Goal: Information Seeking & Learning: Understand process/instructions

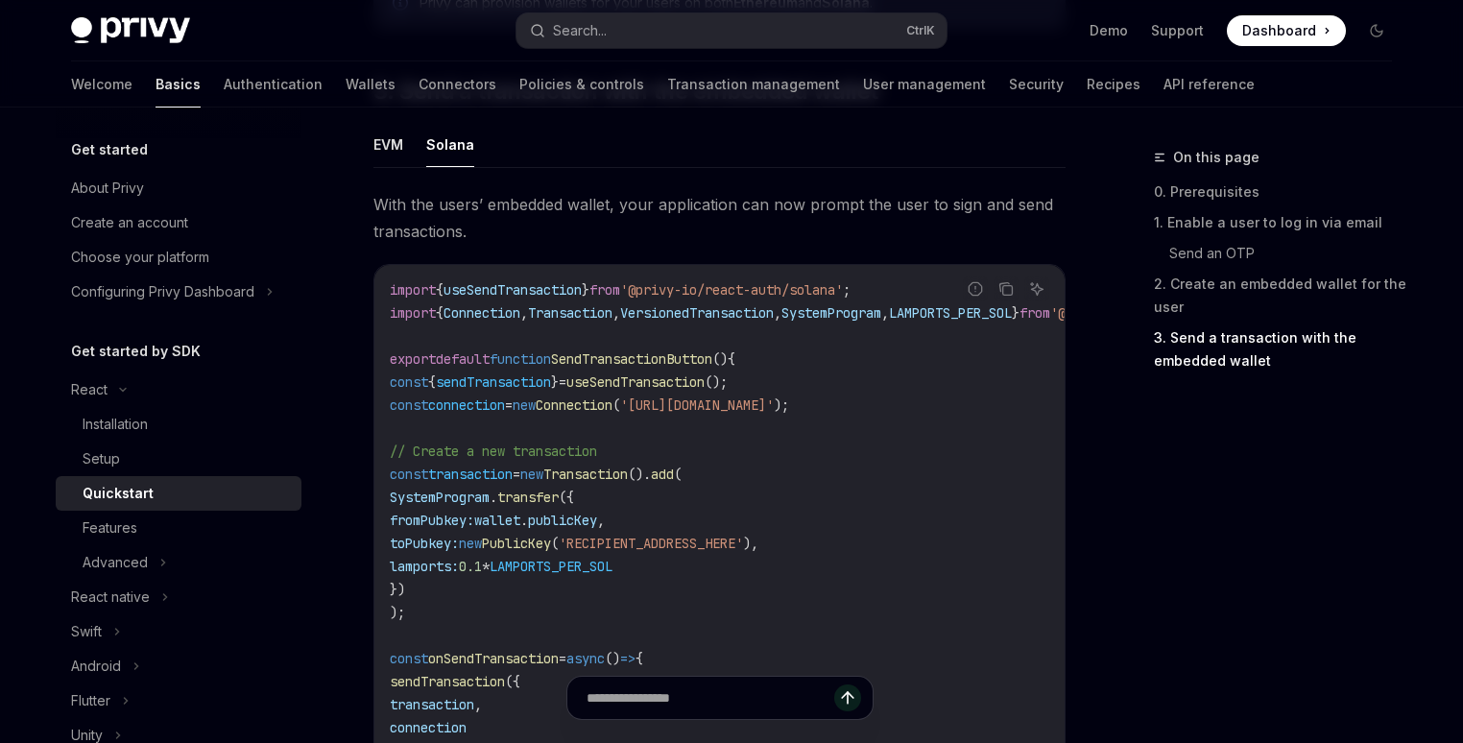
scroll to position [1717, 0]
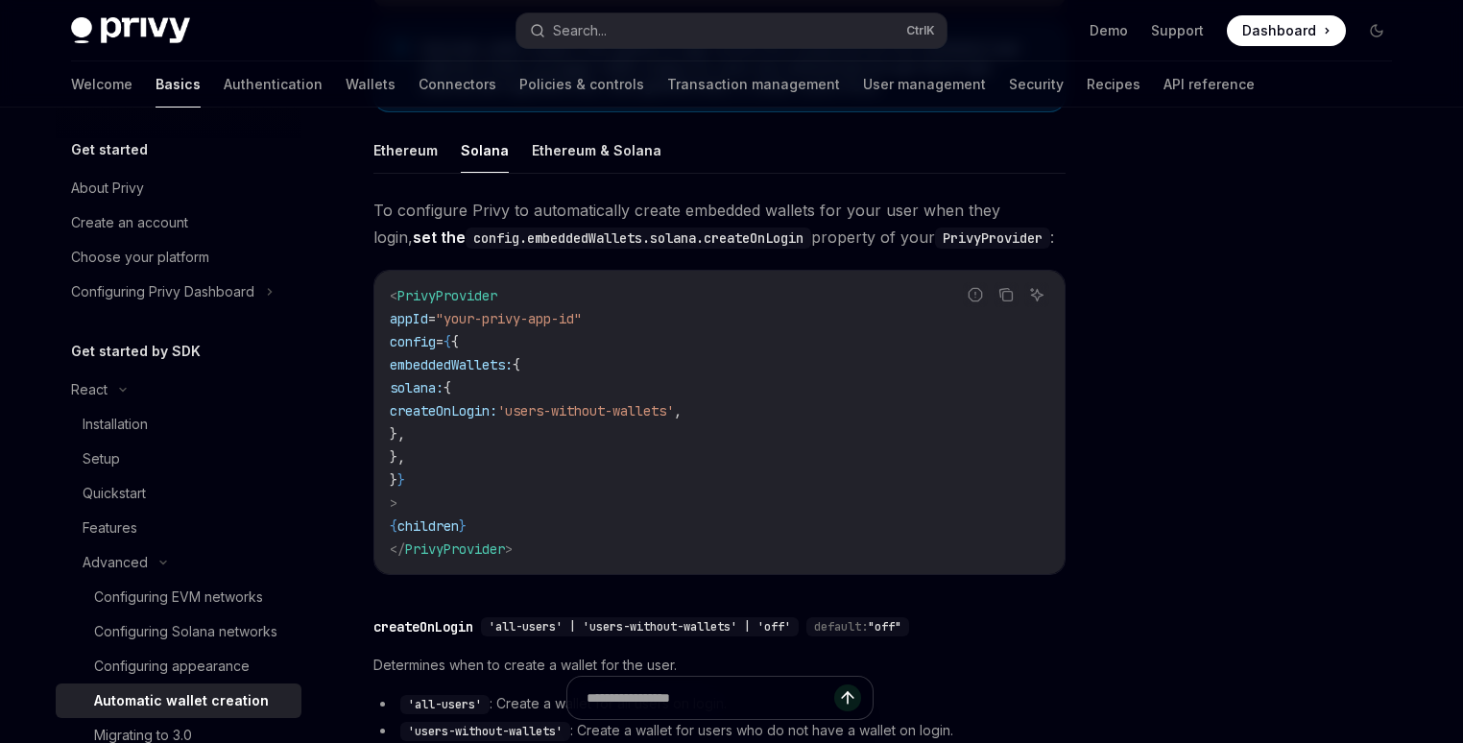
scroll to position [292, 0]
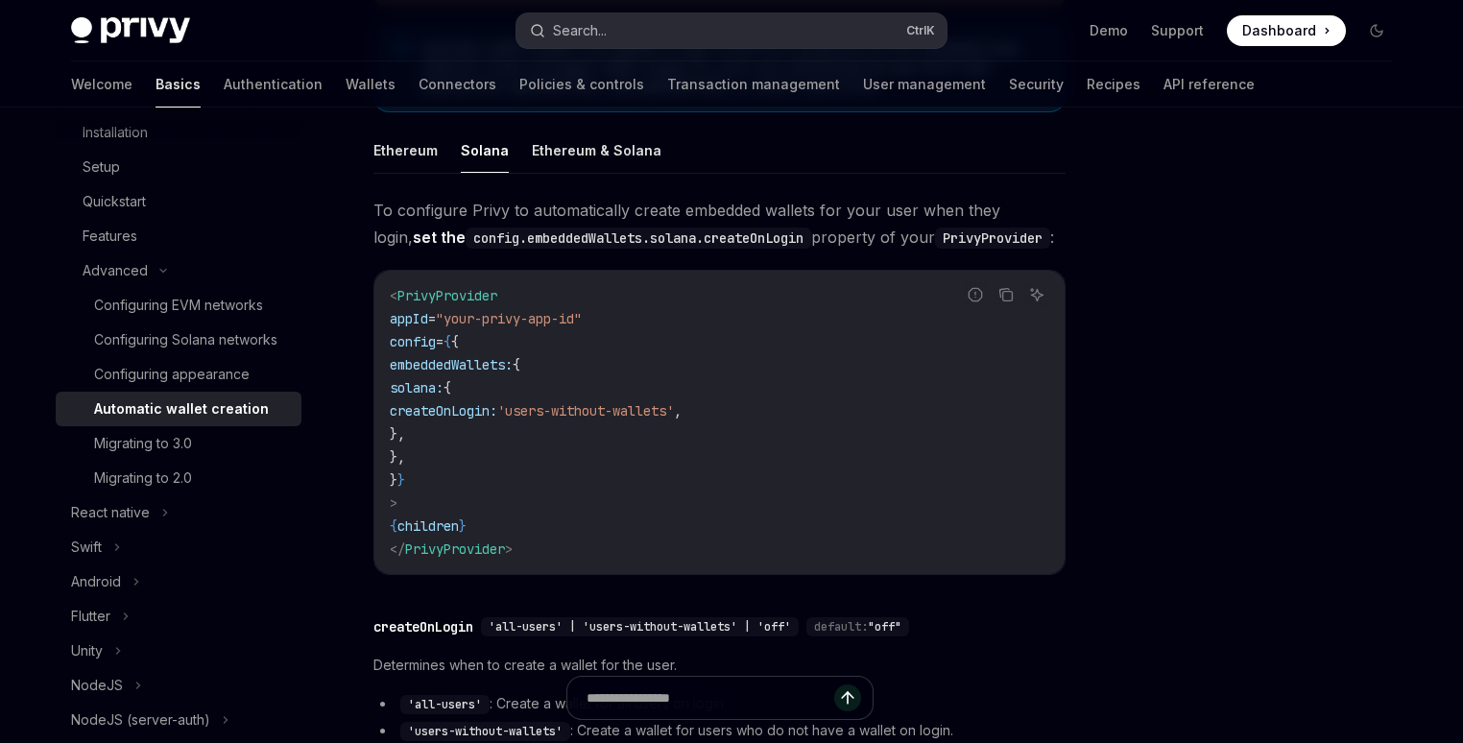
click at [732, 31] on button "Search... Ctrl K" at bounding box center [731, 30] width 430 height 35
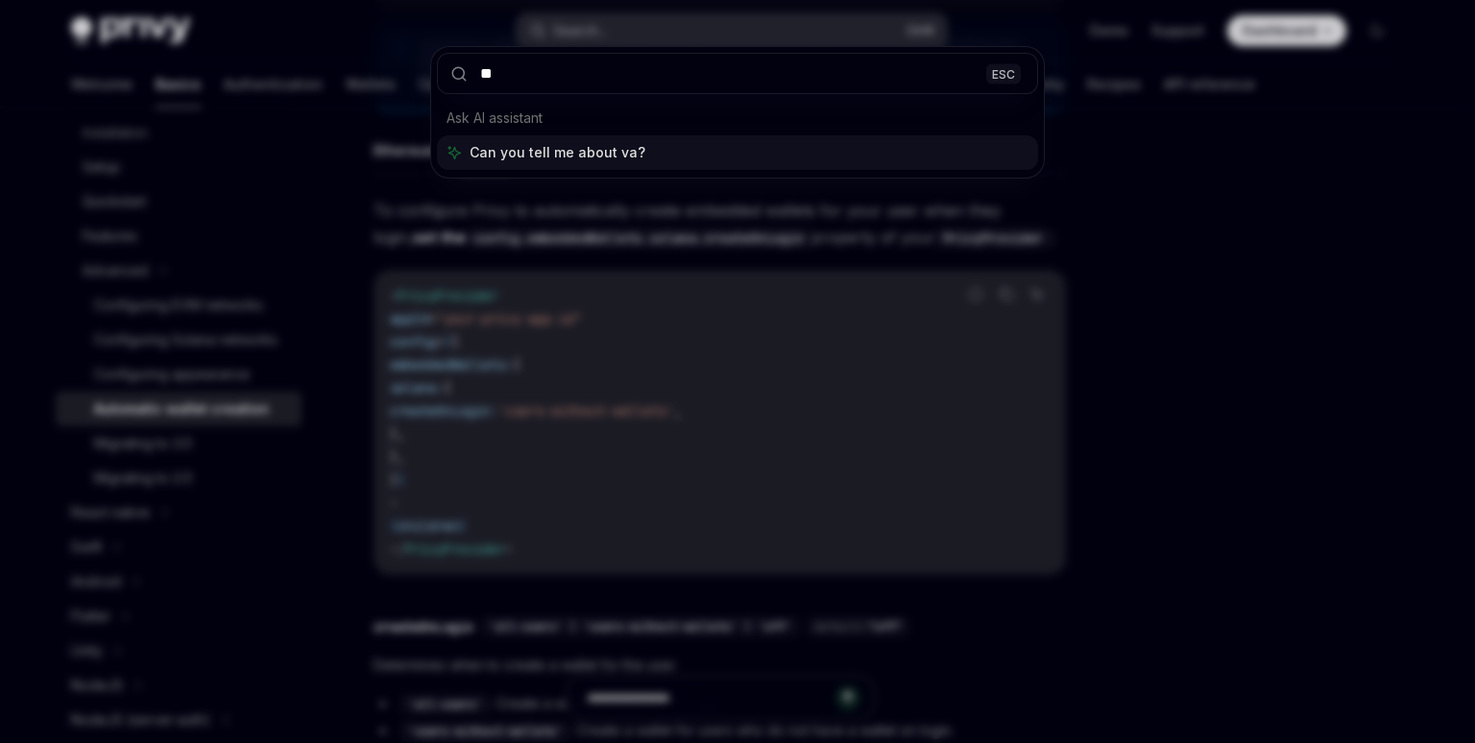
type input "*"
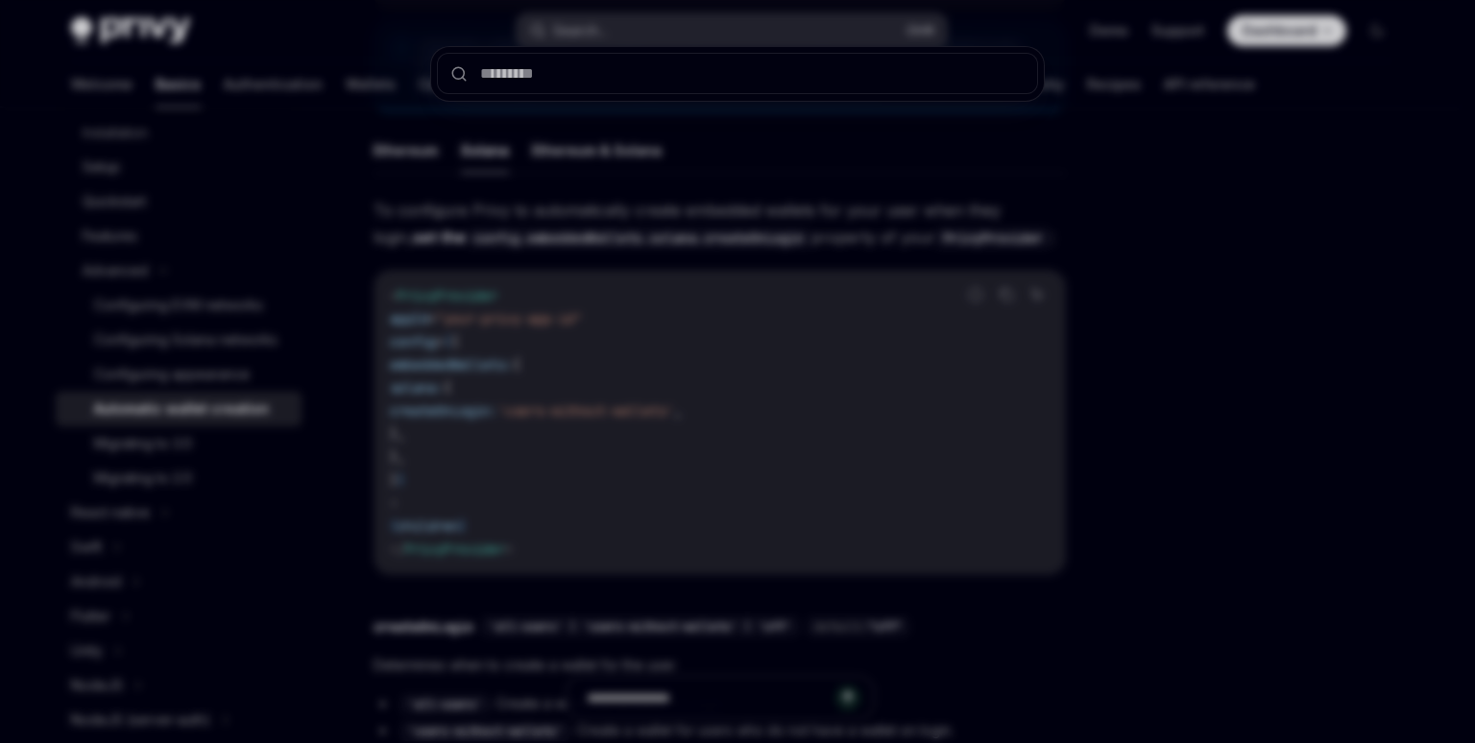
type input "*"
type textarea "*"
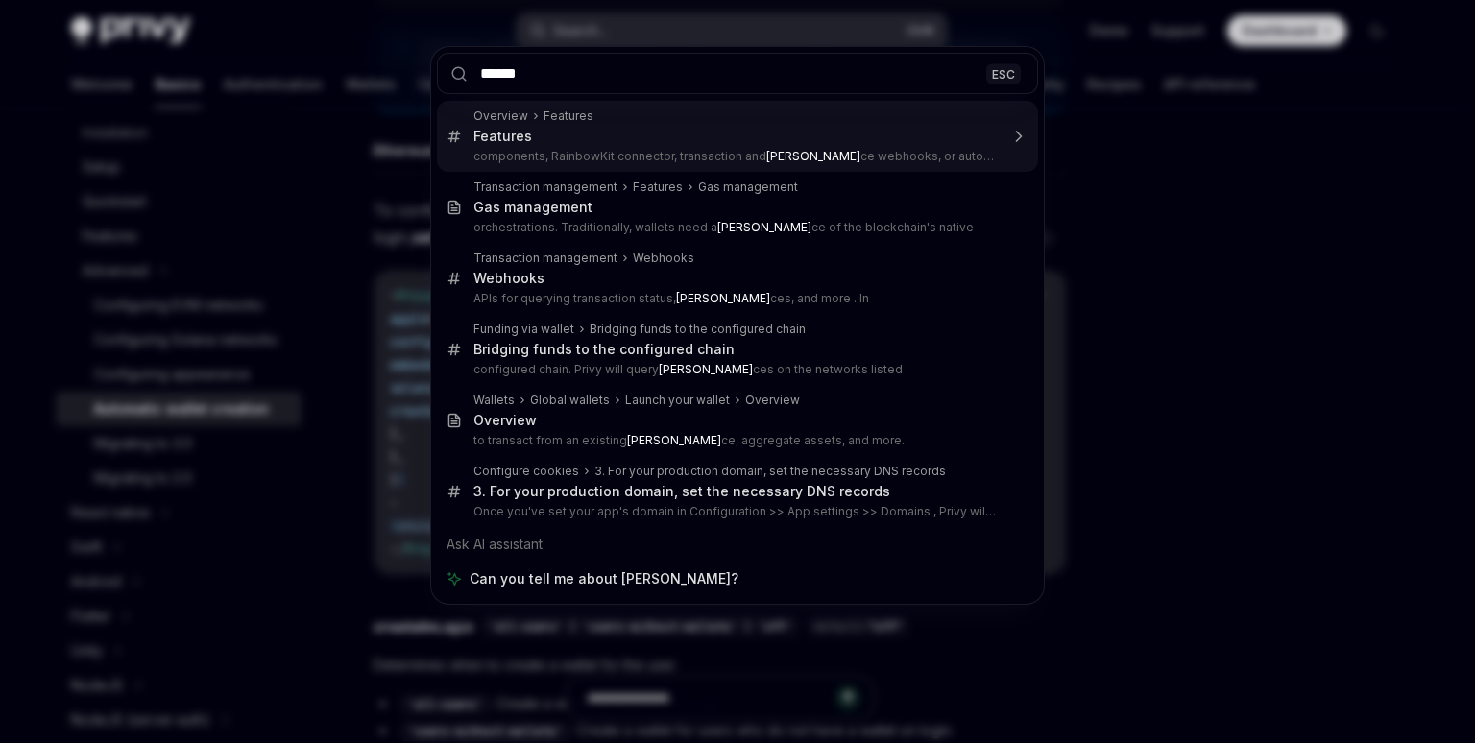
type input "*******"
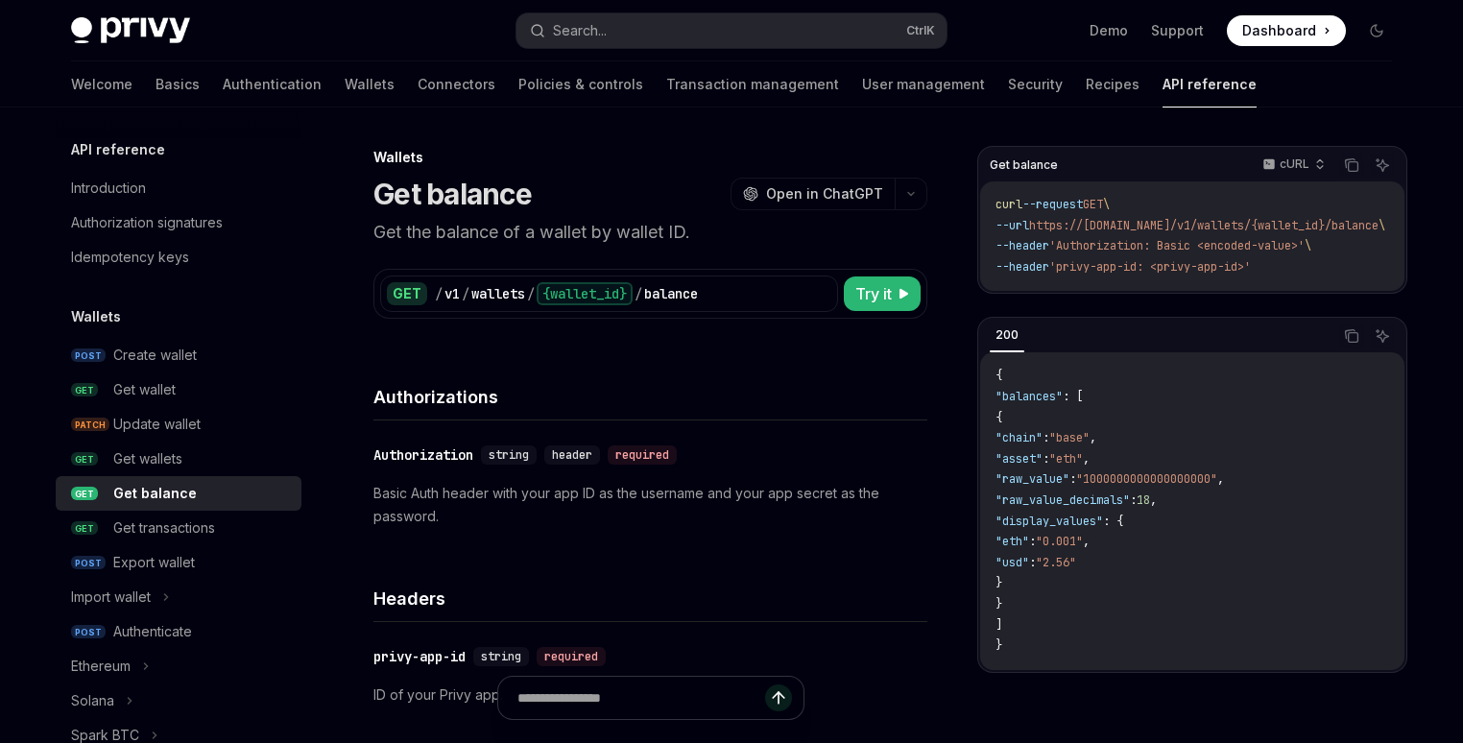
drag, startPoint x: 1221, startPoint y: 289, endPoint x: 1319, endPoint y: 288, distance: 97.9
click at [1319, 288] on div "curl --request GET \ --url https://api.privy.io/v1/wallets/{wallet_id}/balance …" at bounding box center [1192, 235] width 424 height 109
click at [1351, 168] on icon "Copy the contents from the code block" at bounding box center [1351, 164] width 15 height 15
click at [1121, 453] on code "{ "balances" : [ { "chain" : "base" , "asset" : "eth" , "raw_value" : "10000000…" at bounding box center [1193, 511] width 394 height 290
click at [1090, 445] on span ""base"" at bounding box center [1069, 437] width 40 height 15
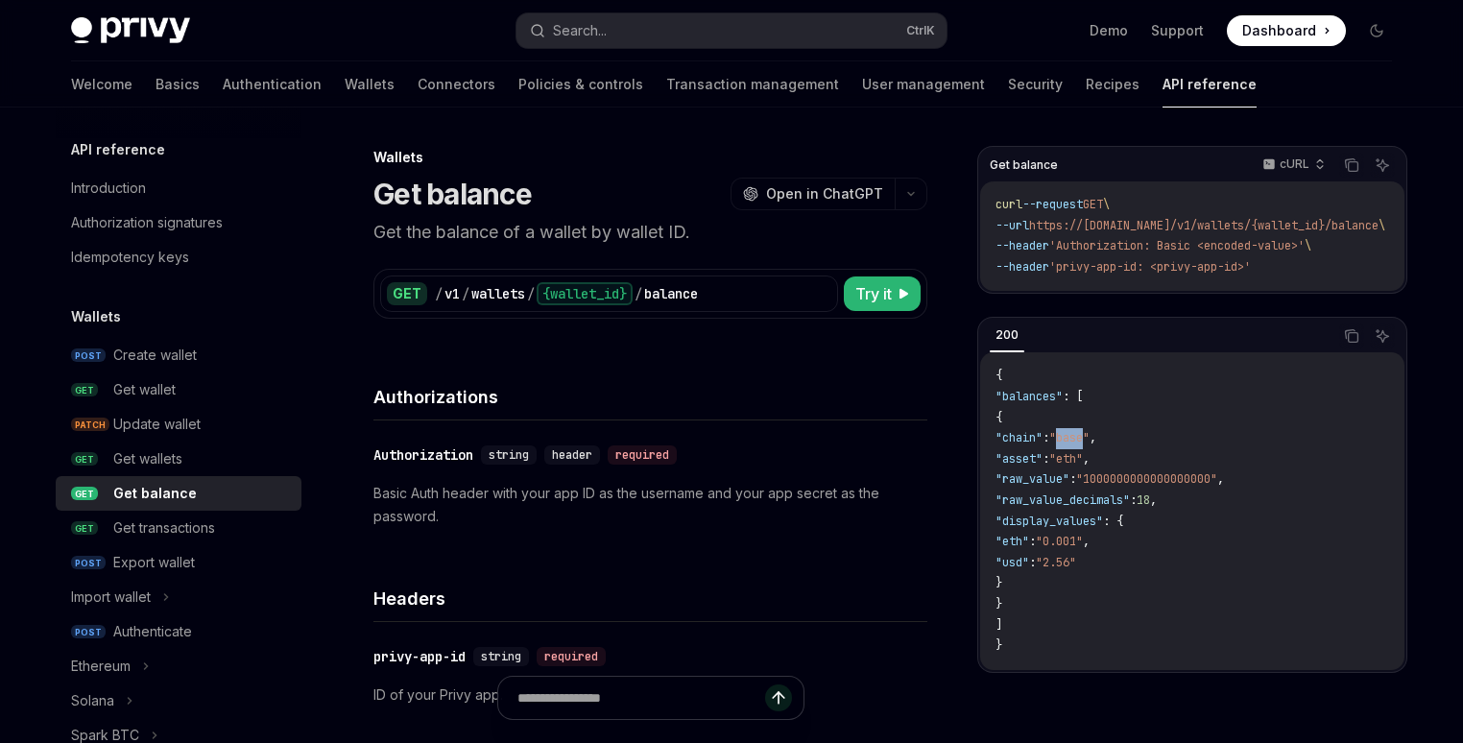
click at [1090, 445] on span ""base"" at bounding box center [1069, 437] width 40 height 15
click at [1083, 467] on span ""eth"" at bounding box center [1066, 458] width 34 height 15
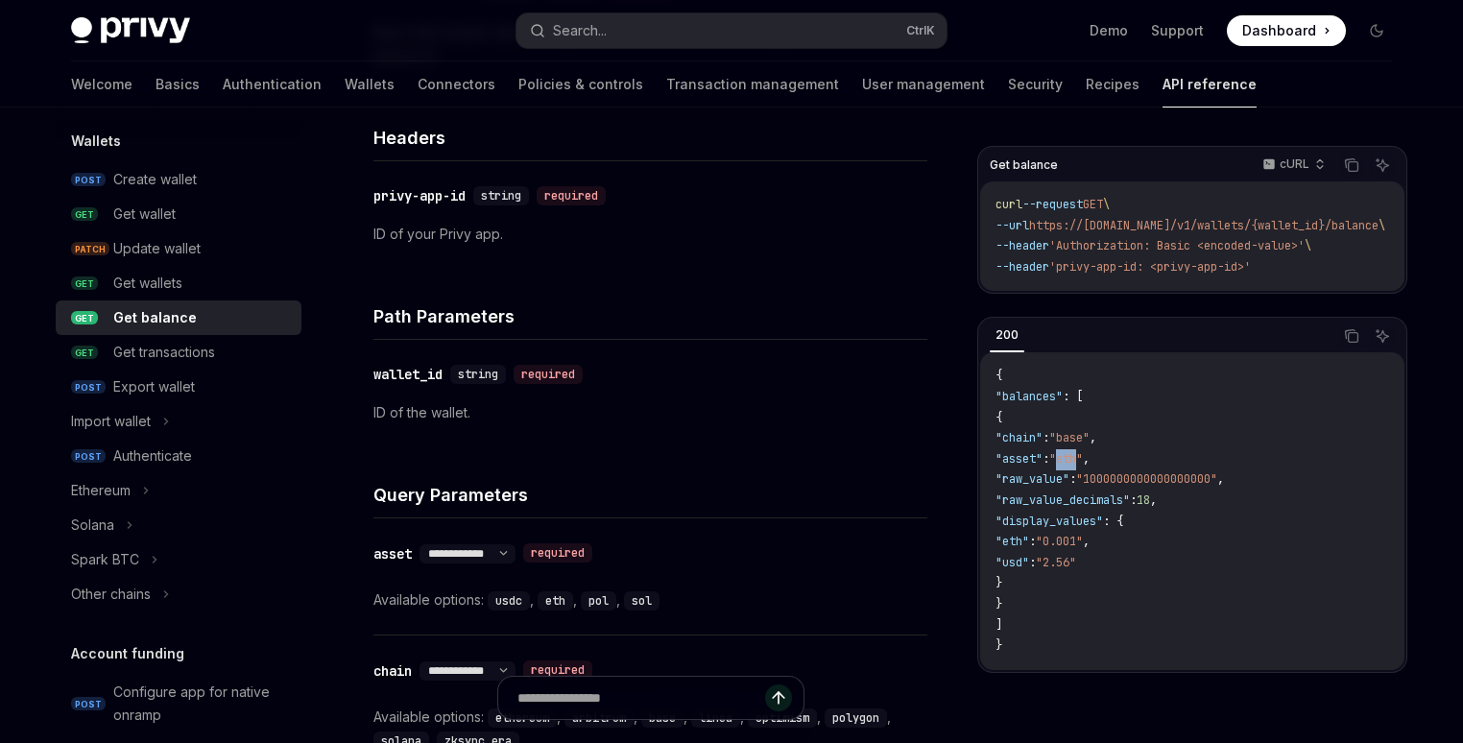
scroll to position [184, 0]
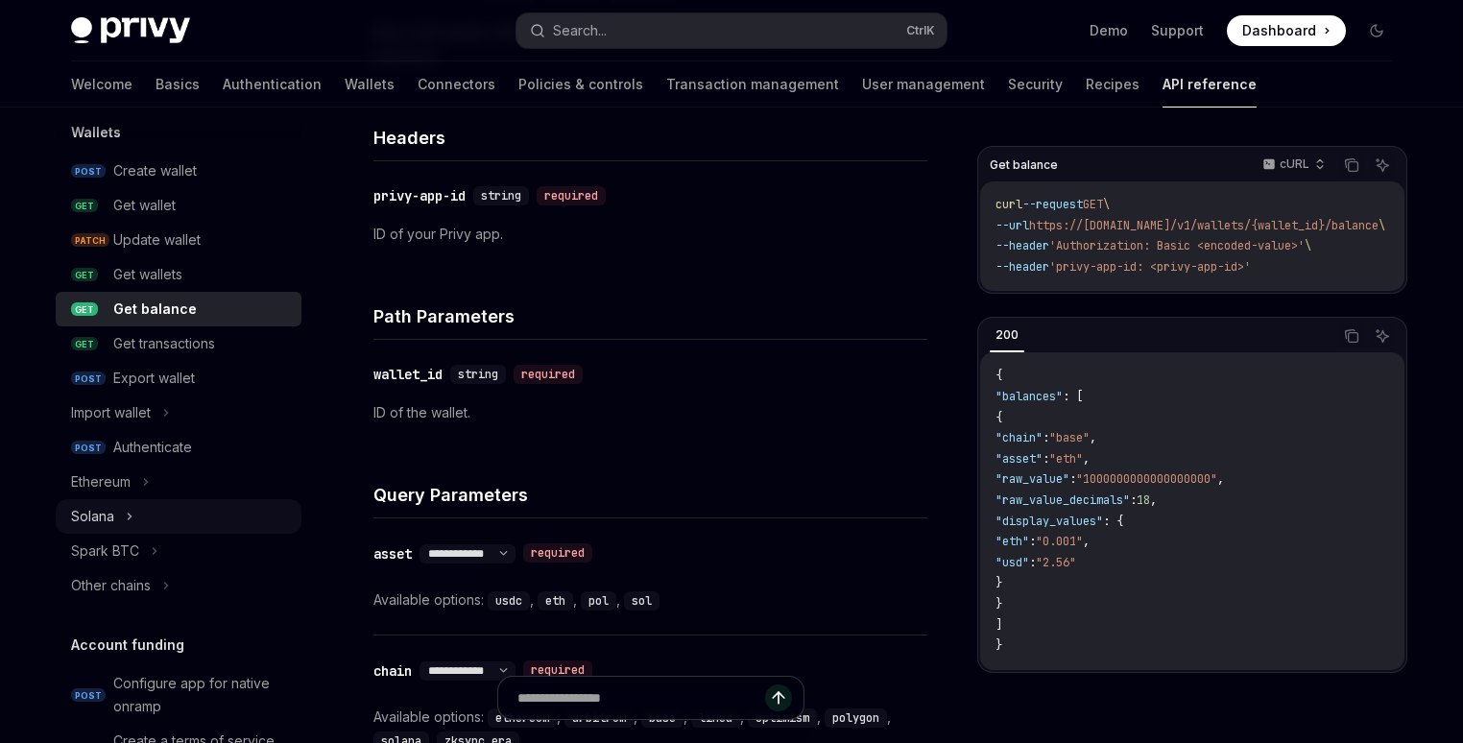
click at [108, 530] on div "Solana" at bounding box center [179, 516] width 246 height 35
type textarea "*"
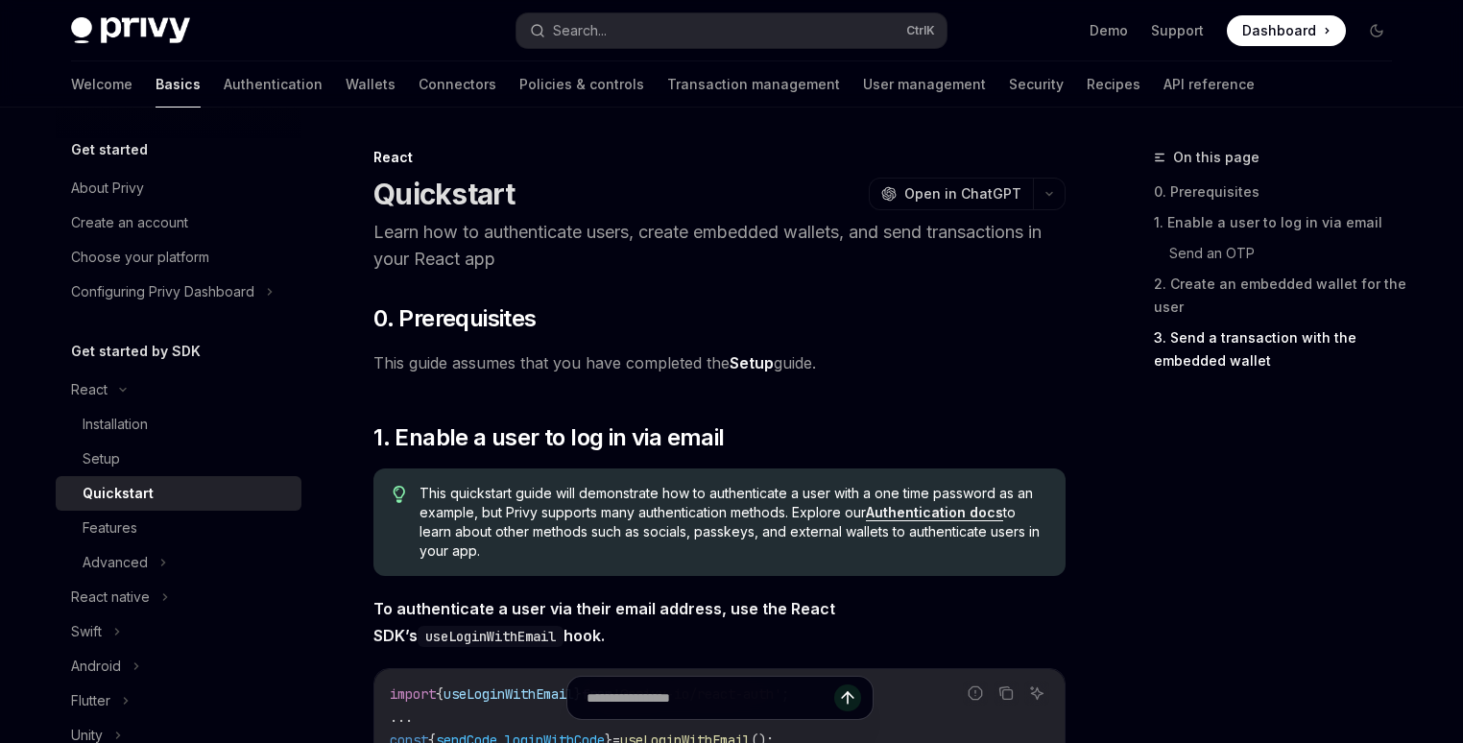
scroll to position [1717, 0]
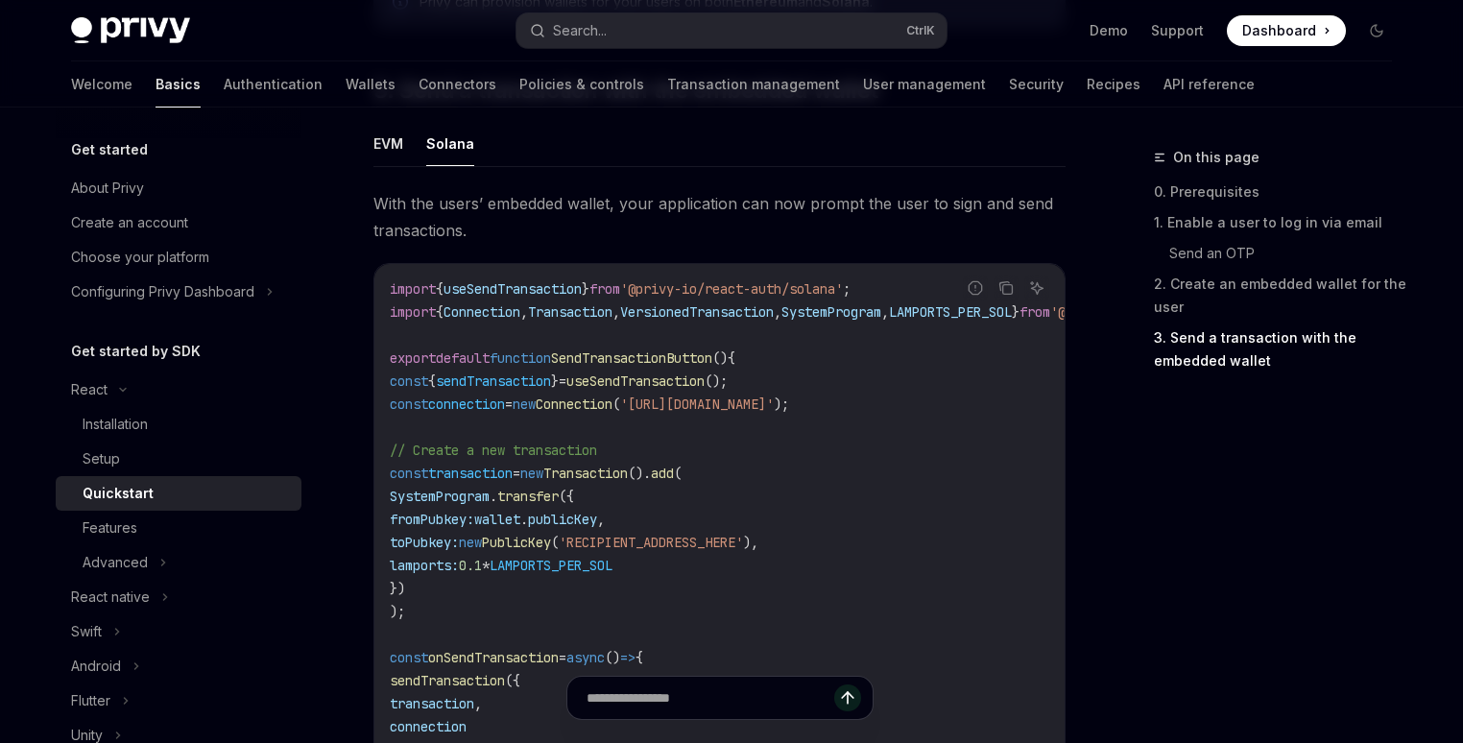
click at [668, 353] on span "SendTransactionButton" at bounding box center [631, 357] width 161 height 17
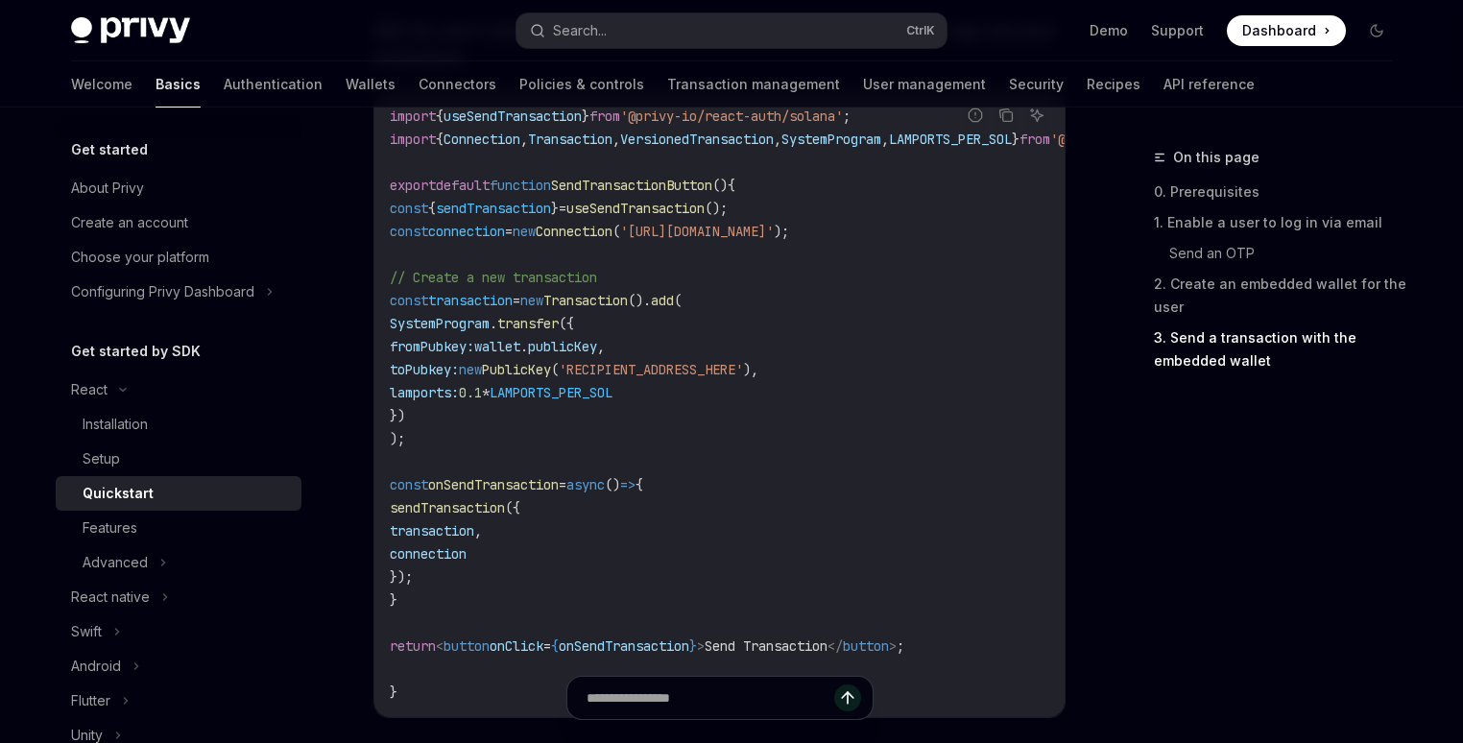
scroll to position [1993, 0]
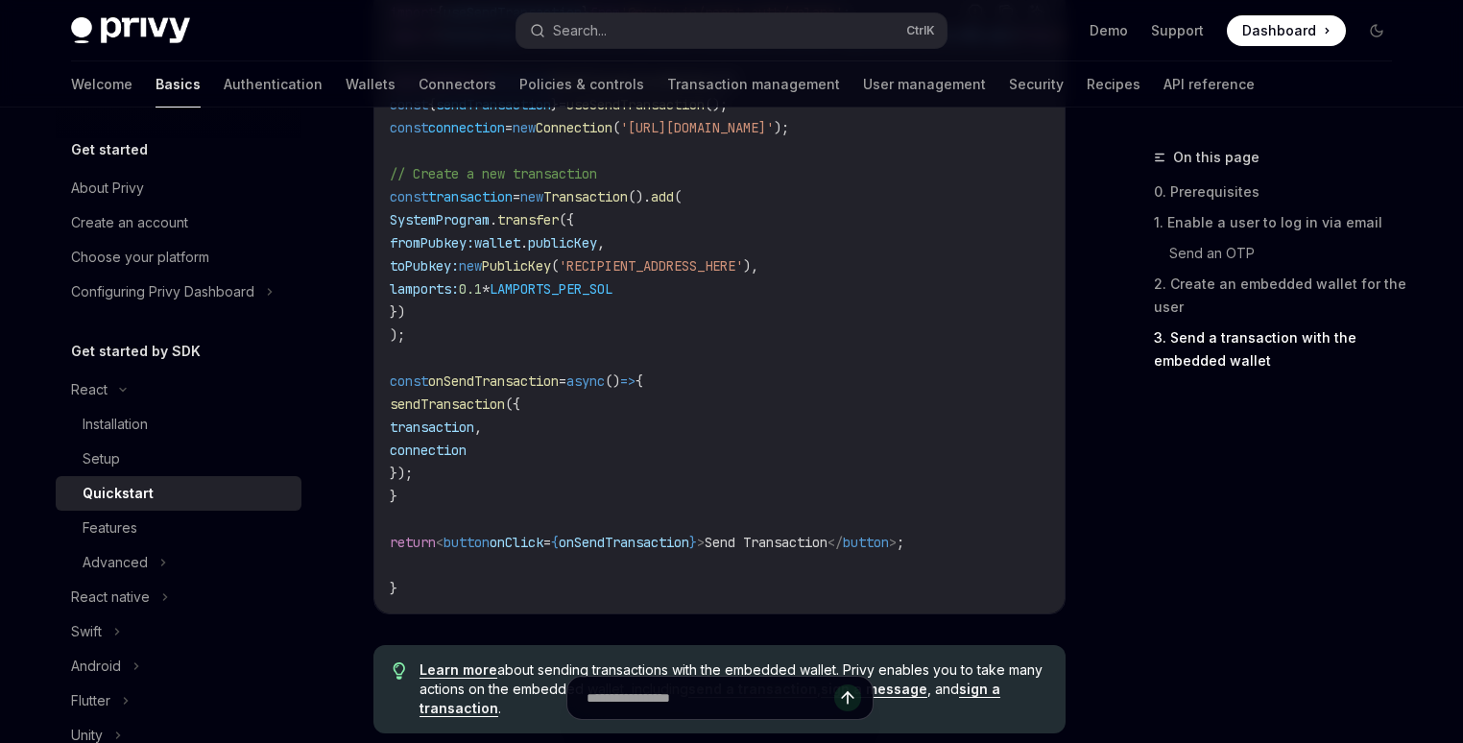
drag, startPoint x: 391, startPoint y: 361, endPoint x: 564, endPoint y: 527, distance: 239.7
click at [563, 519] on code "import { useSendTransaction } from '@privy-io/react-auth/solana' ; import { Con…" at bounding box center [812, 300] width 845 height 599
click at [522, 586] on code "import { useSendTransaction } from '@privy-io/react-auth/solana' ; import { Con…" at bounding box center [812, 300] width 845 height 599
click at [492, 600] on code "import { useSendTransaction } from '@privy-io/react-auth/solana' ; import { Con…" at bounding box center [812, 300] width 845 height 599
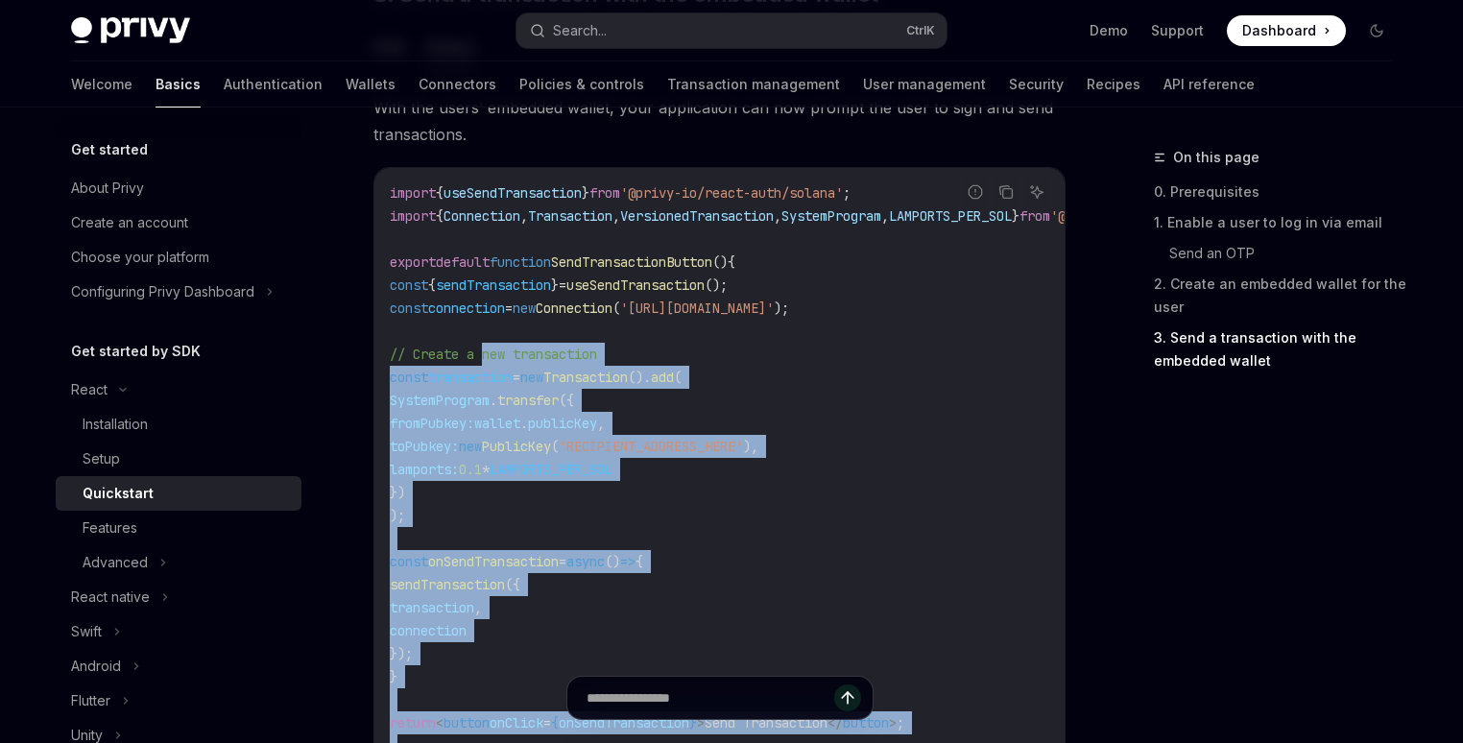
scroll to position [1809, 0]
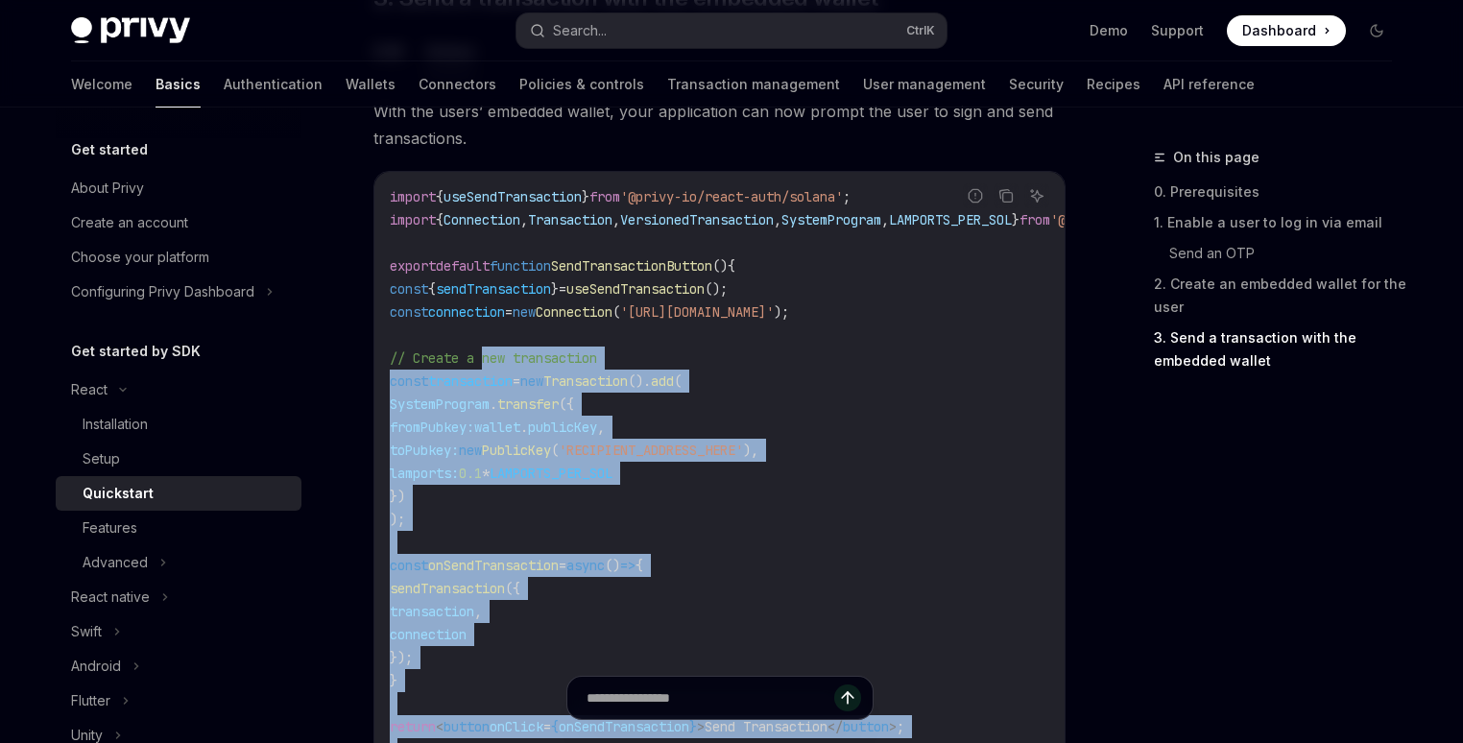
drag, startPoint x: 492, startPoint y: 602, endPoint x: 488, endPoint y: 357, distance: 244.9
click at [488, 357] on code "import { useSendTransaction } from '@privy-io/react-auth/solana' ; import { Con…" at bounding box center [812, 484] width 845 height 599
click at [924, 374] on code "import { useSendTransaction } from '@privy-io/react-auth/solana' ; import { Con…" at bounding box center [812, 484] width 845 height 599
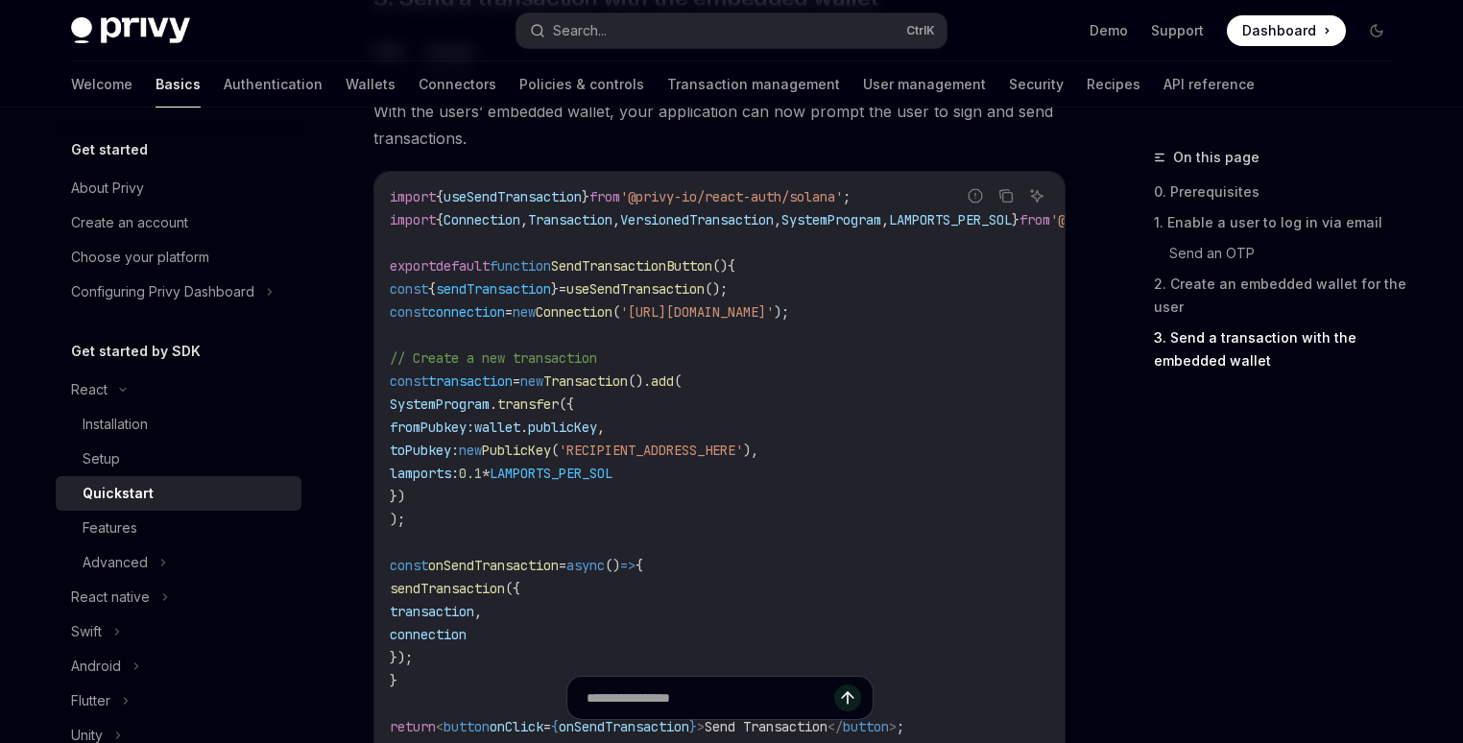
click at [691, 317] on span "'https://api.mainnet-beta.solana.com'" at bounding box center [697, 311] width 154 height 17
click at [620, 316] on span "(" at bounding box center [616, 311] width 8 height 17
click at [1006, 204] on icon "Copy the contents from the code block" at bounding box center [1005, 195] width 15 height 15
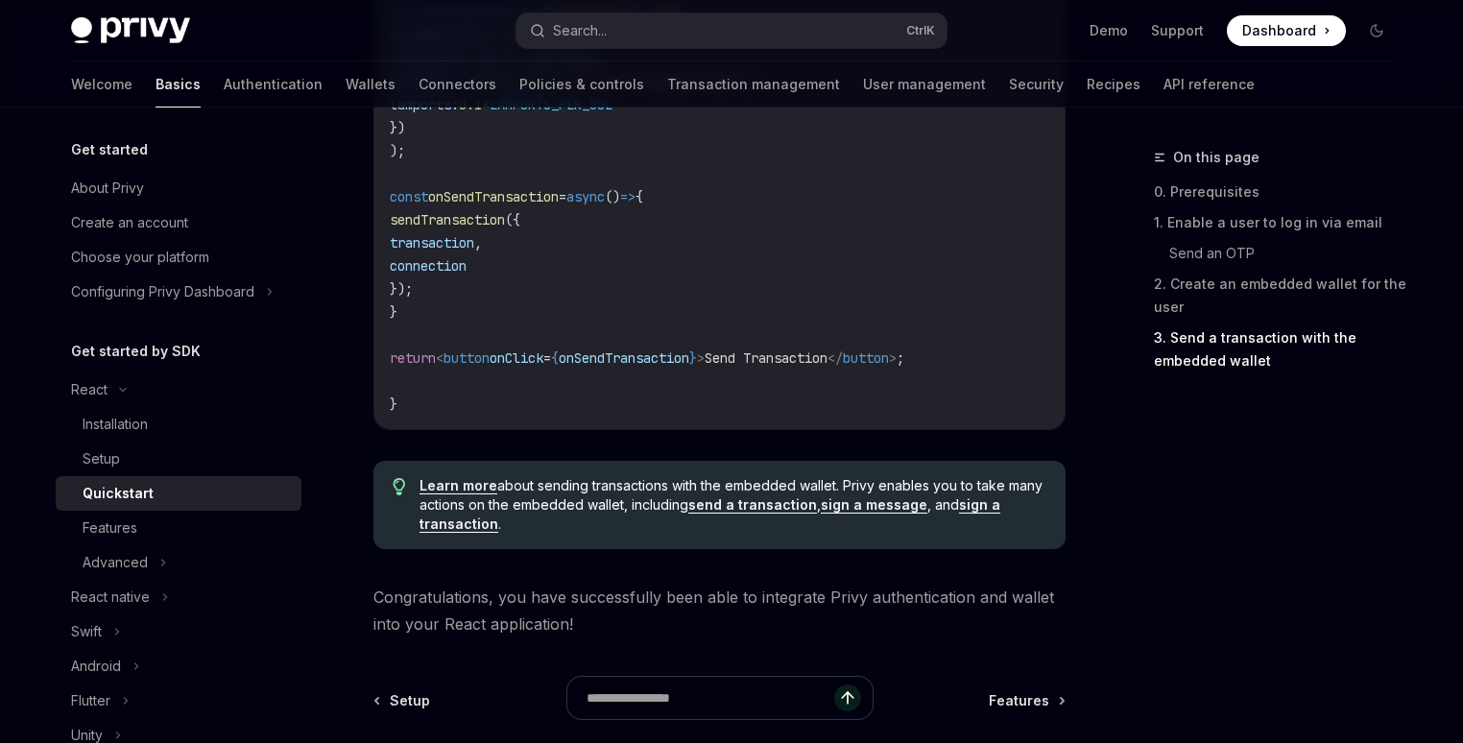
scroll to position [1901, 0]
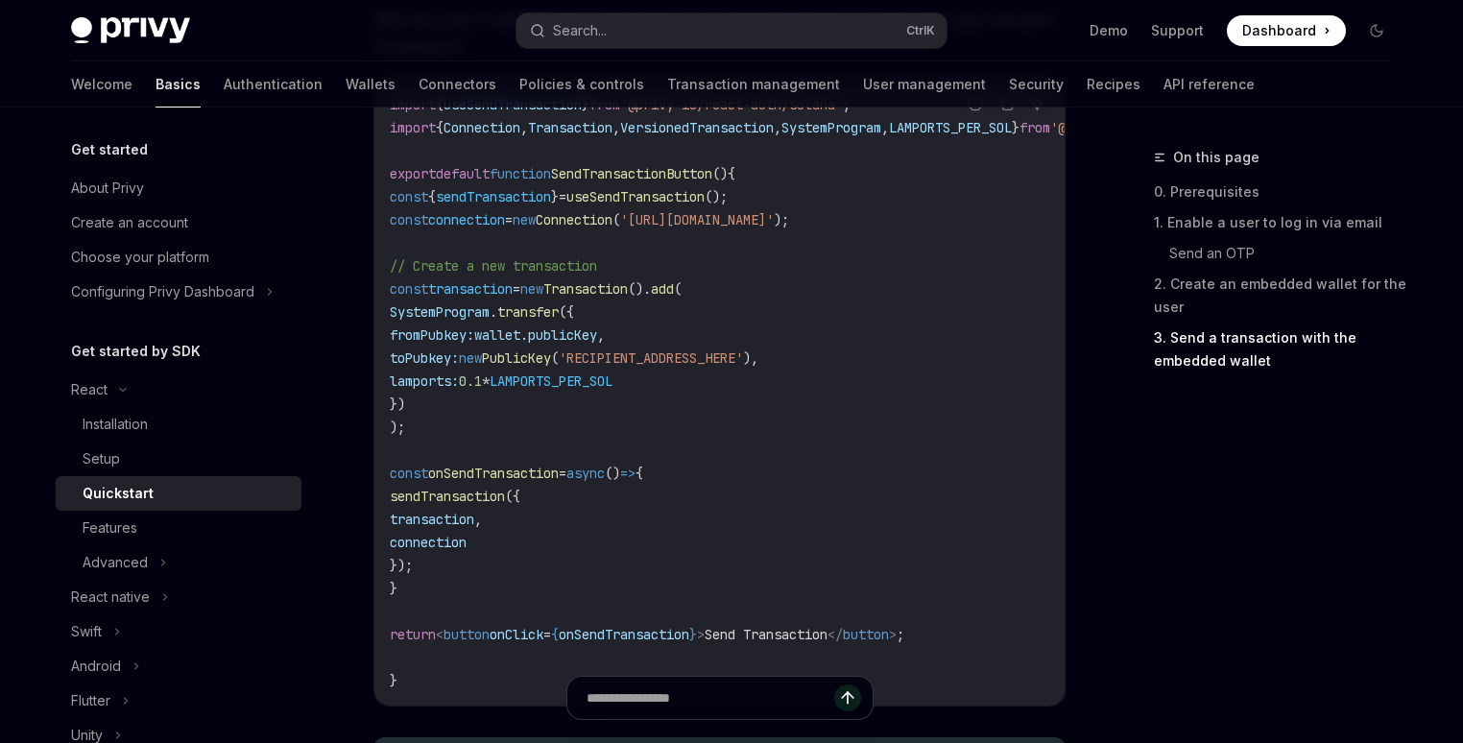
click at [674, 372] on code "import { useSendTransaction } from '@privy-io/react-auth/solana' ; import { Con…" at bounding box center [812, 392] width 845 height 599
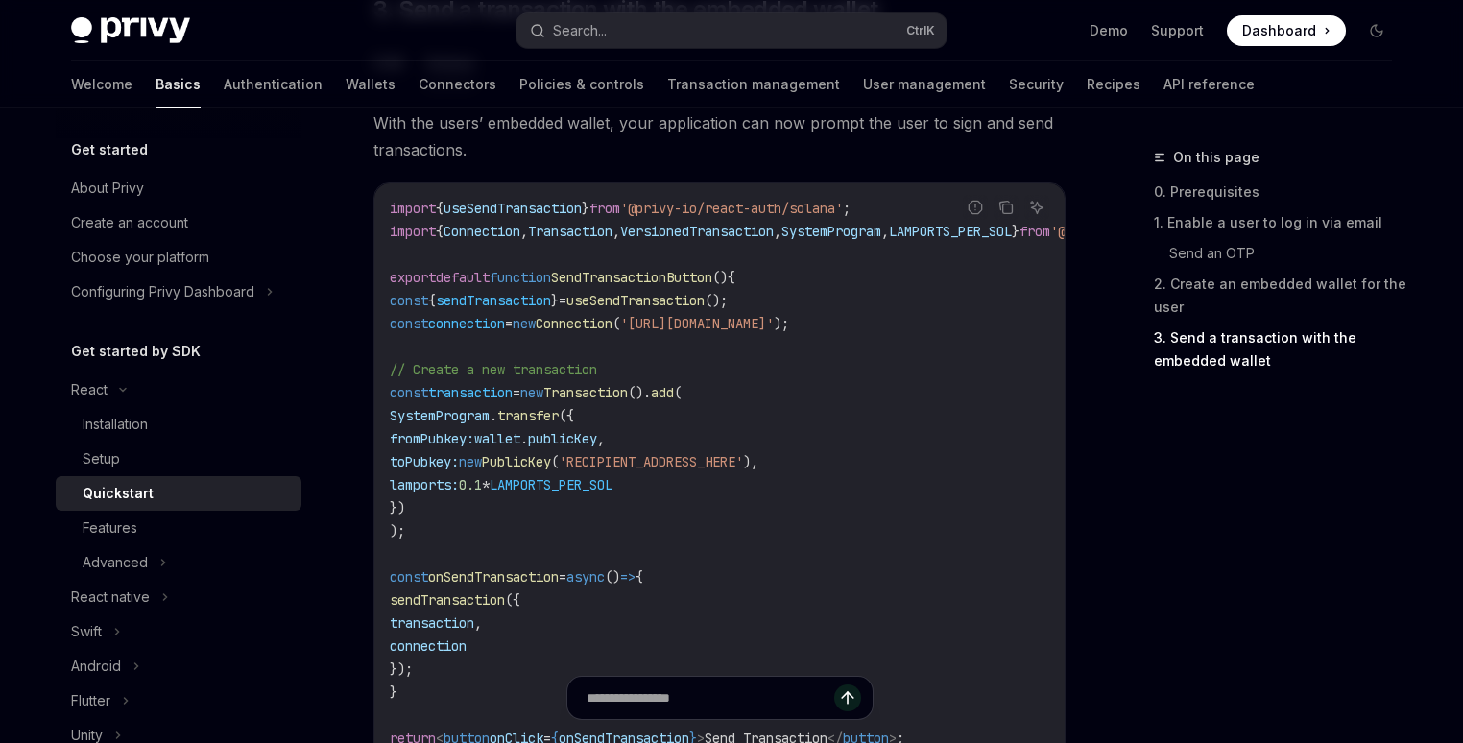
scroll to position [1717, 0]
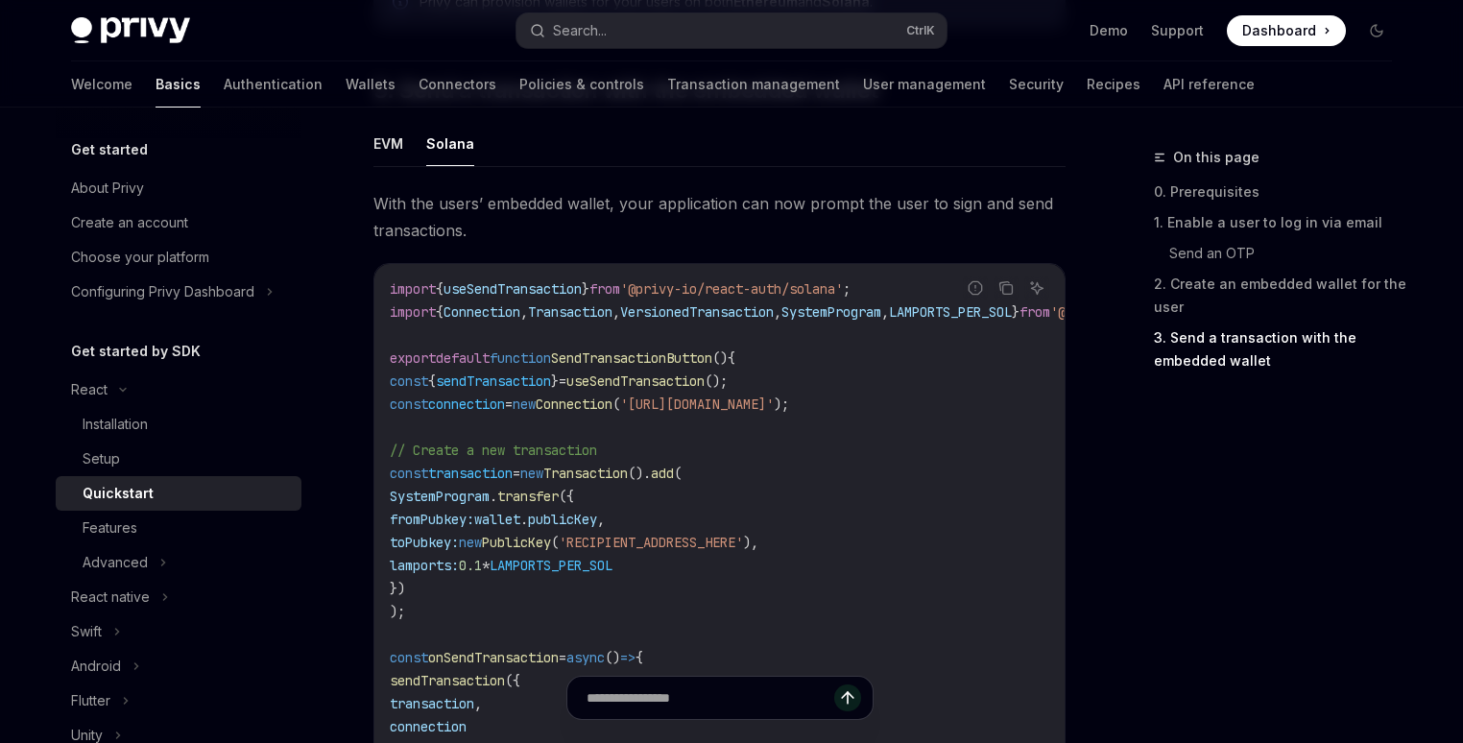
click at [520, 518] on span "wallet" at bounding box center [497, 519] width 46 height 17
click at [706, 49] on div "Privy Docs home page Search... Ctrl K Demo Support Dashboard Dashboard Search..." at bounding box center [731, 30] width 1321 height 61
click at [718, 24] on button "Search... Ctrl K" at bounding box center [731, 30] width 430 height 35
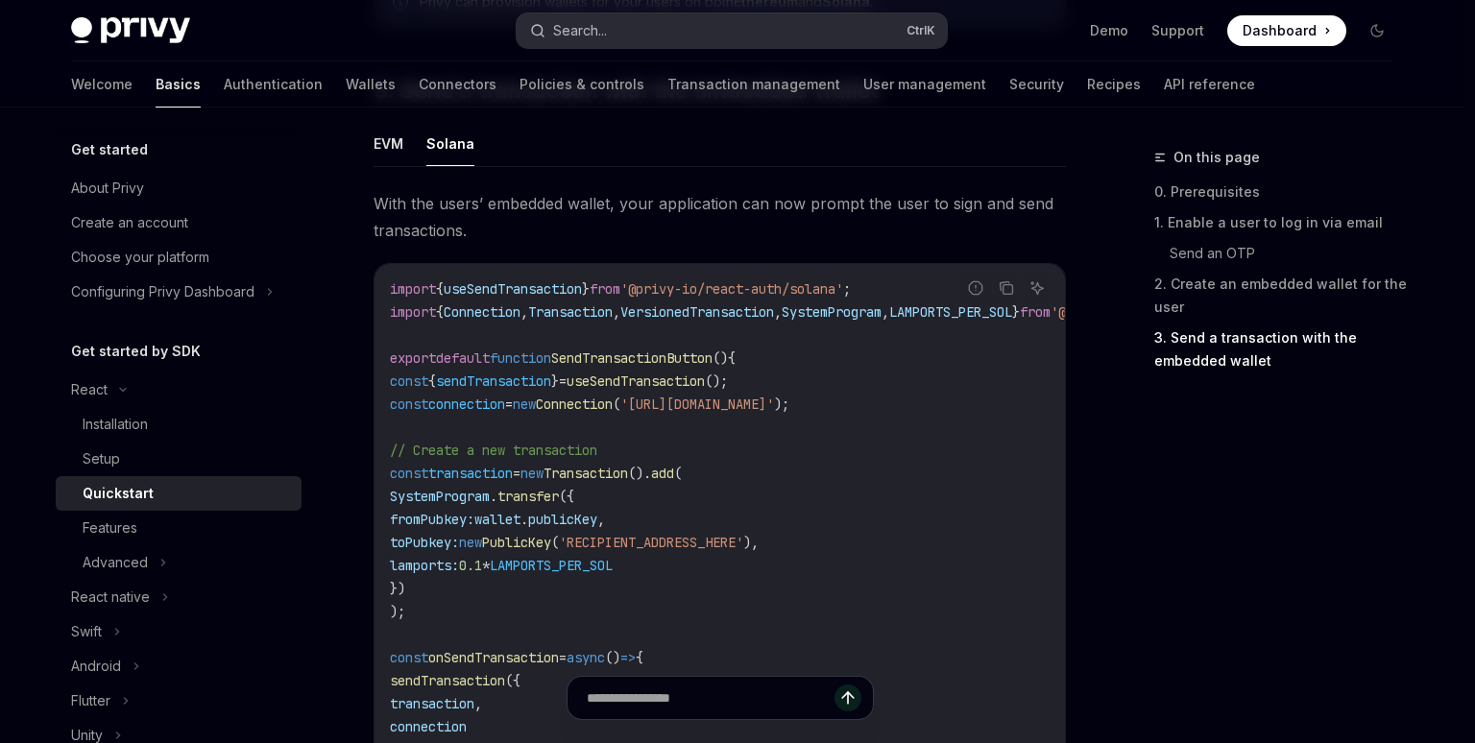
type input "**********"
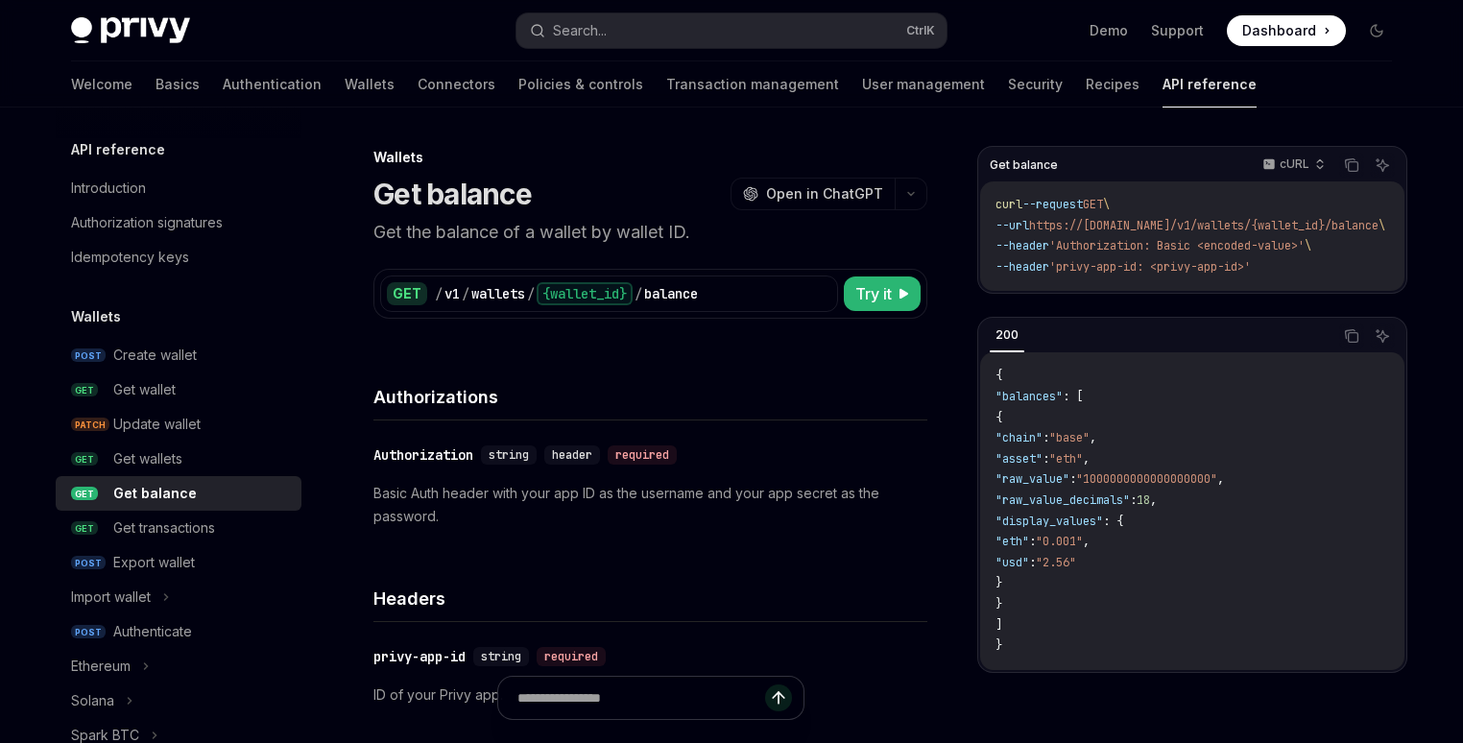
click at [878, 298] on span "Try it" at bounding box center [873, 293] width 36 height 23
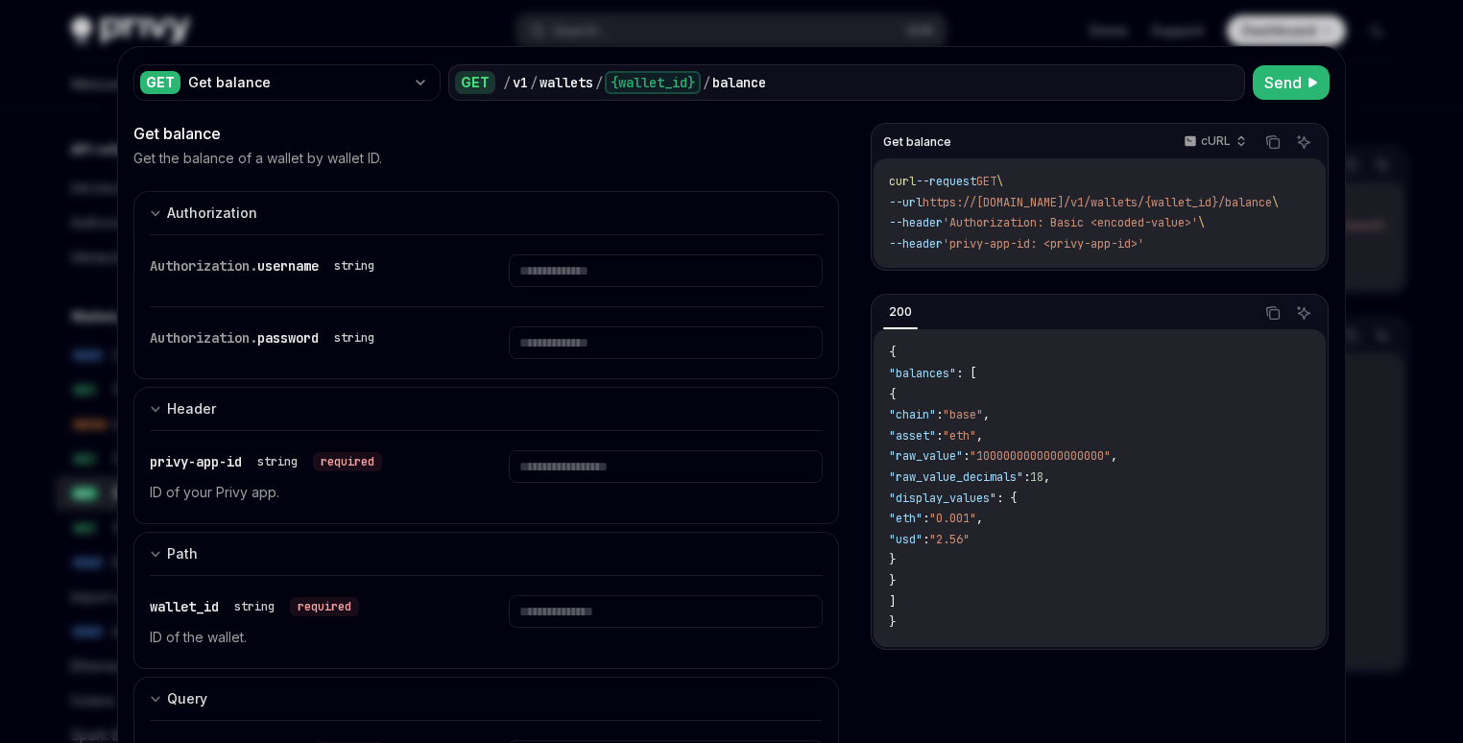
click at [1033, 231] on code "curl --request GET \ --url https://api.privy.io/v1/wallets/{wallet_id}/balance …" at bounding box center [1107, 213] width 436 height 83
click at [1277, 90] on span "Send" at bounding box center [1282, 82] width 37 height 23
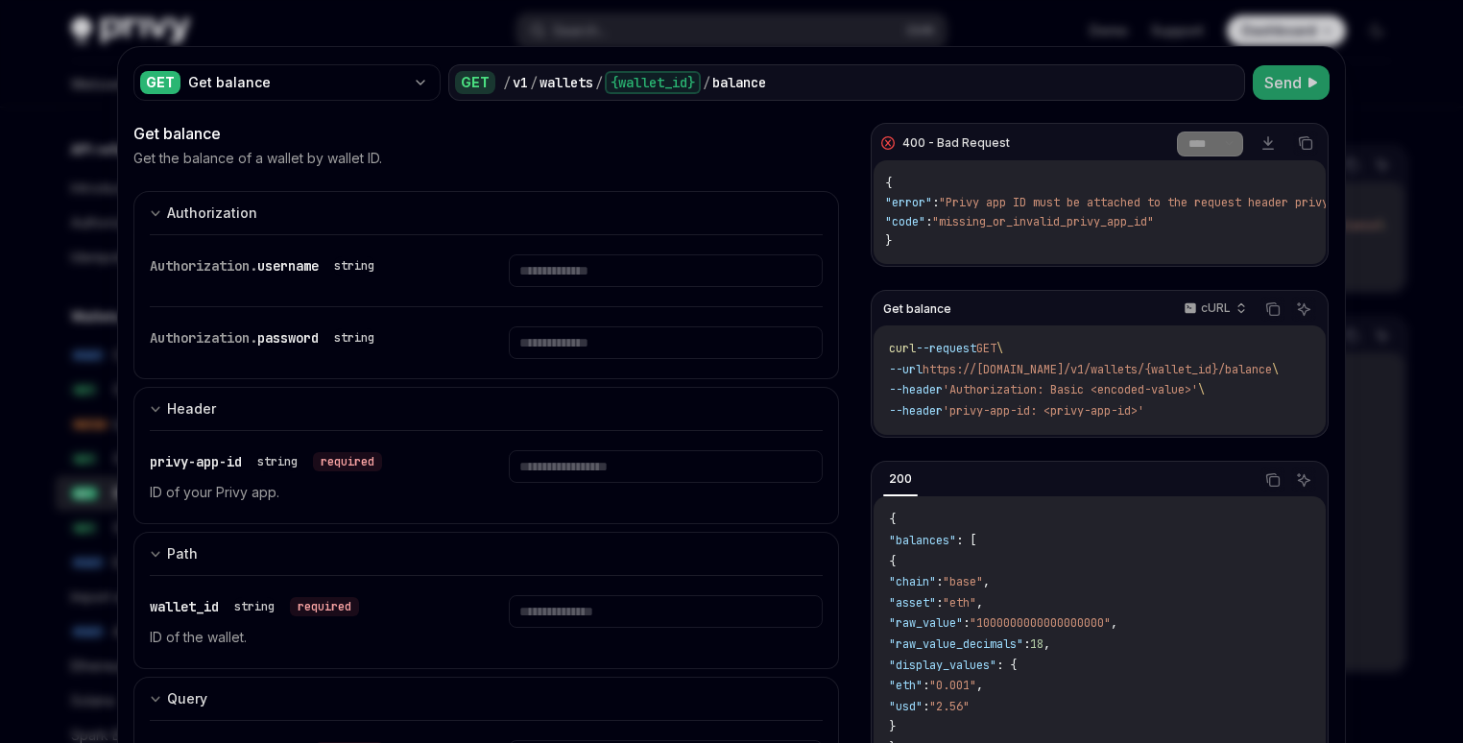
click at [1058, 258] on div "{ "error" : "Privy app ID must be attached to the request header privy-app-id" …" at bounding box center [1100, 212] width 452 height 104
click at [1019, 267] on div "400 - Bad Request **** ******* Download Copy { "error" : "Privy app ID must be …" at bounding box center [1100, 195] width 458 height 144
click at [1357, 180] on div at bounding box center [731, 371] width 1463 height 743
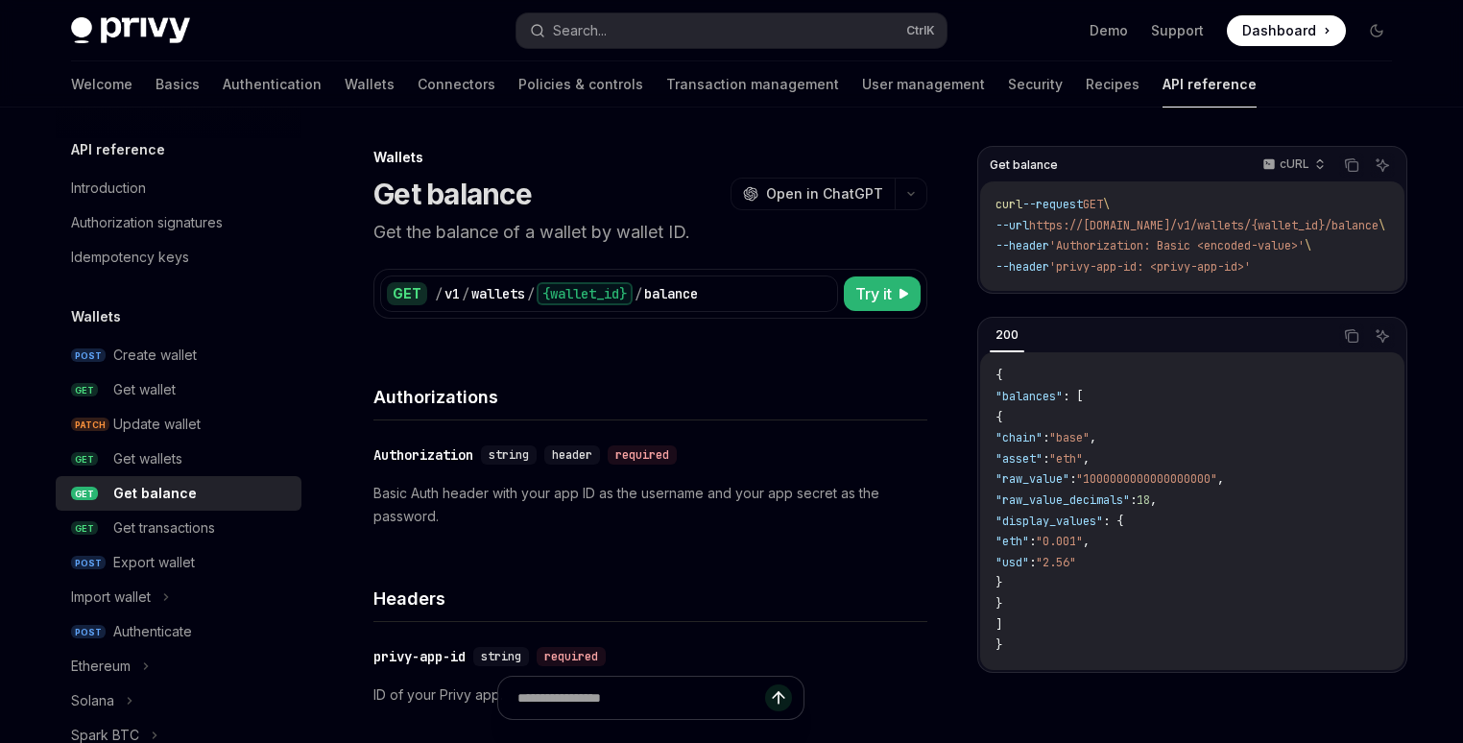
click at [1222, 266] on span "'privy-app-id: <privy-app-id>'" at bounding box center [1150, 266] width 202 height 15
click at [918, 300] on button "Try it" at bounding box center [882, 293] width 77 height 35
type textarea "*"
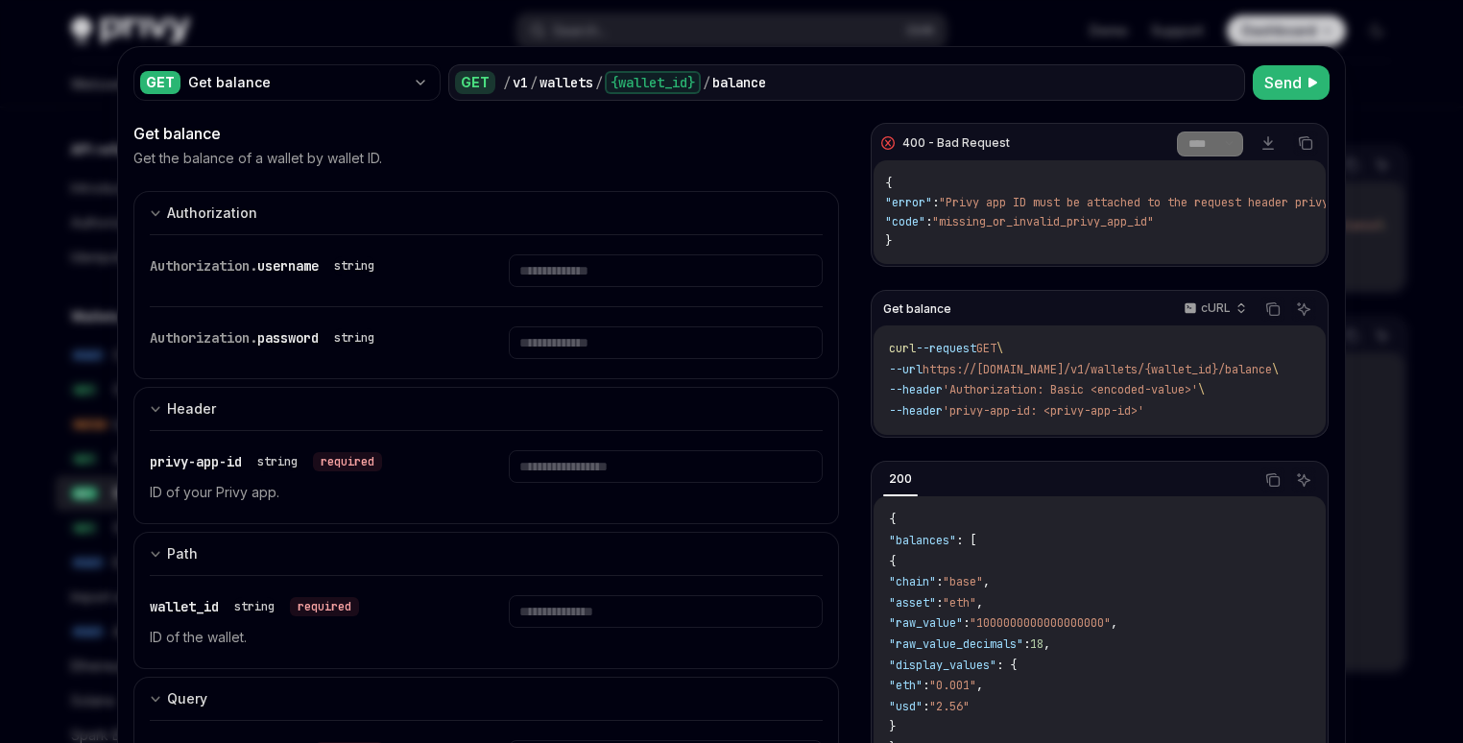
click at [922, 191] on div "{ "error" : "Privy app ID must be attached to the request header privy-app-id" …" at bounding box center [1100, 212] width 452 height 104
click at [997, 349] on span "GET" at bounding box center [986, 348] width 20 height 15
click at [1003, 355] on span "\" at bounding box center [1000, 348] width 7 height 15
click at [1041, 356] on code "curl --request GET \ --url https://api.privy.io/v1/wallets/{wallet_id}/balance …" at bounding box center [1107, 380] width 436 height 83
click at [1141, 371] on span "https://api.privy.io/v1/wallets/{wallet_id}/balance" at bounding box center [1097, 369] width 349 height 15
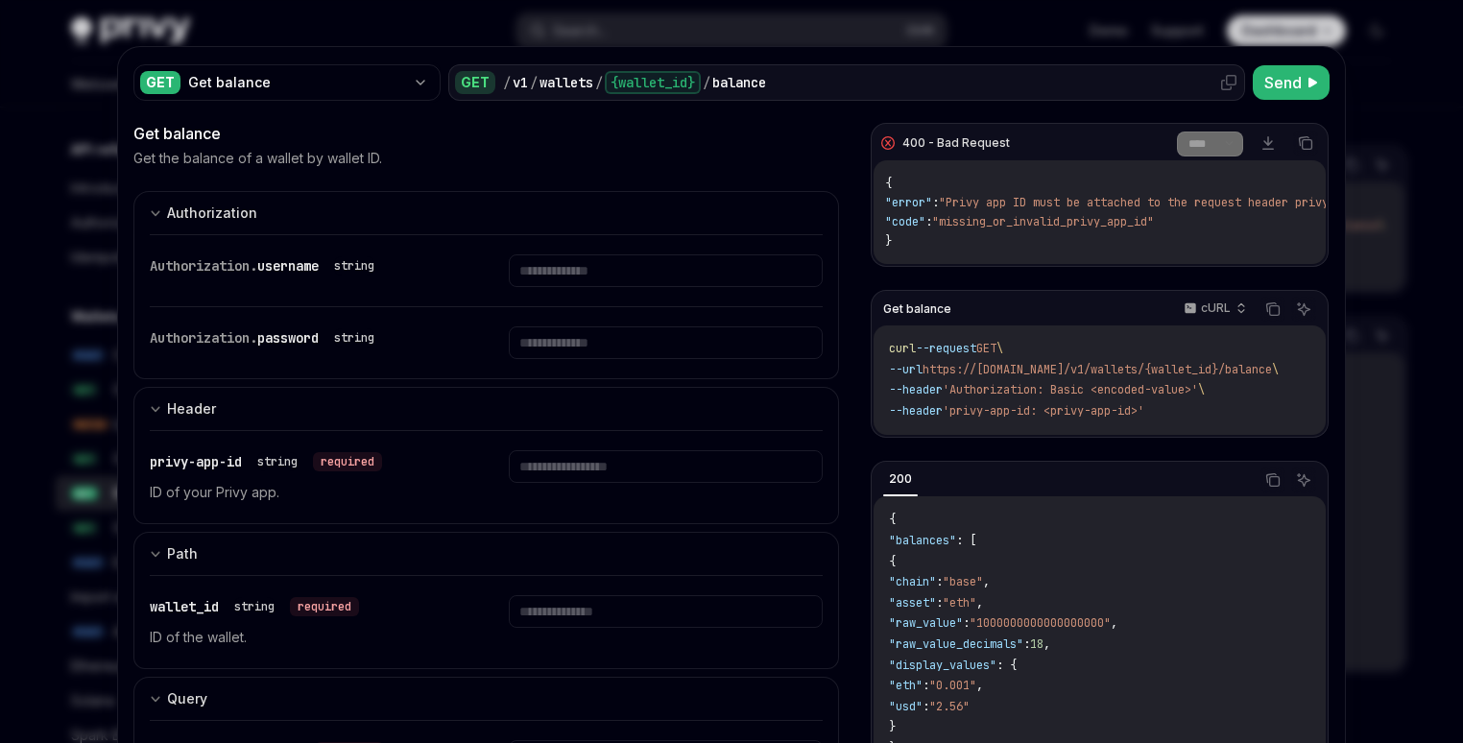
click at [786, 86] on div "/ v1 / wallets / {wallet_id} / balance" at bounding box center [870, 82] width 735 height 23
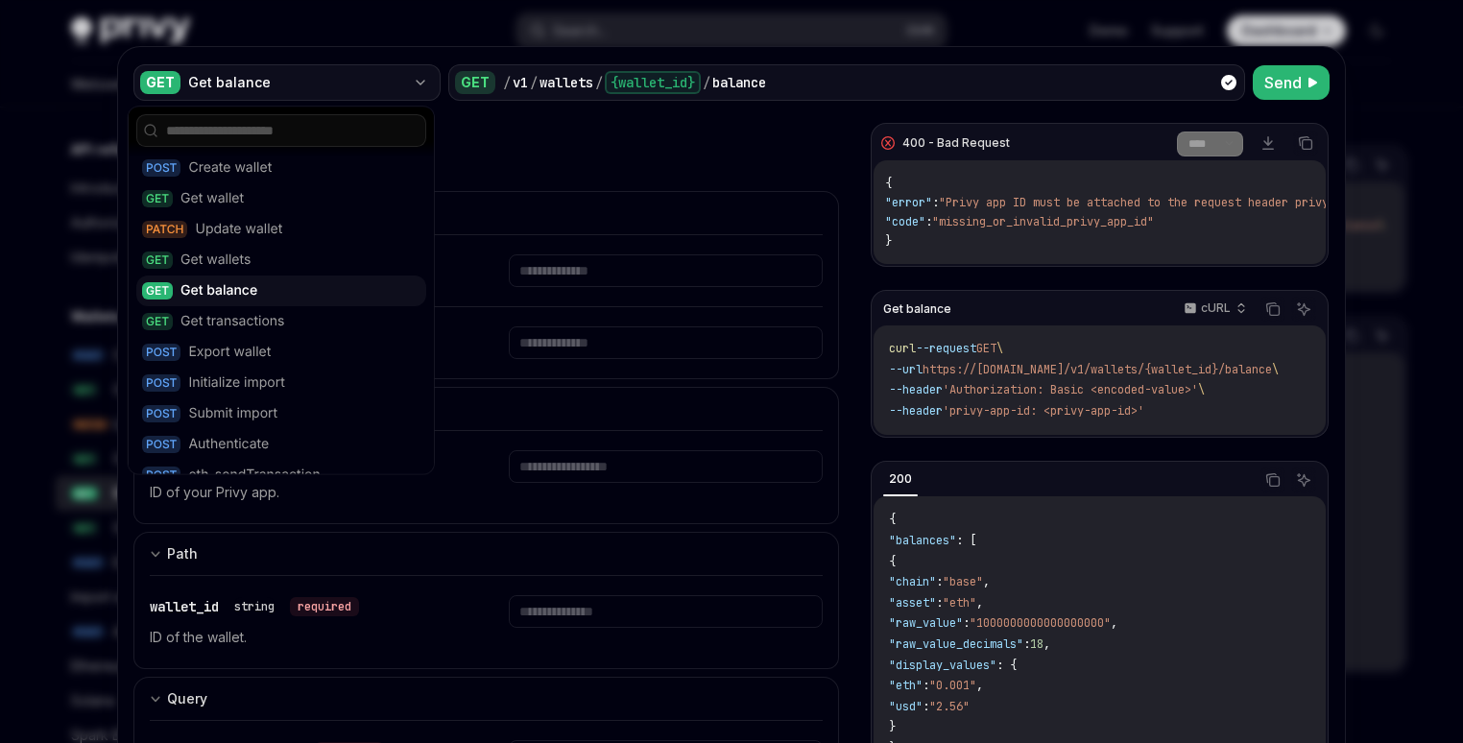
click at [413, 84] on icon "button" at bounding box center [420, 82] width 15 height 15
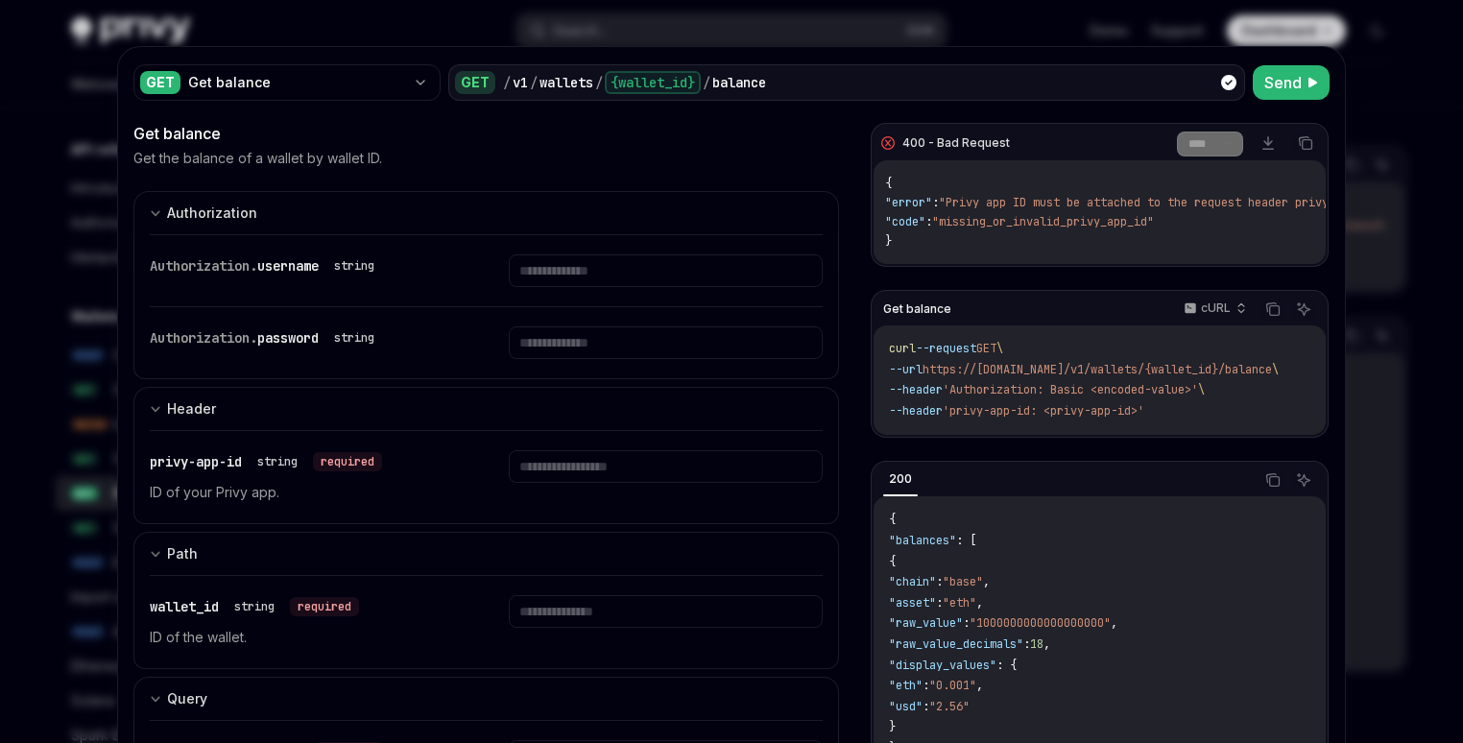
click at [814, 83] on div "/ v1 / wallets / {wallet_id} / balance" at bounding box center [870, 82] width 735 height 23
click at [1141, 91] on div "/ v1 / wallets / {wallet_id} / balance" at bounding box center [870, 82] width 735 height 23
drag, startPoint x: 405, startPoint y: 273, endPoint x: 495, endPoint y: 271, distance: 90.3
click at [406, 273] on div "Authorization. username string" at bounding box center [306, 265] width 313 height 23
click at [565, 276] on input "text" at bounding box center [665, 270] width 313 height 33
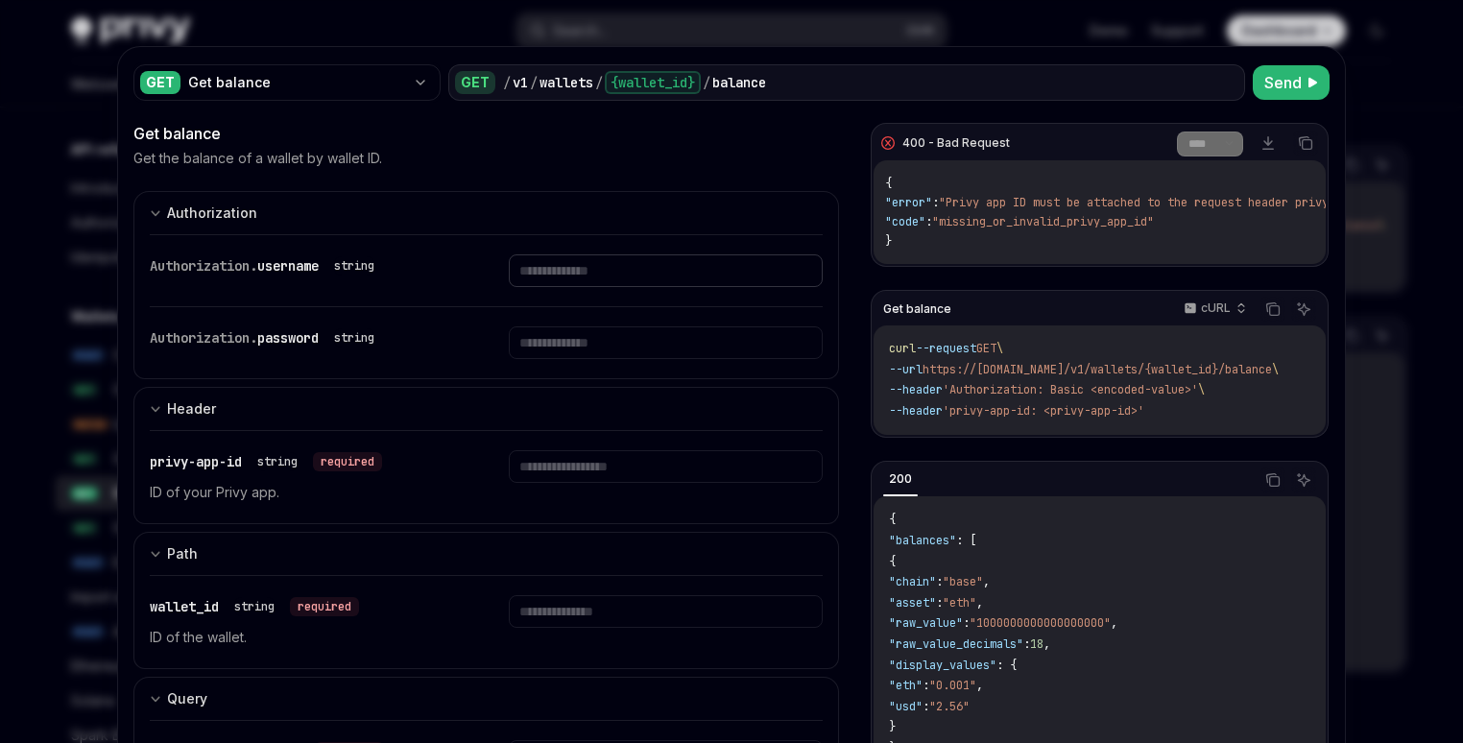
click at [595, 263] on input "text" at bounding box center [665, 270] width 313 height 33
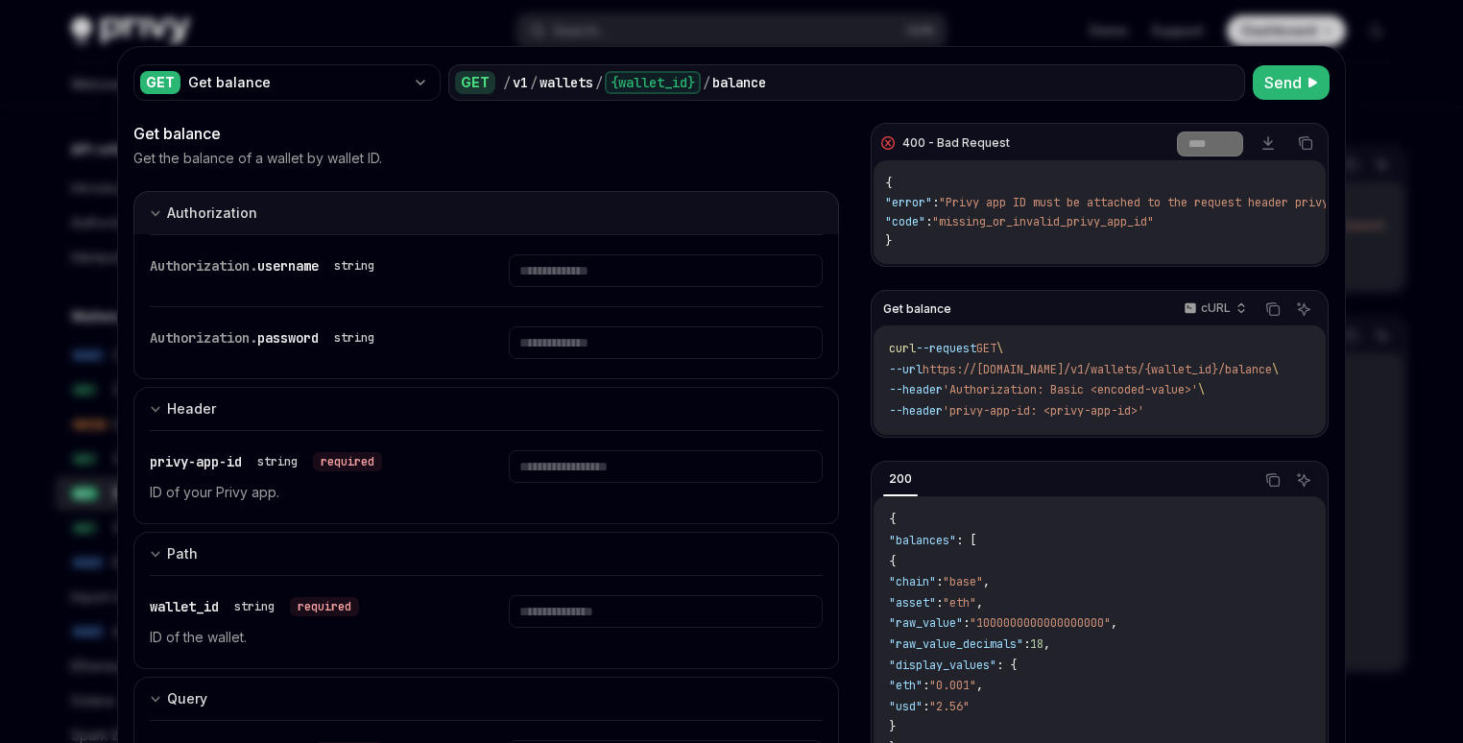
click at [150, 209] on icon "expand input section" at bounding box center [156, 213] width 12 height 12
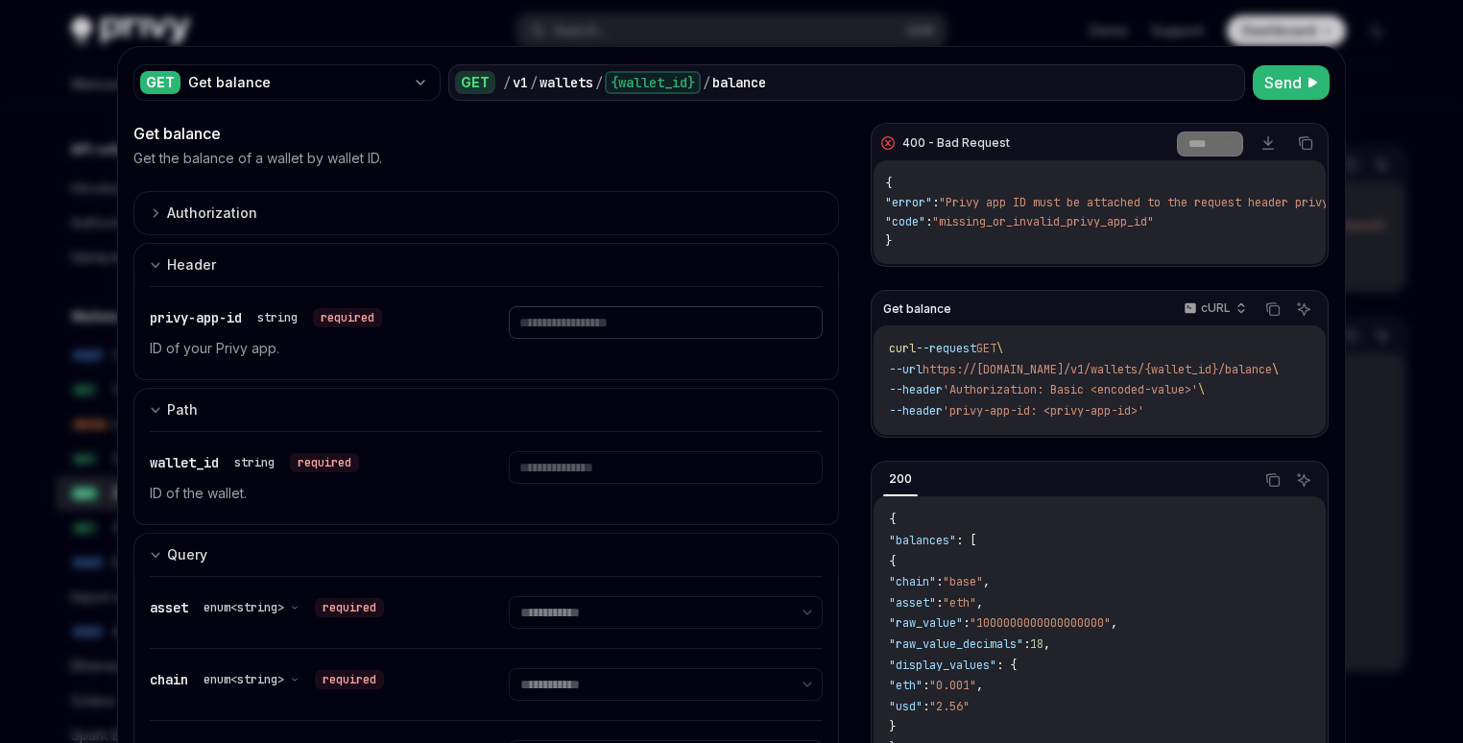
click at [526, 324] on input "text" at bounding box center [665, 322] width 313 height 33
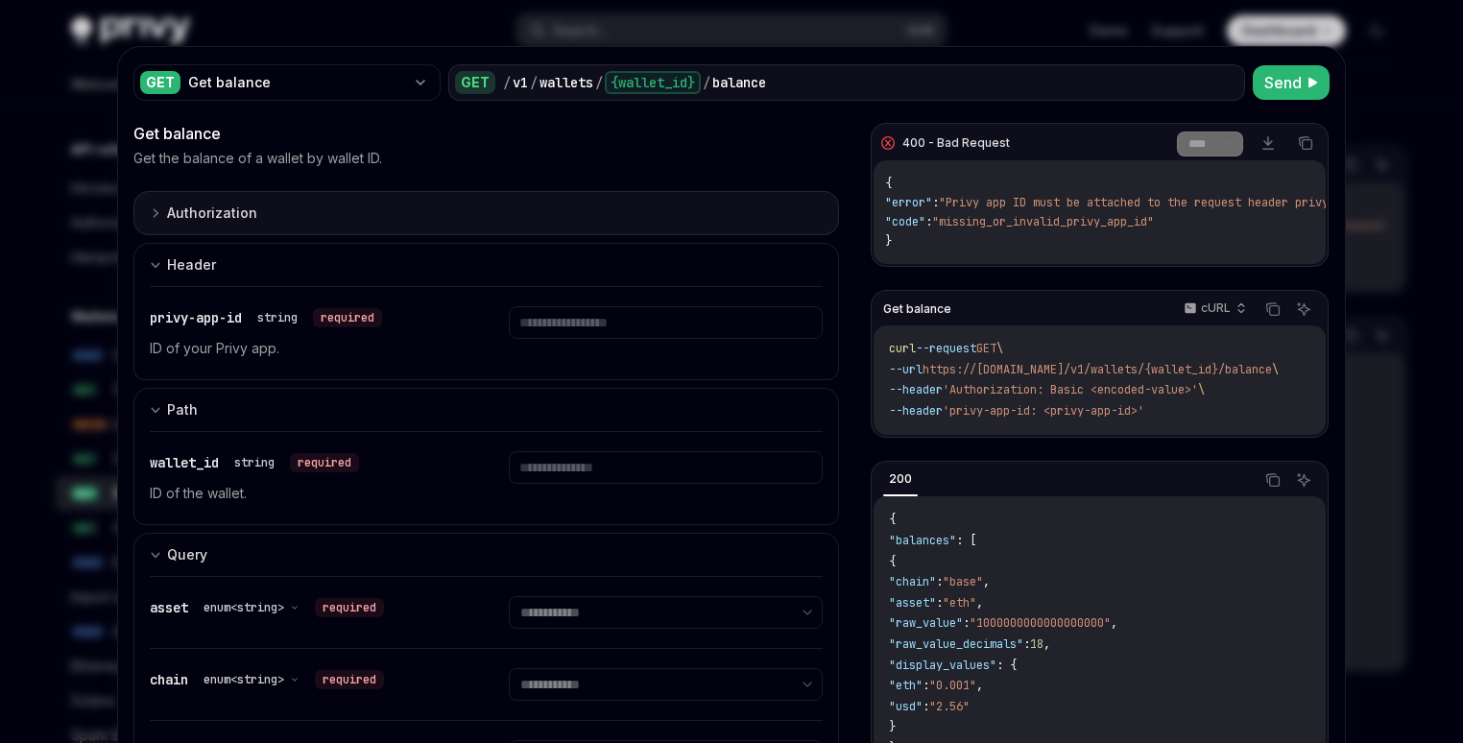
click at [323, 216] on button "Authorization appSecretAuth" at bounding box center [486, 213] width 706 height 44
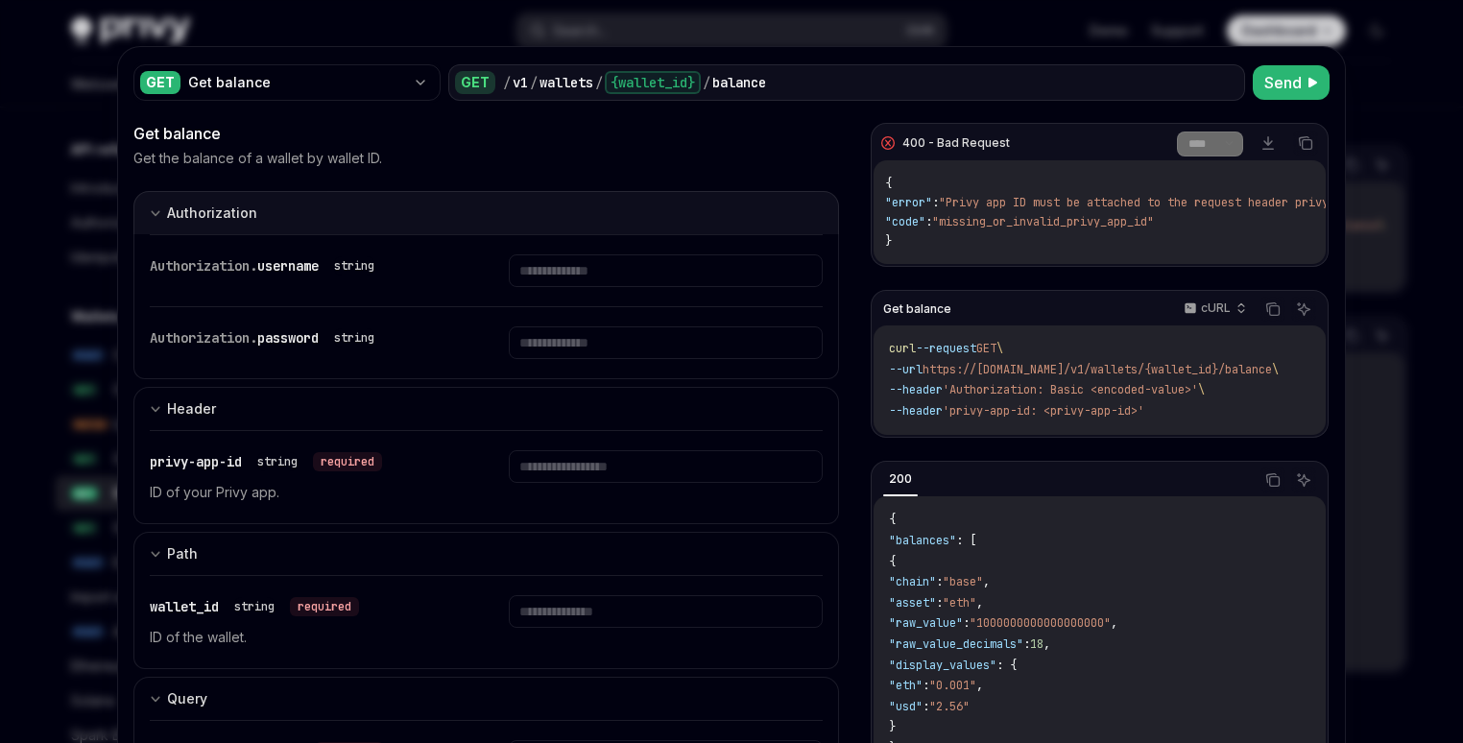
click at [323, 216] on button "Authorization appSecretAuth" at bounding box center [486, 212] width 706 height 43
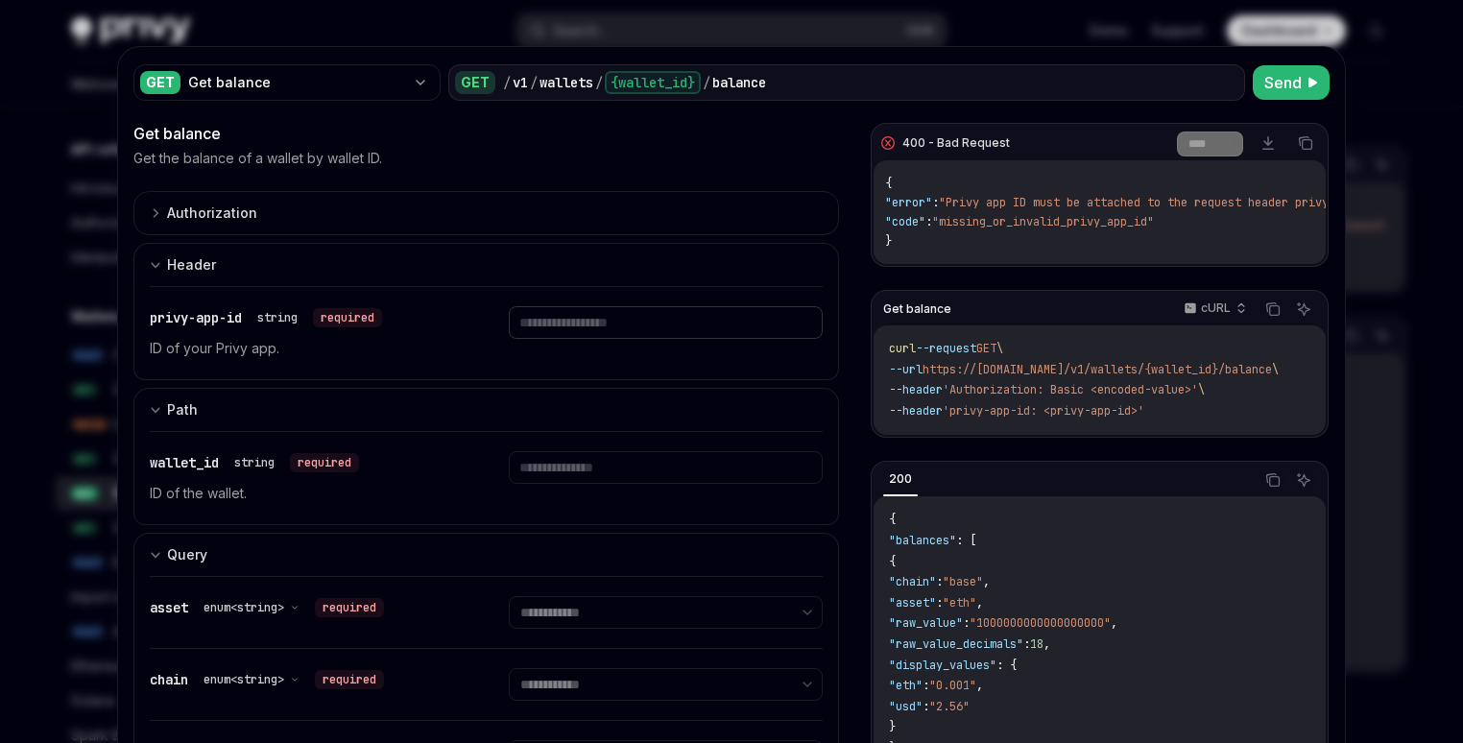
click at [595, 328] on input "text" at bounding box center [665, 322] width 313 height 33
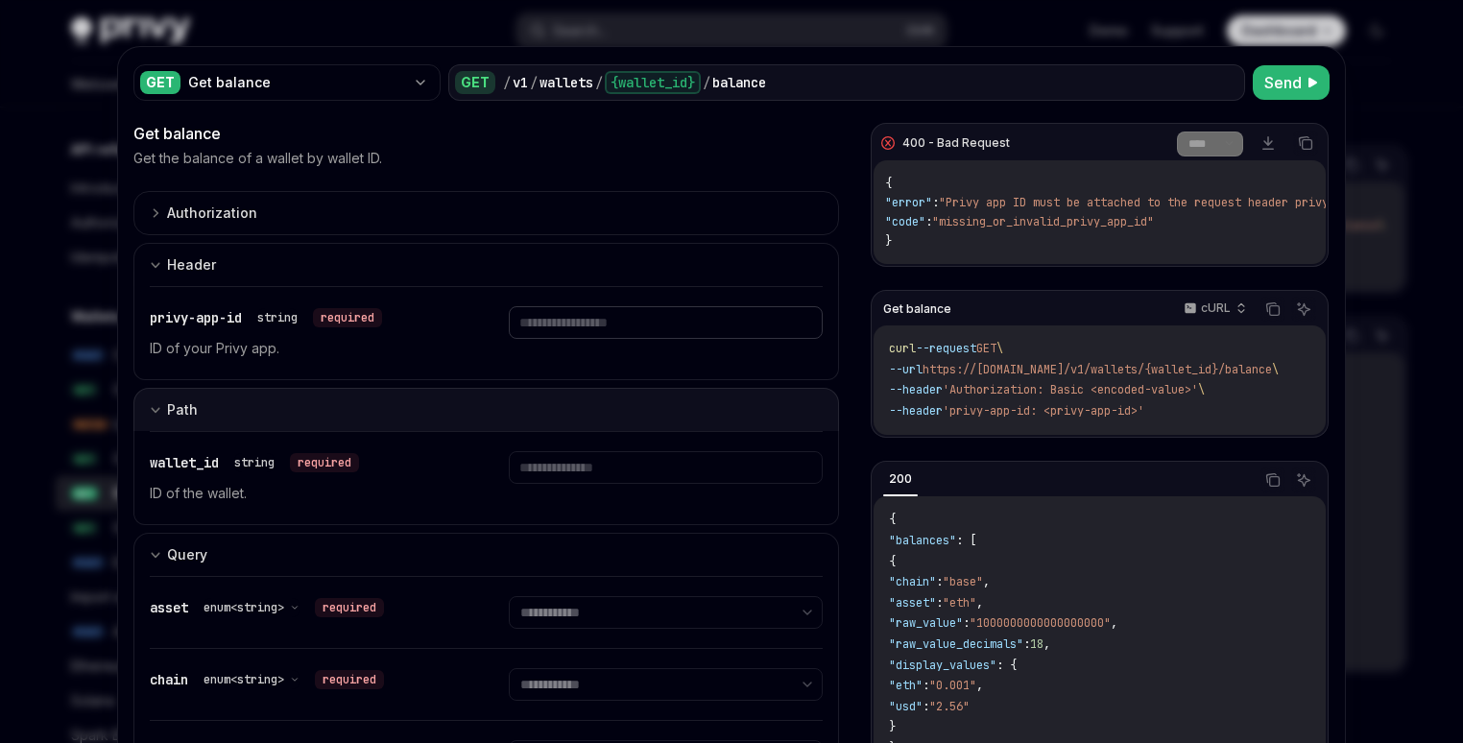
paste input "**********"
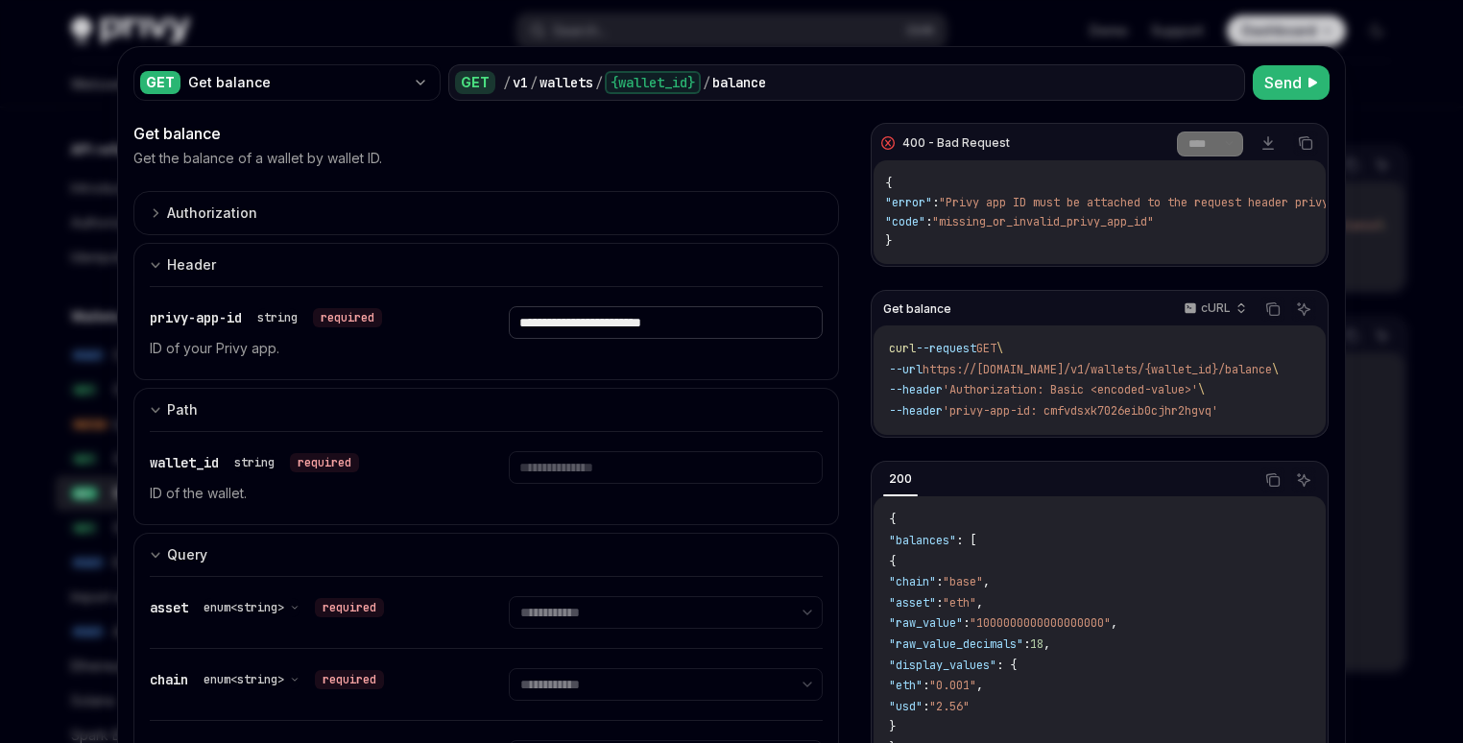
type input "**********"
click at [597, 451] on input "text" at bounding box center [665, 467] width 313 height 33
paste input "**********"
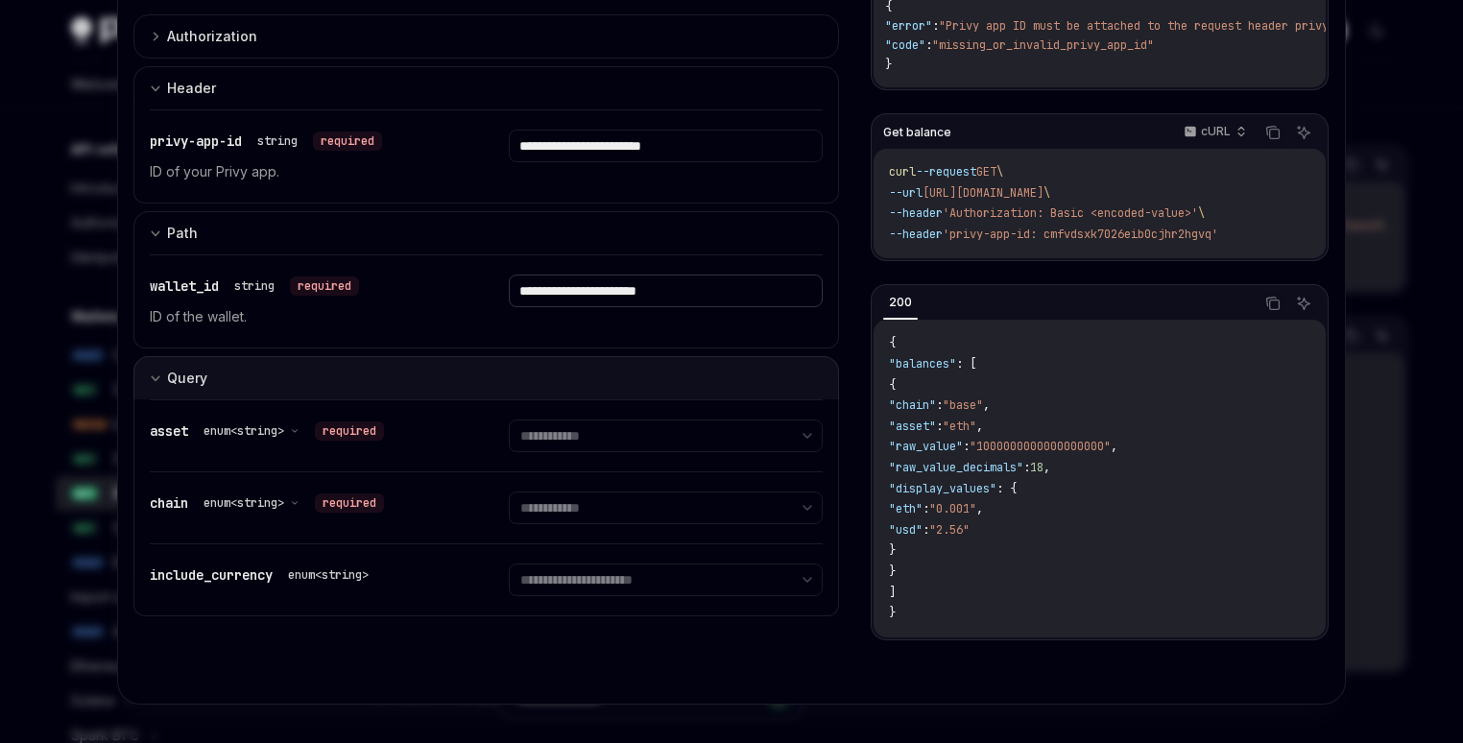
scroll to position [183, 0]
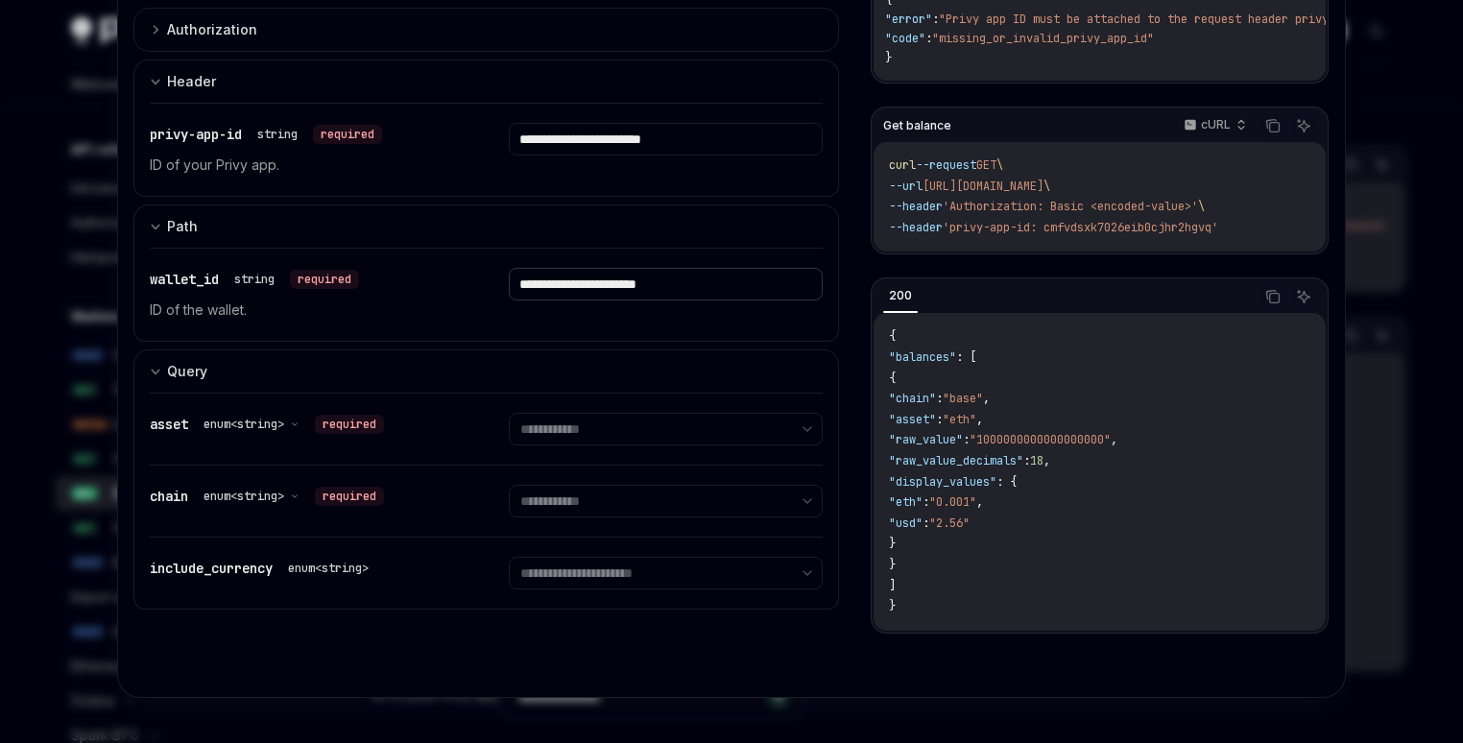
type input "**********"
select select "***"
click at [509, 413] on select "**********" at bounding box center [665, 429] width 313 height 33
select select "******"
click at [509, 485] on select "**********" at bounding box center [665, 501] width 313 height 33
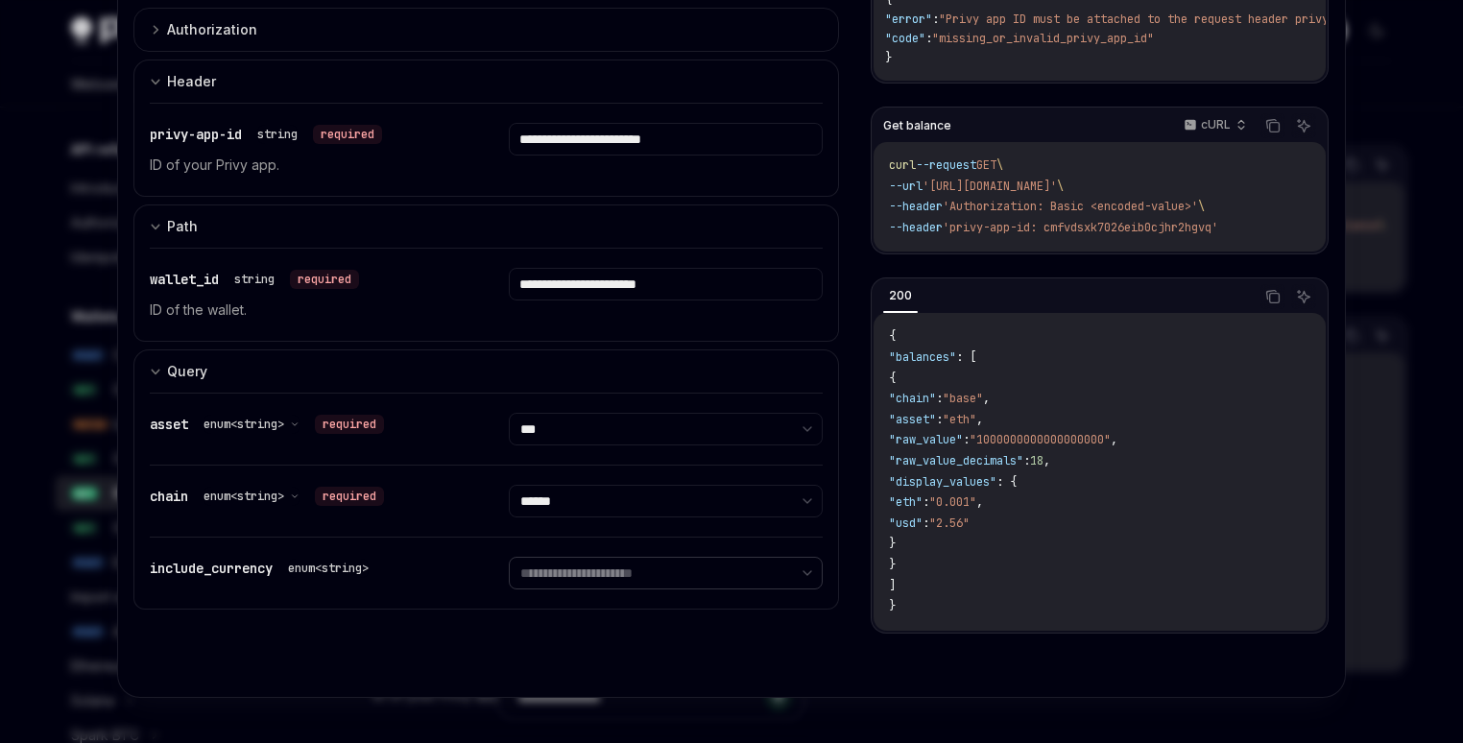
drag, startPoint x: 768, startPoint y: 566, endPoint x: 461, endPoint y: 552, distance: 307.5
click at [461, 552] on div "**********" at bounding box center [486, 573] width 673 height 71
drag, startPoint x: 664, startPoint y: 564, endPoint x: 388, endPoint y: 540, distance: 277.5
click at [355, 531] on div "**********" at bounding box center [486, 501] width 706 height 217
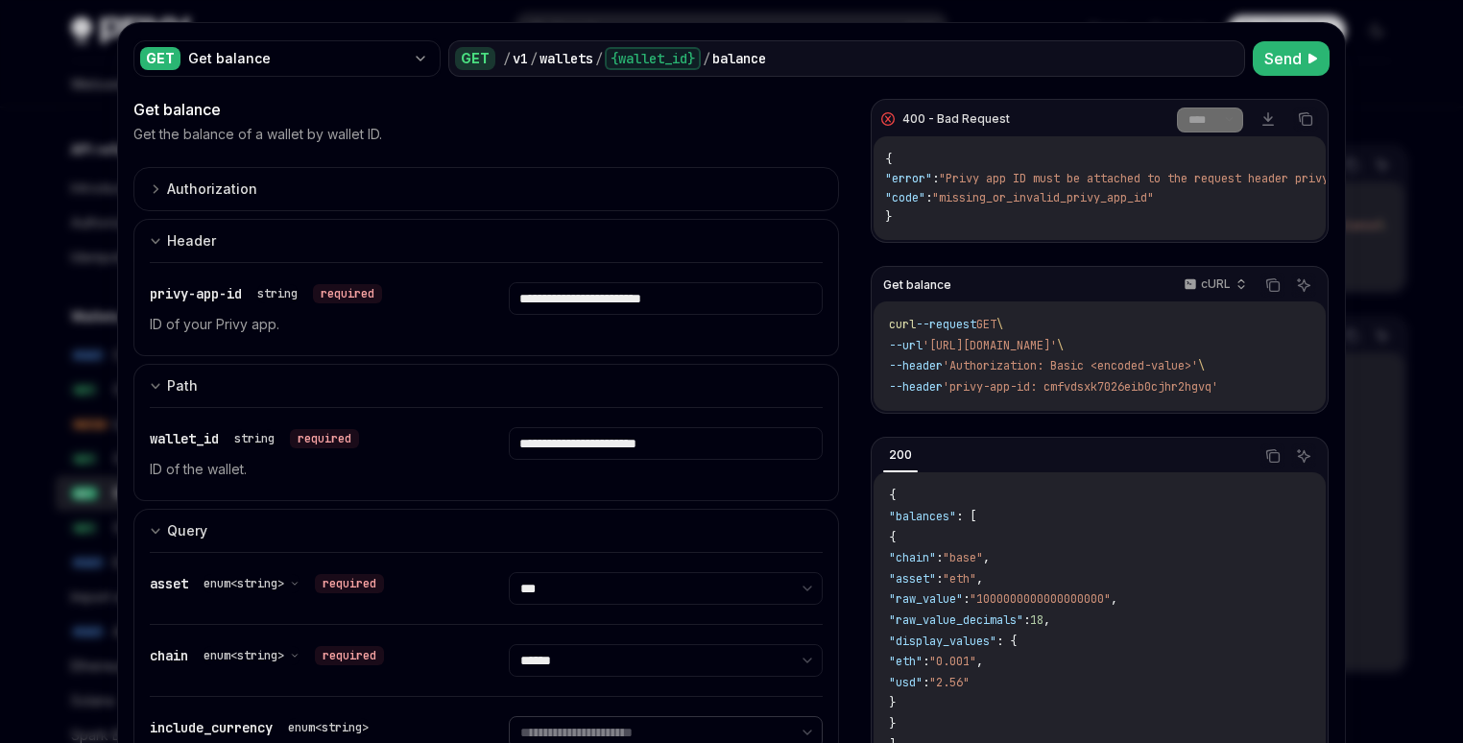
scroll to position [0, 0]
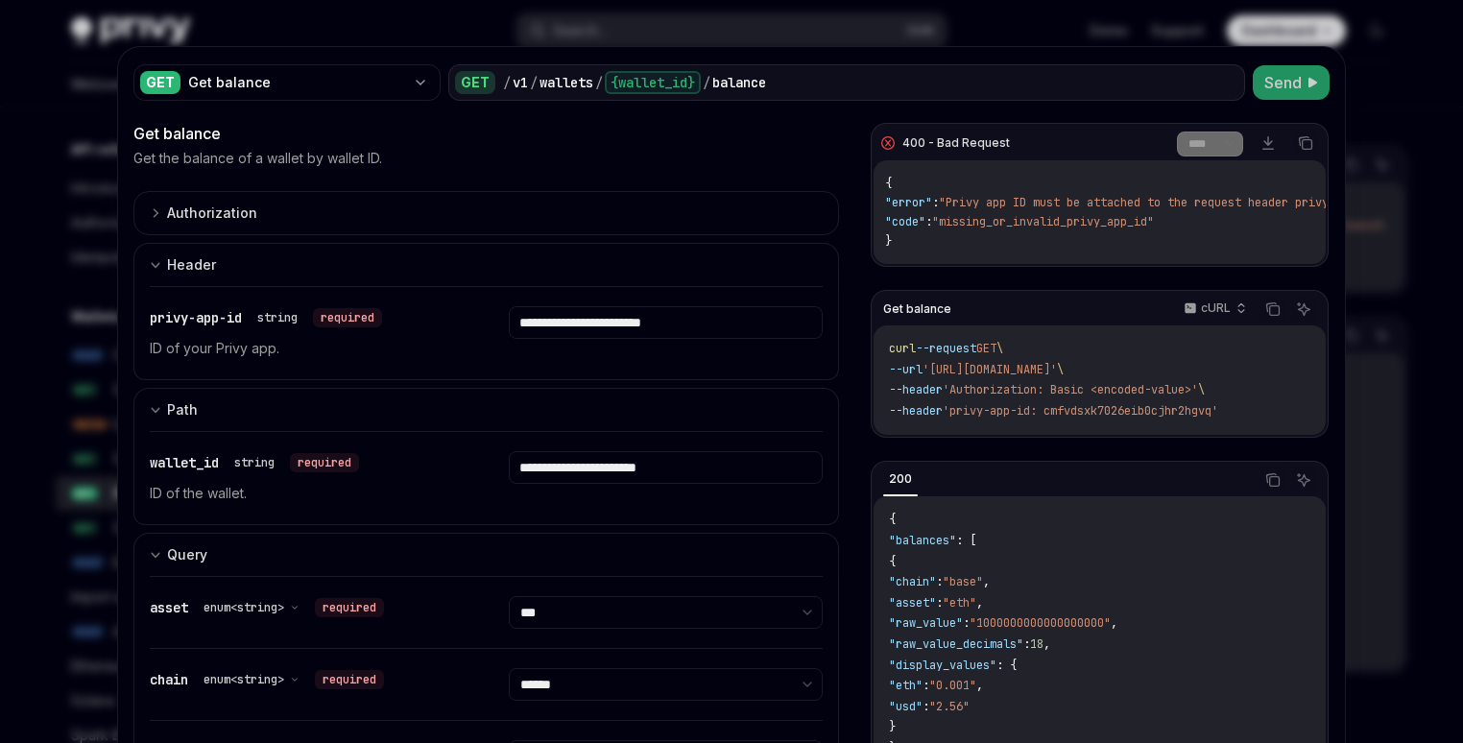
click at [1273, 77] on span "Send" at bounding box center [1282, 82] width 37 height 23
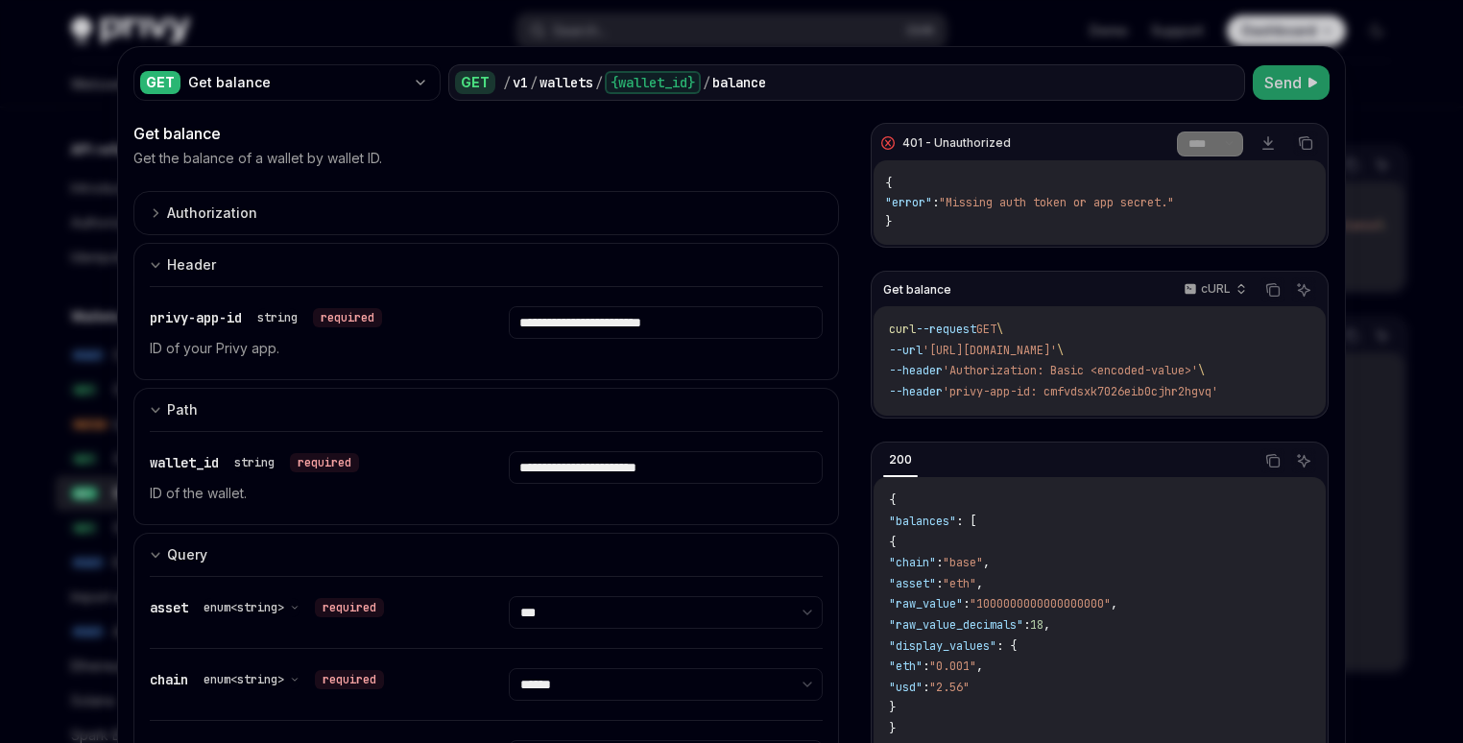
click at [384, 338] on p "ID of your Privy app." at bounding box center [306, 348] width 313 height 23
click at [629, 333] on input "**********" at bounding box center [665, 322] width 313 height 33
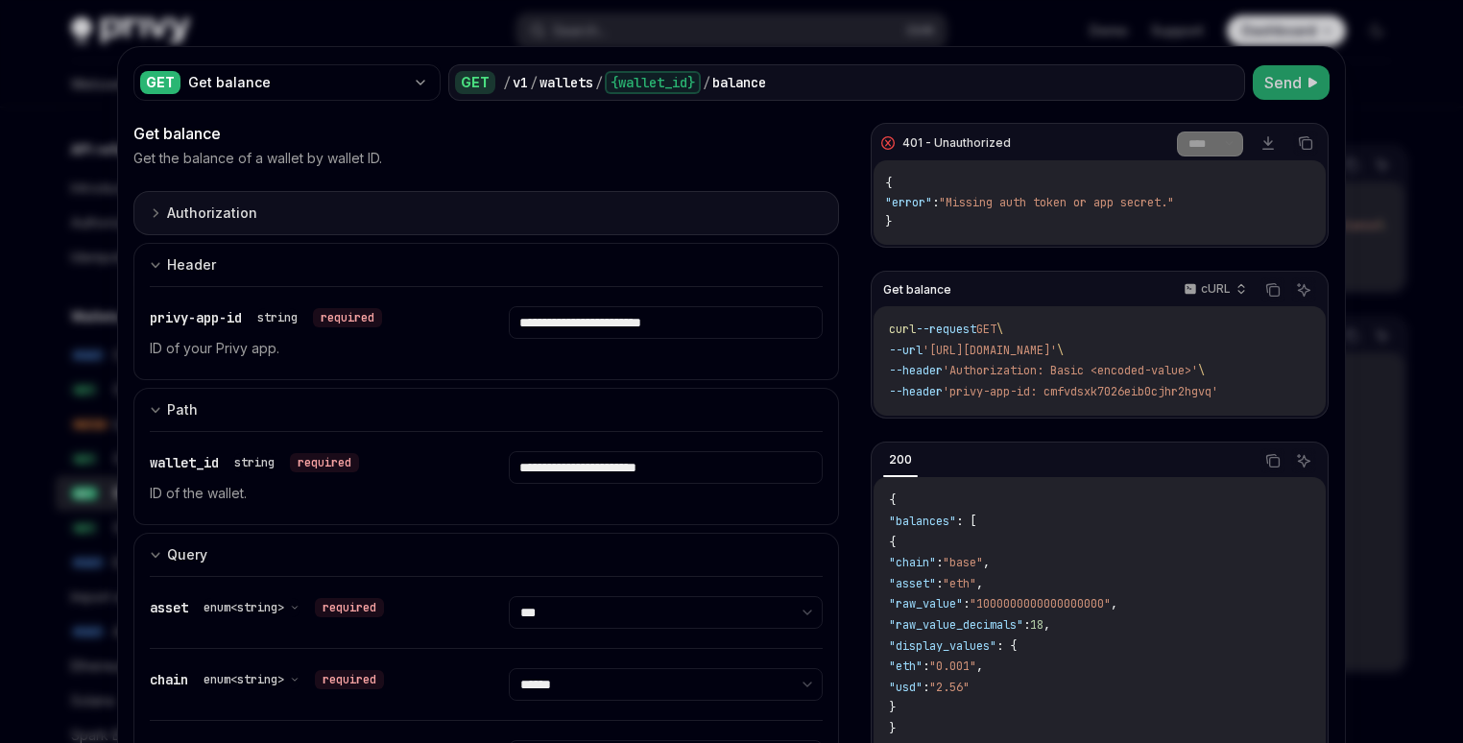
click at [506, 211] on button "Authorization appSecretAuth" at bounding box center [486, 213] width 706 height 44
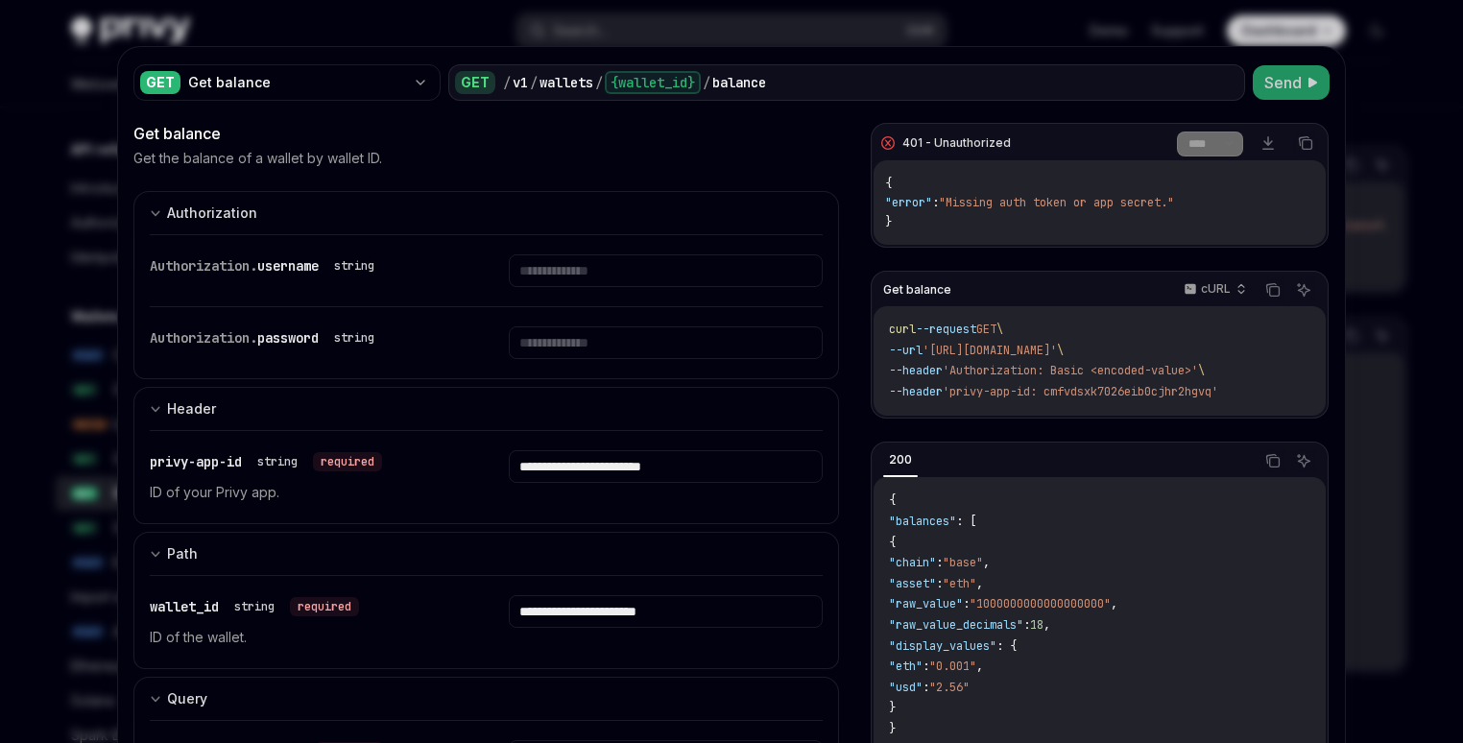
click at [551, 295] on div "Authorization. username string" at bounding box center [486, 270] width 673 height 71
click at [562, 276] on input "text" at bounding box center [665, 270] width 313 height 33
type input "****"
paste input "**********"
type input "**********"
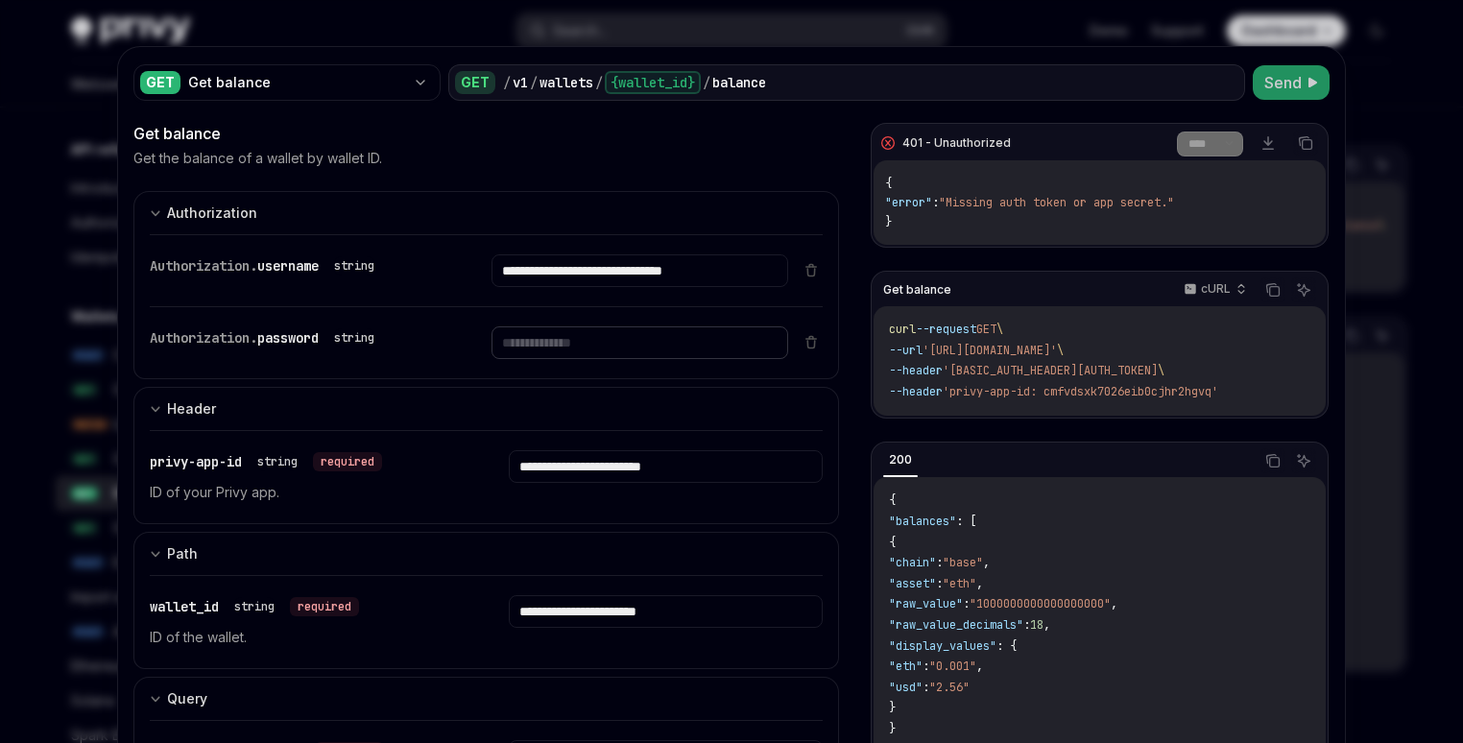
click at [568, 341] on input "text" at bounding box center [640, 342] width 296 height 33
click at [621, 276] on input "**********" at bounding box center [640, 270] width 296 height 33
paste input "**********"
type input "**********"
click at [646, 318] on div "Authorization. password string" at bounding box center [469, 342] width 638 height 71
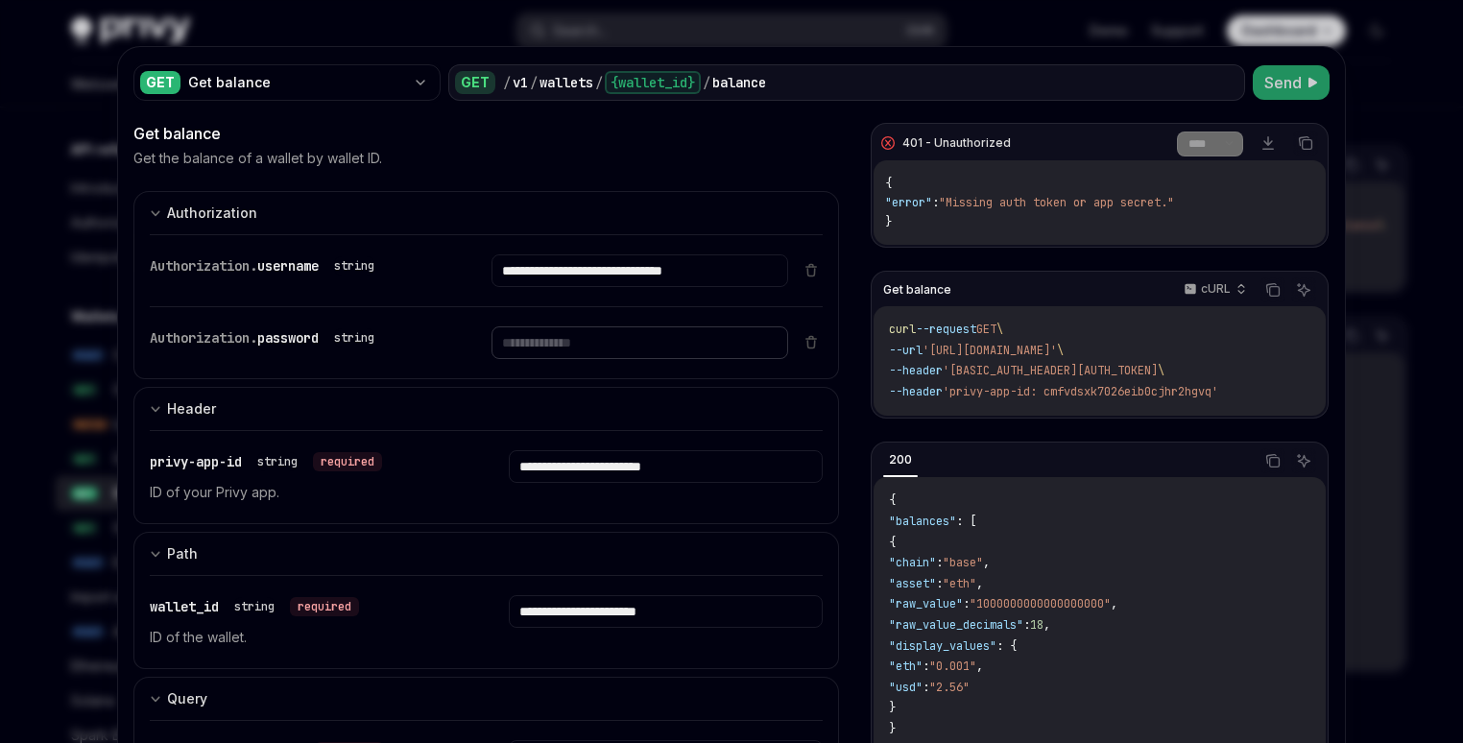
click at [637, 332] on input "text" at bounding box center [640, 342] width 296 height 33
type input "**********"
click at [1285, 73] on span "Send" at bounding box center [1282, 82] width 37 height 23
click at [1028, 206] on span ""Invalid app ID or app secret."" at bounding box center [1043, 202] width 208 height 15
click at [1173, 201] on div "{ "error" : "Invalid app ID or app secret." }" at bounding box center [1100, 202] width 452 height 84
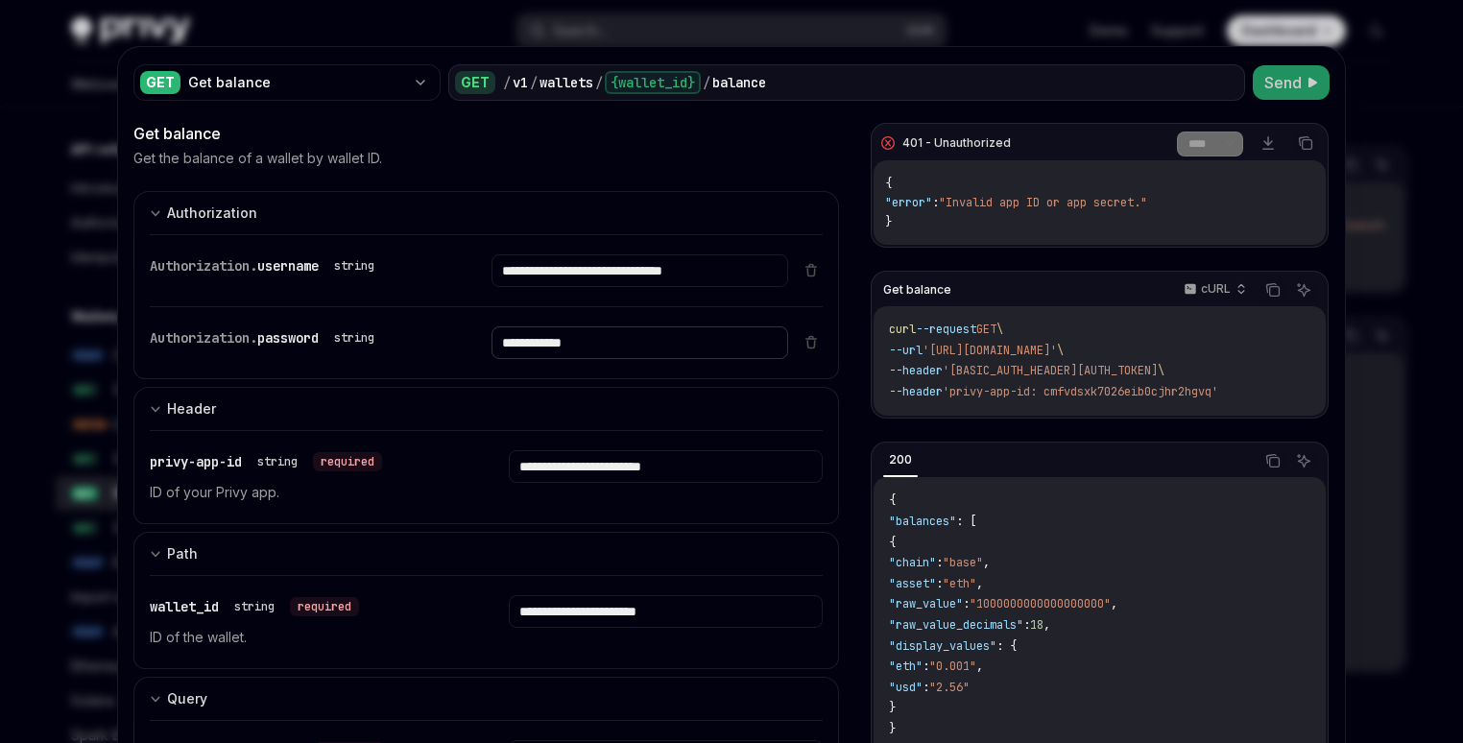
click at [646, 342] on input "**********" at bounding box center [640, 342] width 296 height 33
click at [810, 342] on icon at bounding box center [811, 341] width 15 height 15
click at [800, 274] on button at bounding box center [811, 269] width 23 height 15
click at [564, 275] on input "text" at bounding box center [640, 270] width 296 height 33
click at [81, 188] on div at bounding box center [731, 371] width 1463 height 743
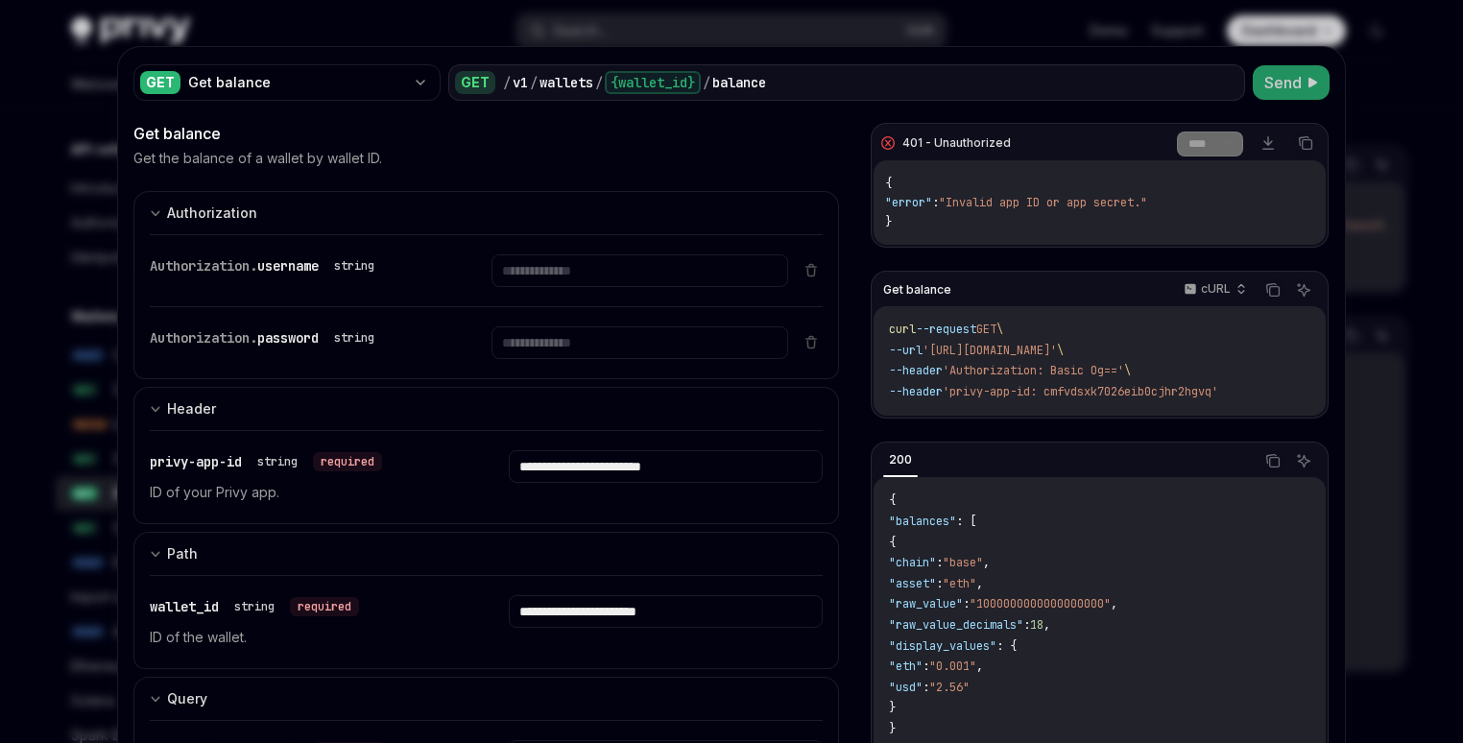
type textarea "*"
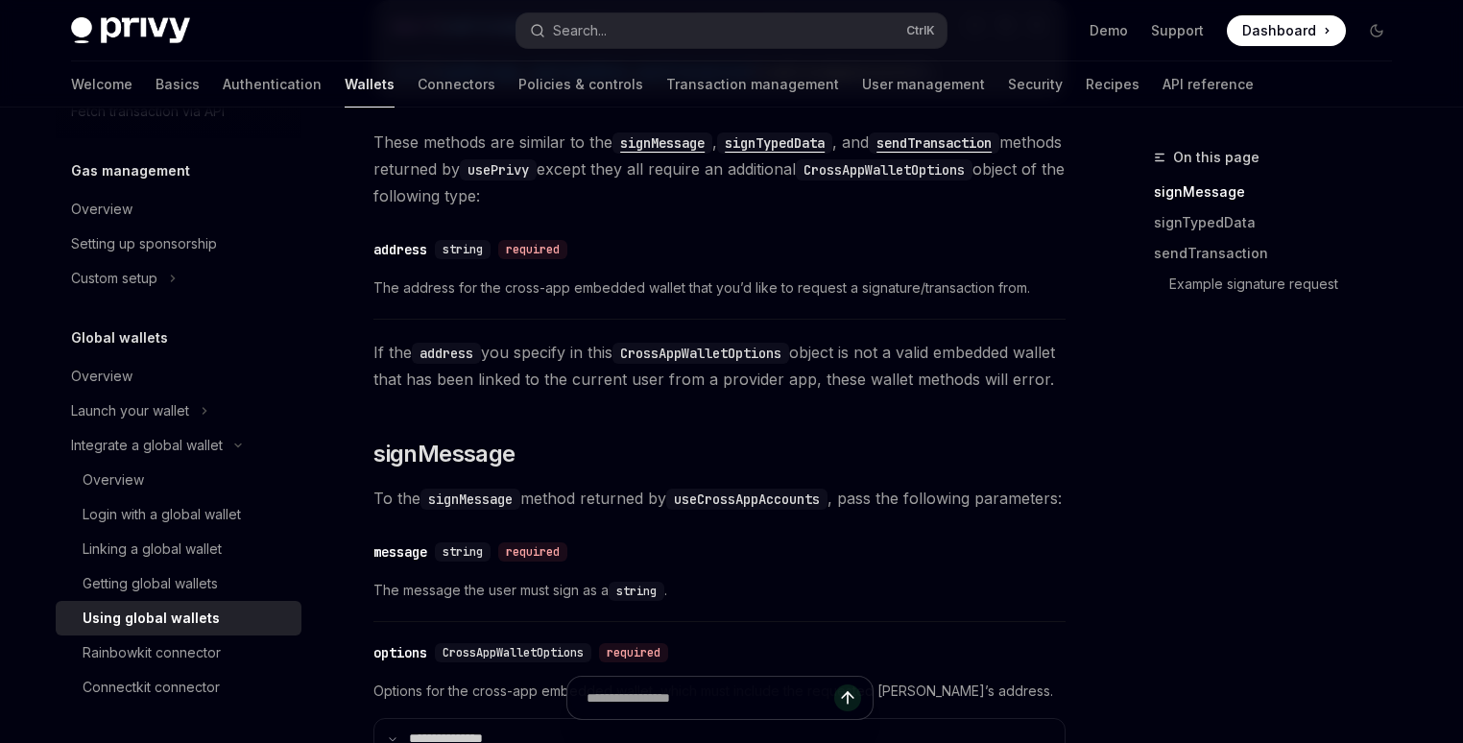
scroll to position [184, 0]
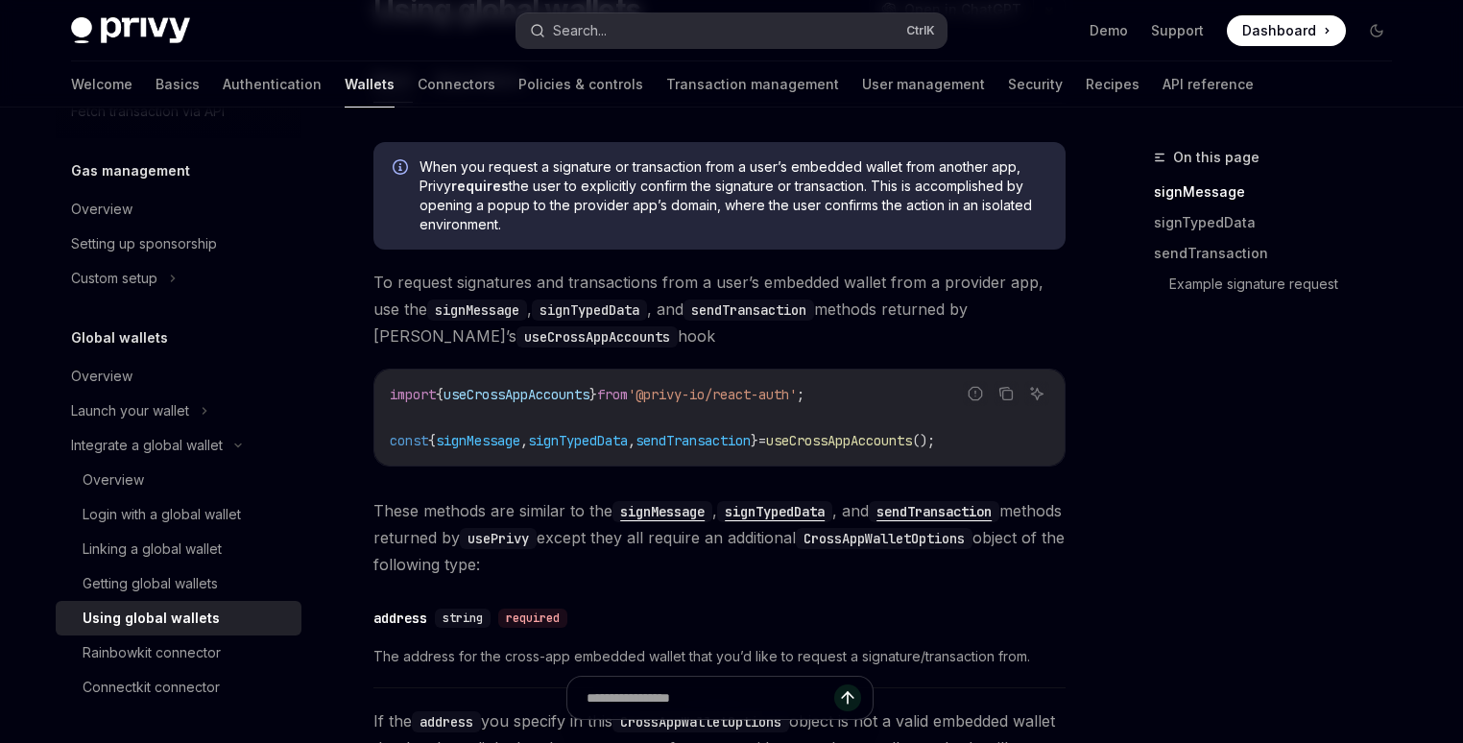
click at [662, 30] on button "Search... Ctrl K" at bounding box center [731, 30] width 430 height 35
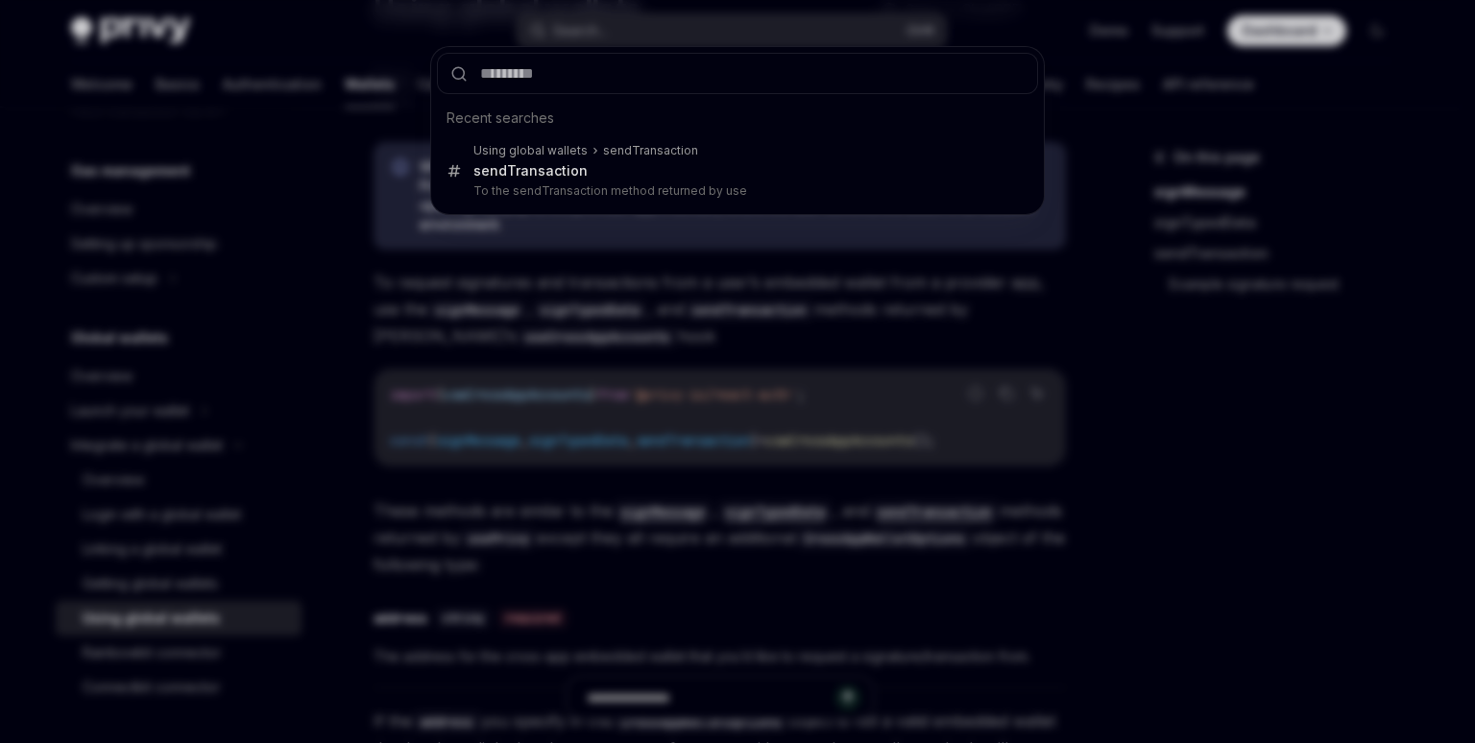
type input "**********"
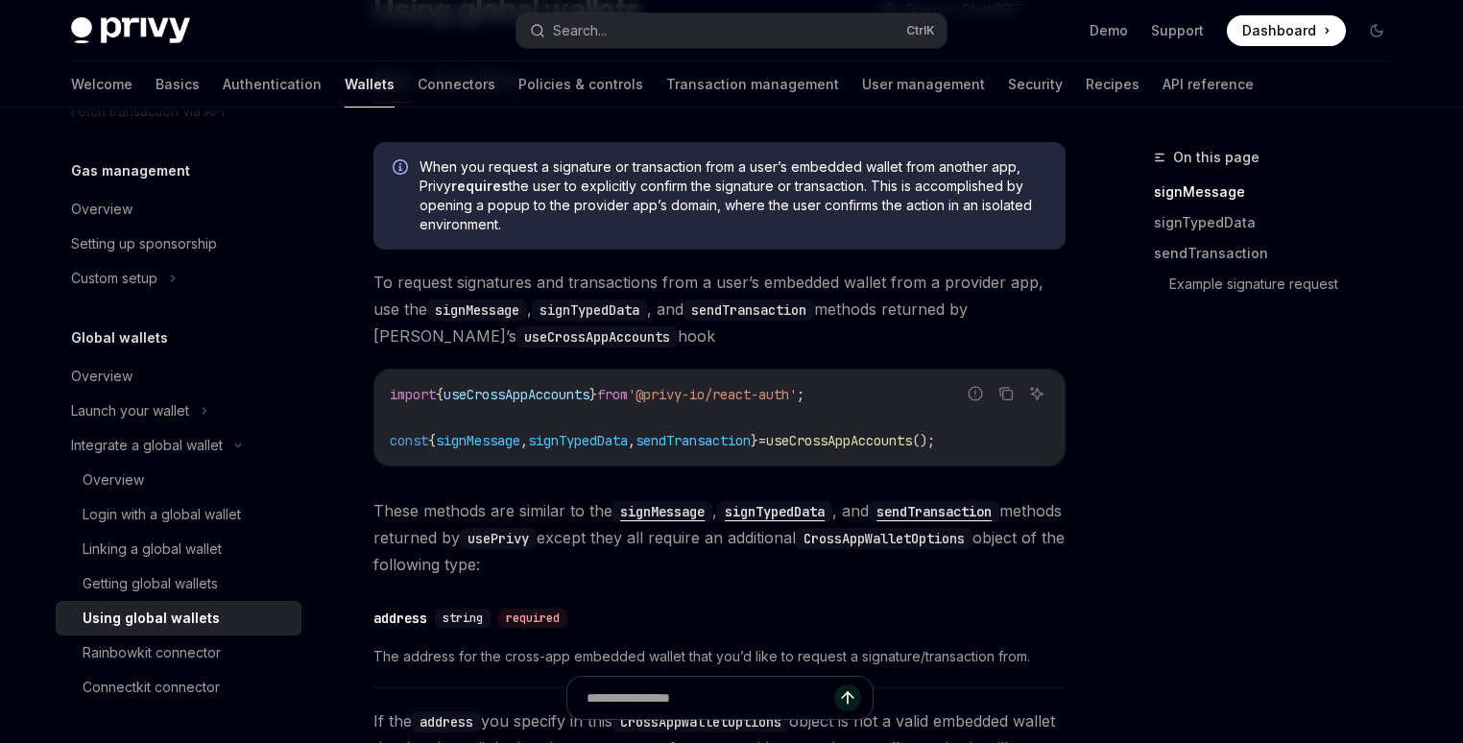
type textarea "*"
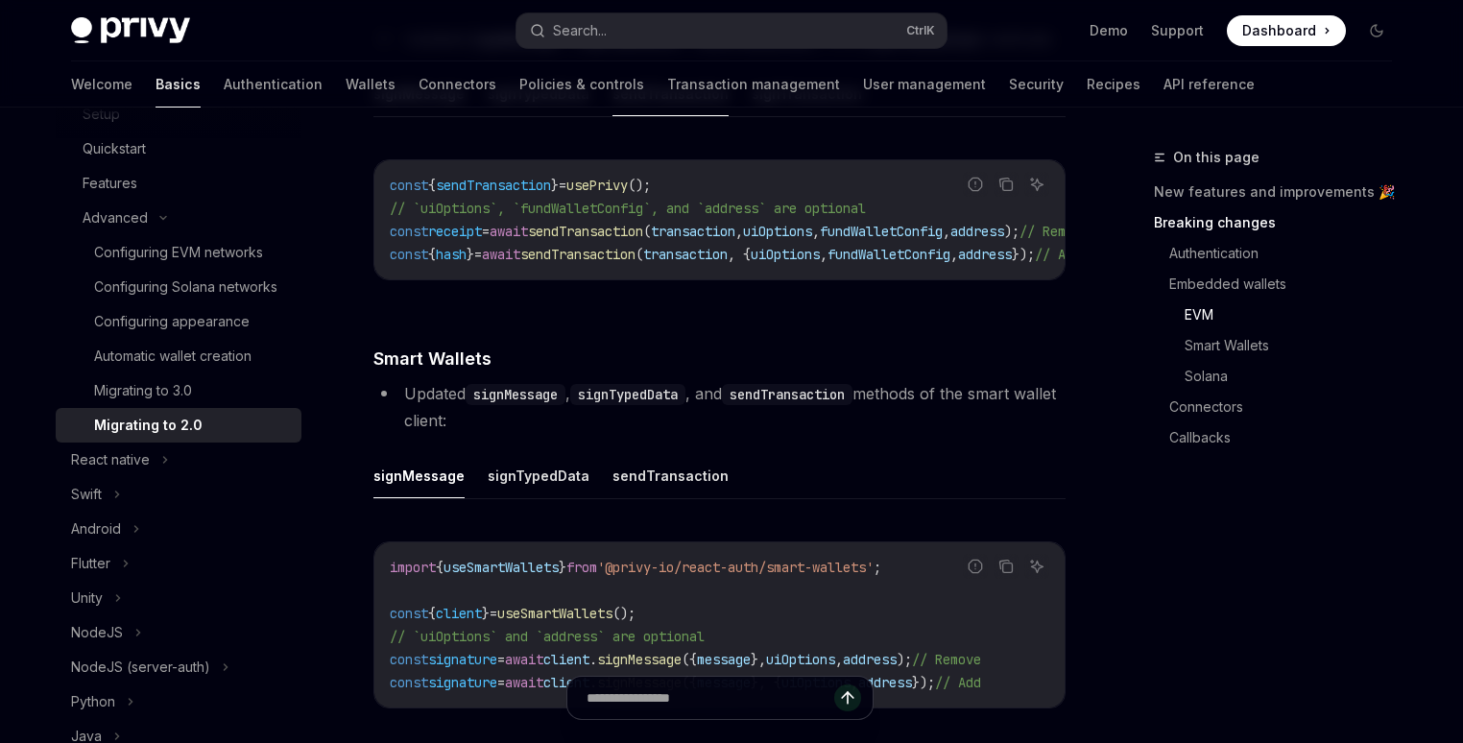
scroll to position [2937, 0]
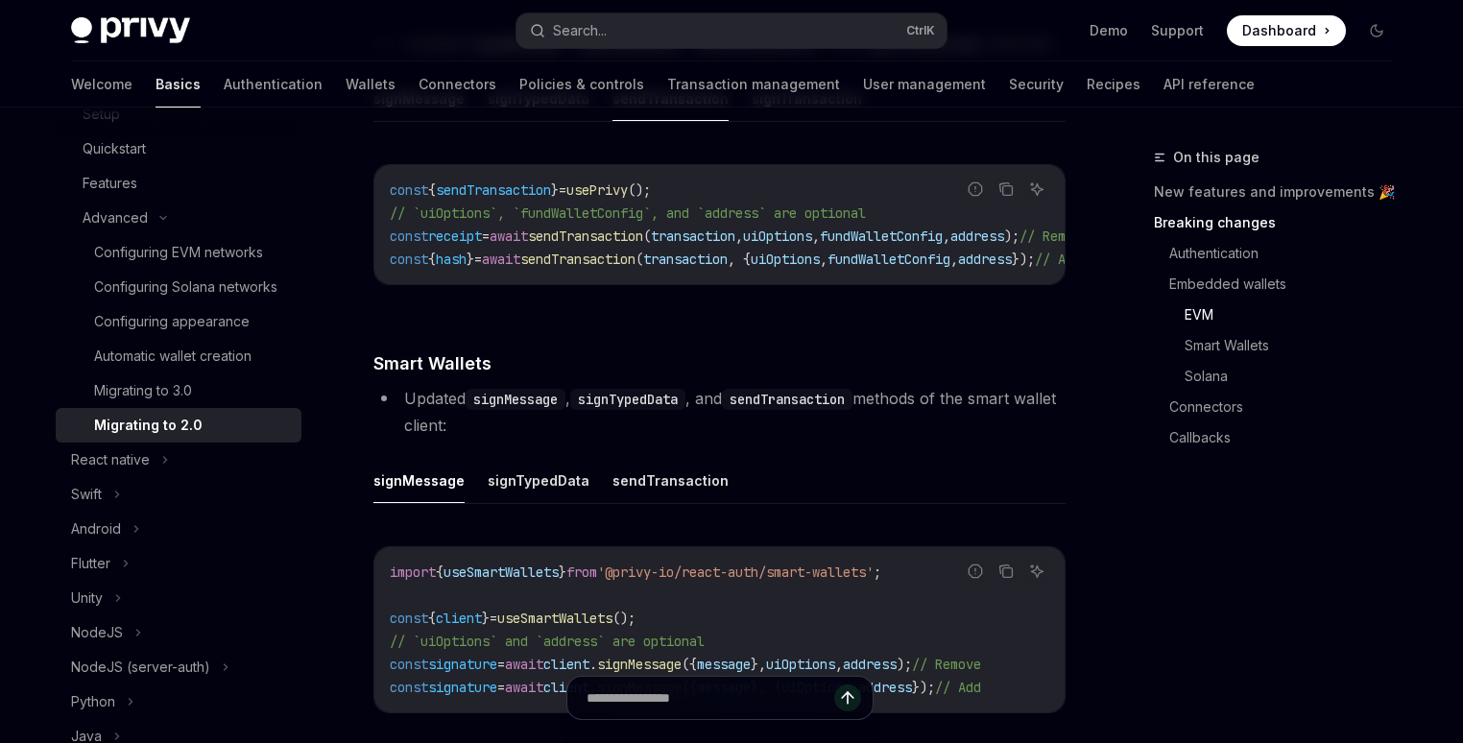
click at [727, 245] on span "transaction" at bounding box center [693, 236] width 84 height 17
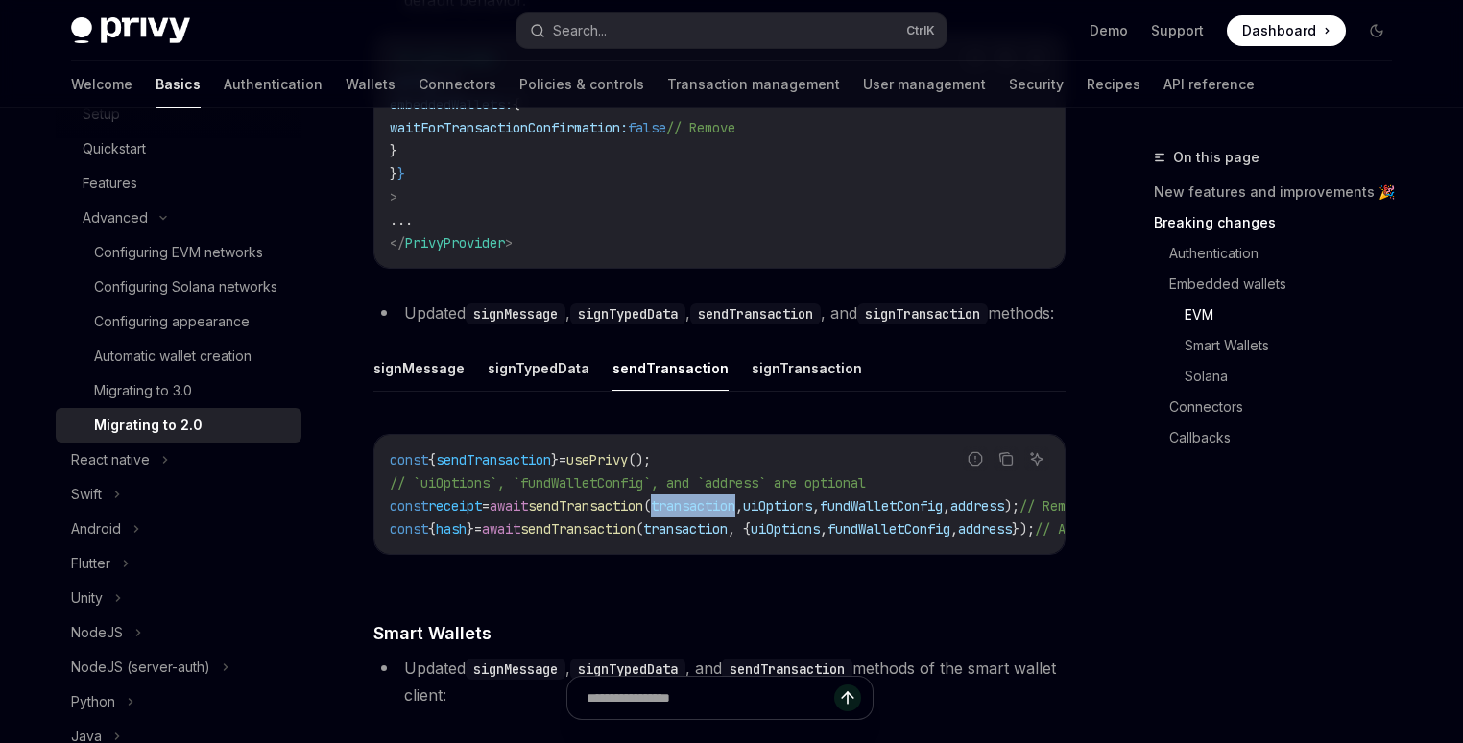
scroll to position [2660, 0]
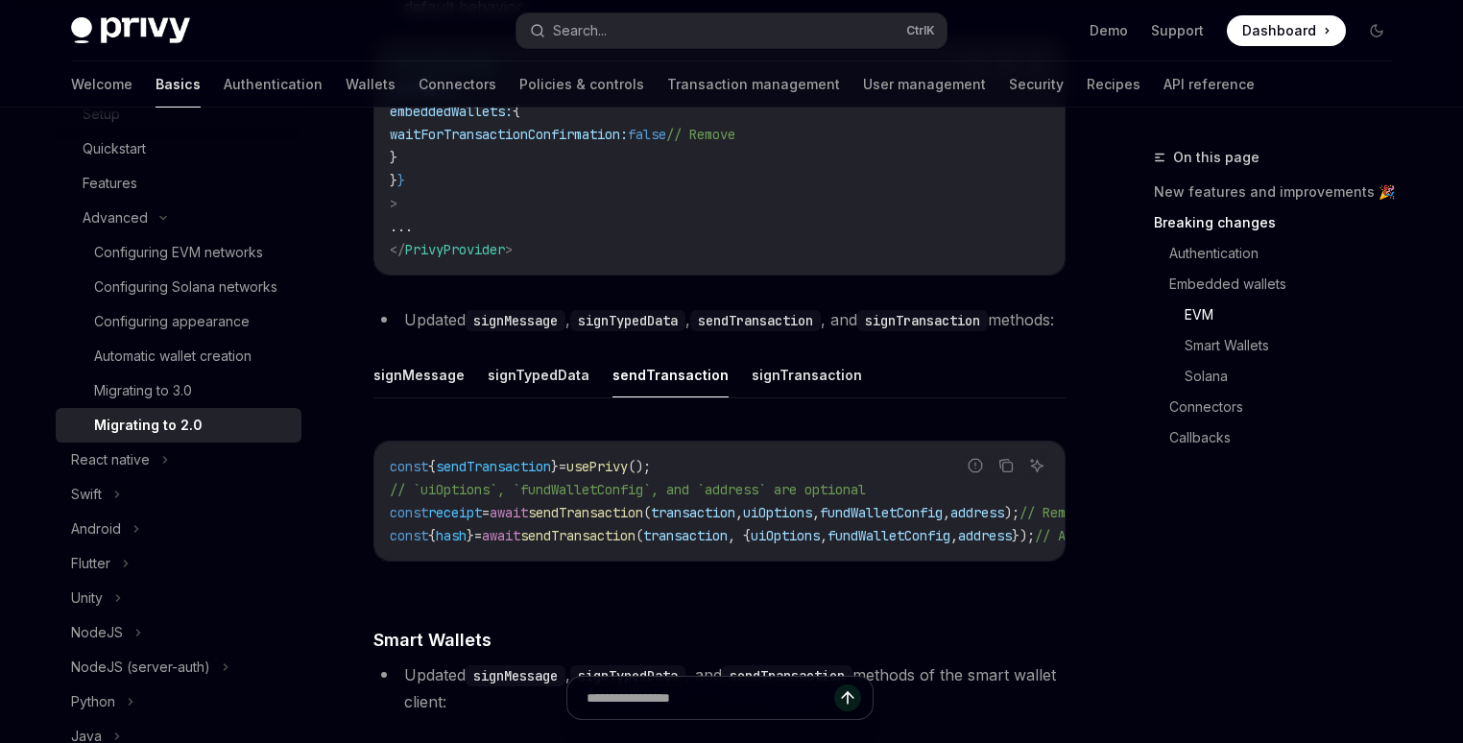
click at [795, 561] on div "const { sendTransaction } = usePrivy (); // `uiOptions`, `fundWalletConfig`, an…" at bounding box center [719, 501] width 690 height 119
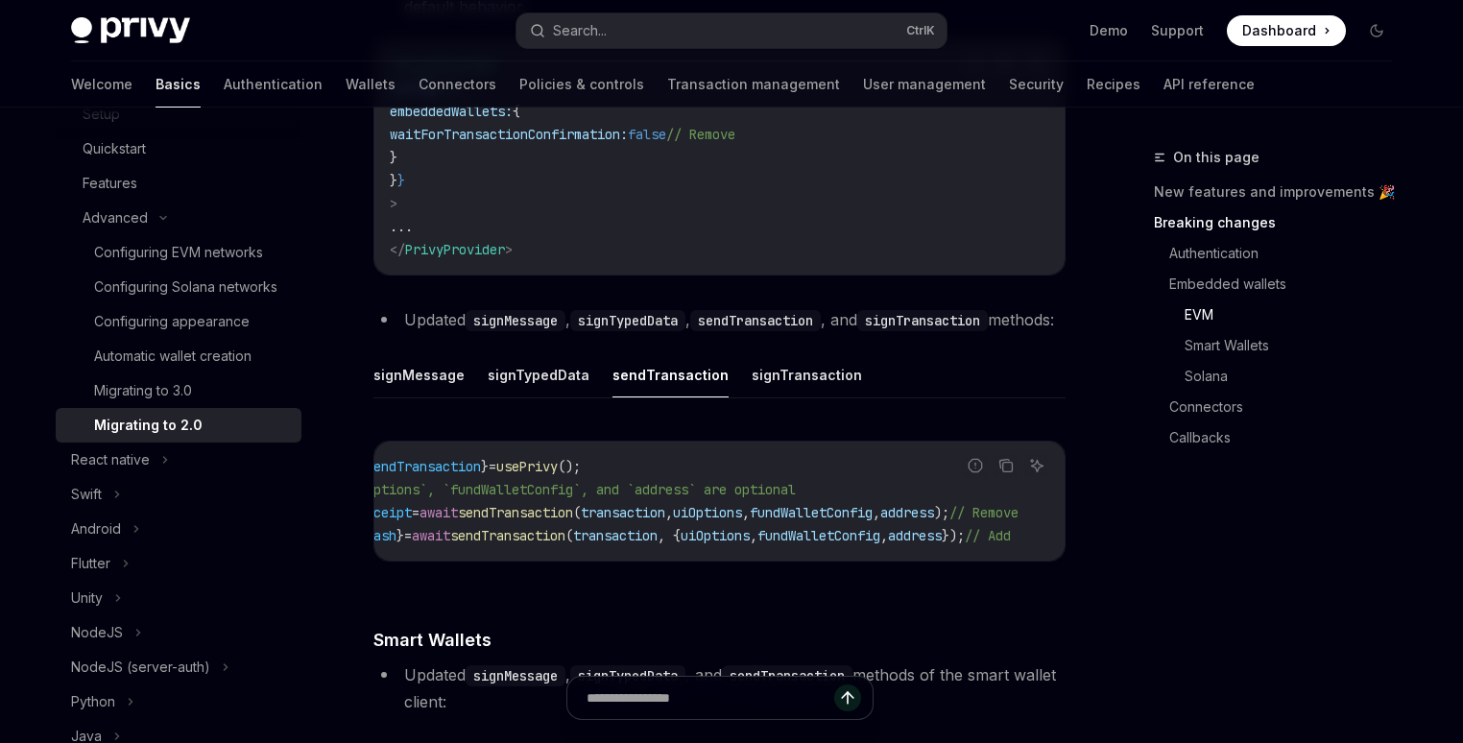
scroll to position [0, 142]
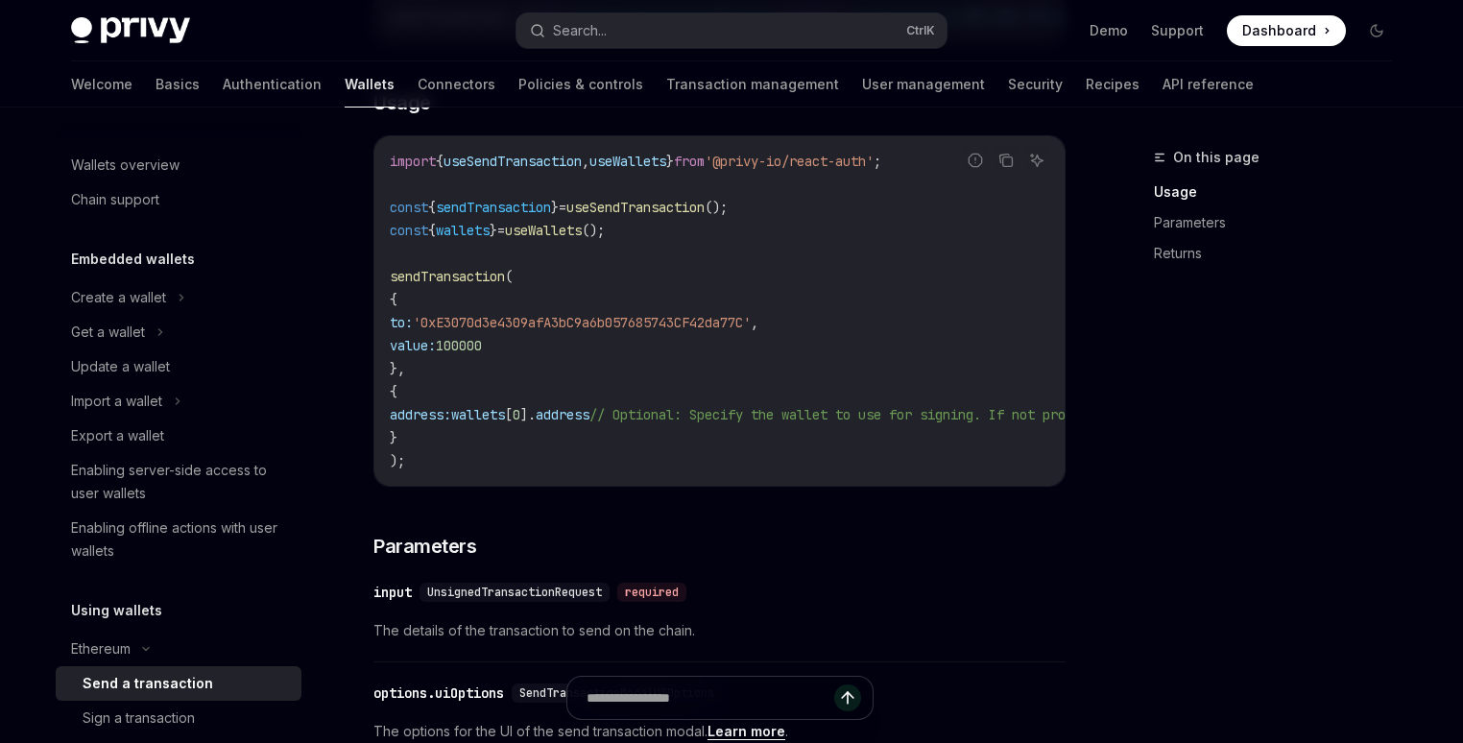
scroll to position [276, 0]
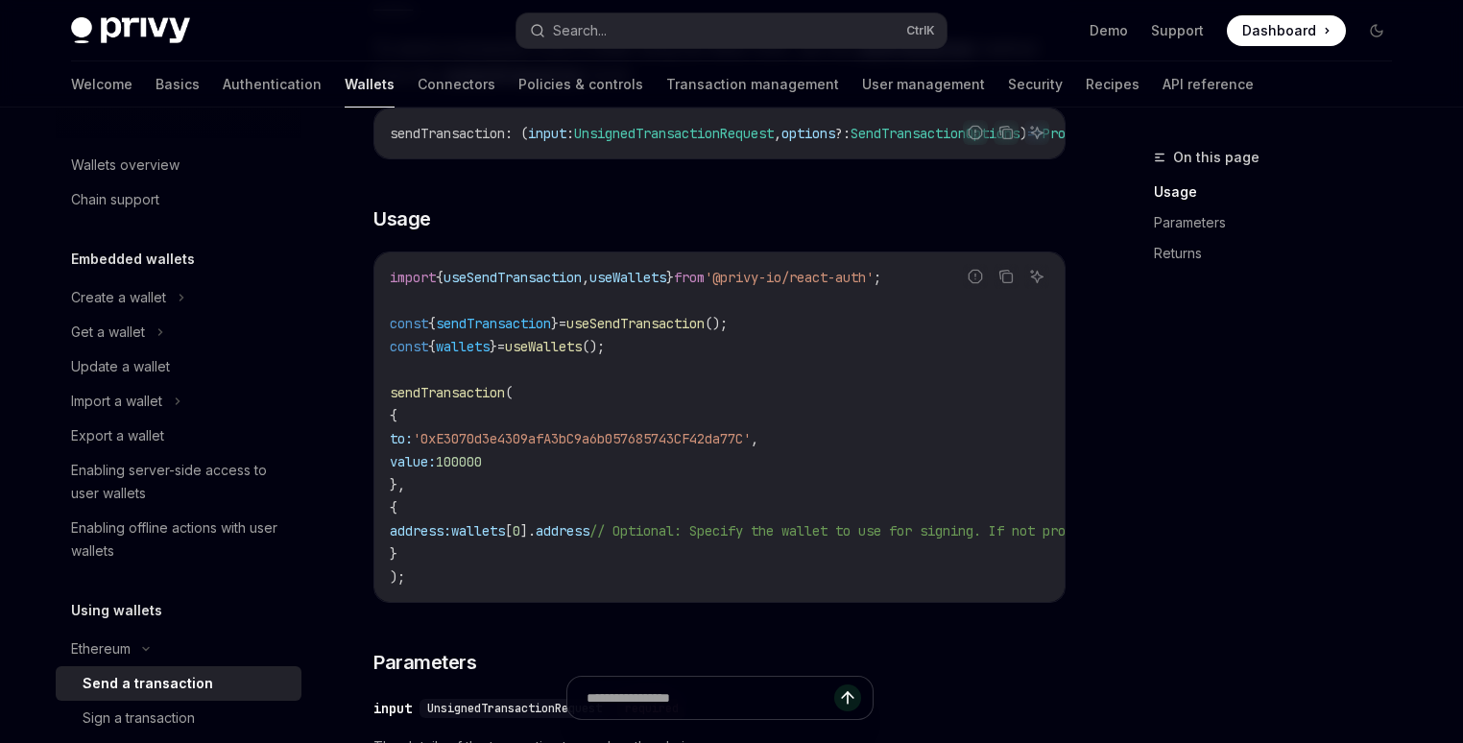
click at [837, 344] on code "import { useSendTransaction , useWallets } from '@privy-io/react-auth' ; const …" at bounding box center [893, 427] width 1006 height 323
drag, startPoint x: 645, startPoint y: 363, endPoint x: 342, endPoint y: 373, distance: 303.5
click at [488, 355] on span "wallets" at bounding box center [463, 346] width 54 height 17
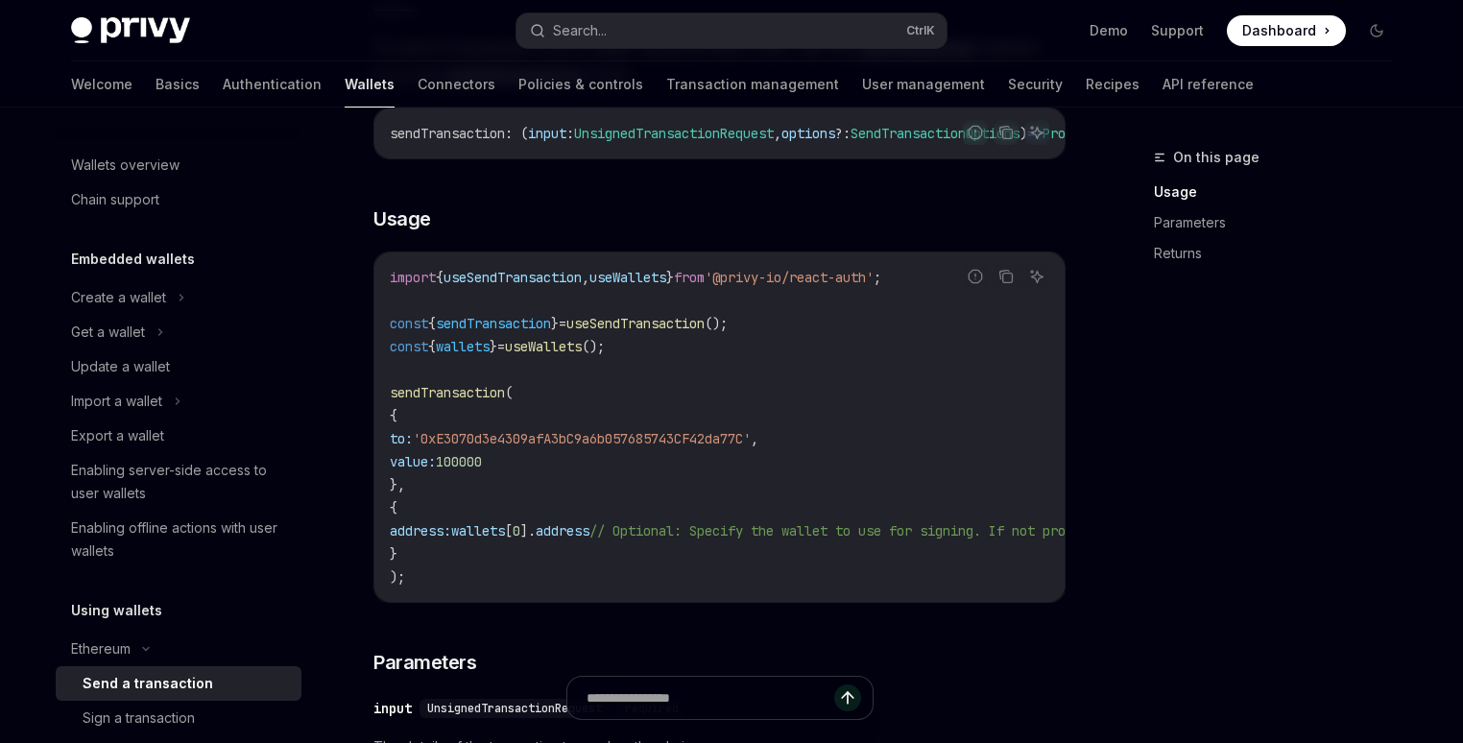
click at [719, 358] on code "import { useSendTransaction , useWallets } from '@privy-io/react-auth' ; const …" at bounding box center [893, 427] width 1006 height 323
drag, startPoint x: 562, startPoint y: 369, endPoint x: 390, endPoint y: 369, distance: 171.8
click at [390, 369] on code "import { useSendTransaction , useWallets } from '@privy-io/react-auth' ; const …" at bounding box center [893, 427] width 1006 height 323
copy span "const { wallets } = useWallets ();"
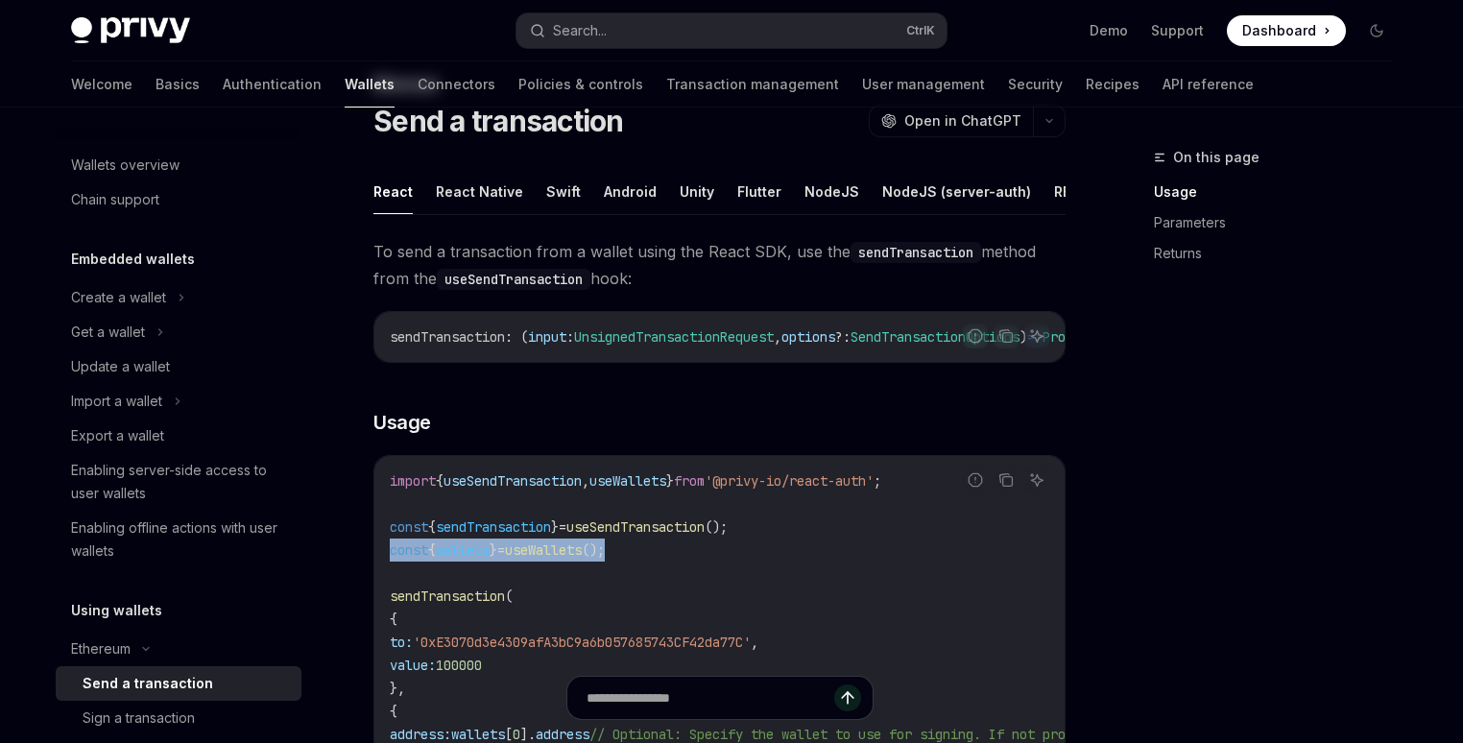
scroll to position [184, 0]
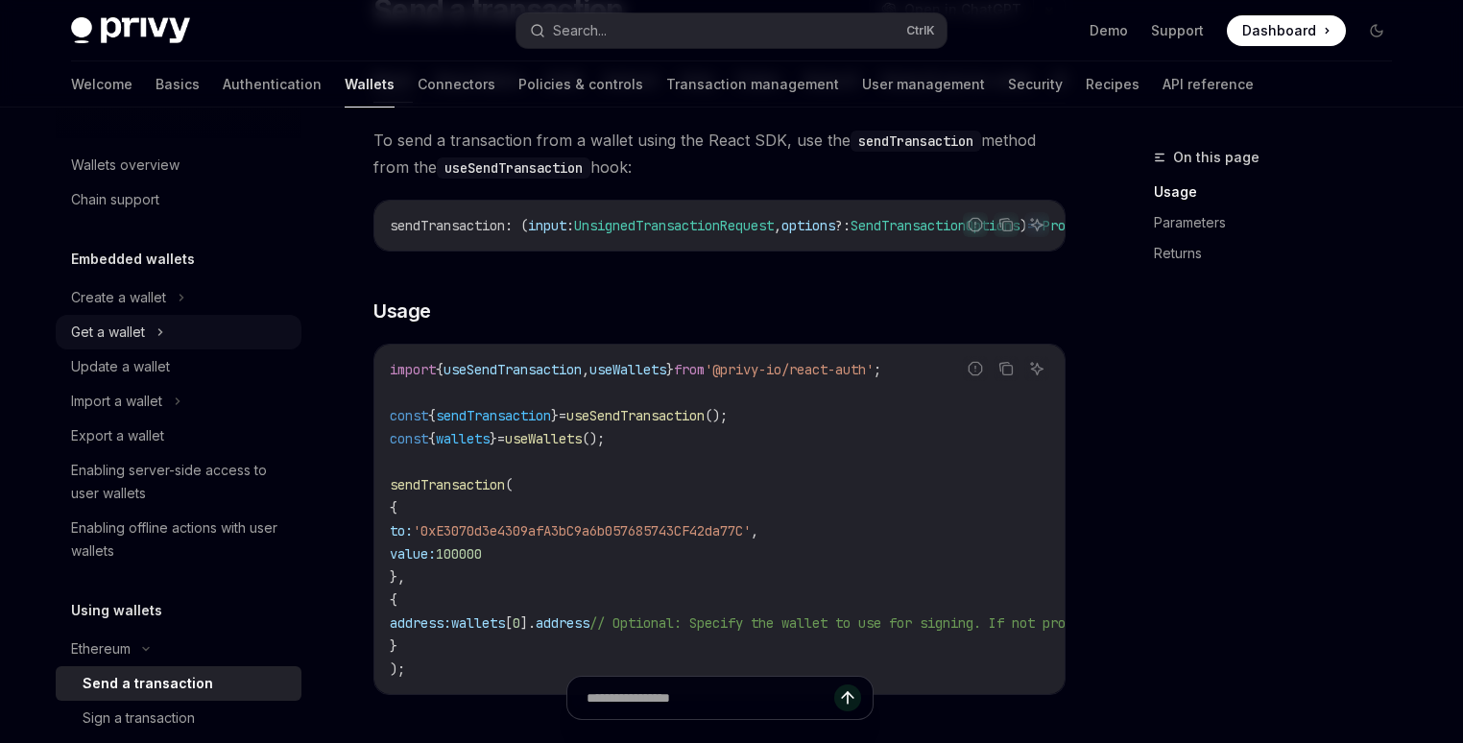
click at [139, 342] on div "Get a wallet" at bounding box center [108, 332] width 74 height 23
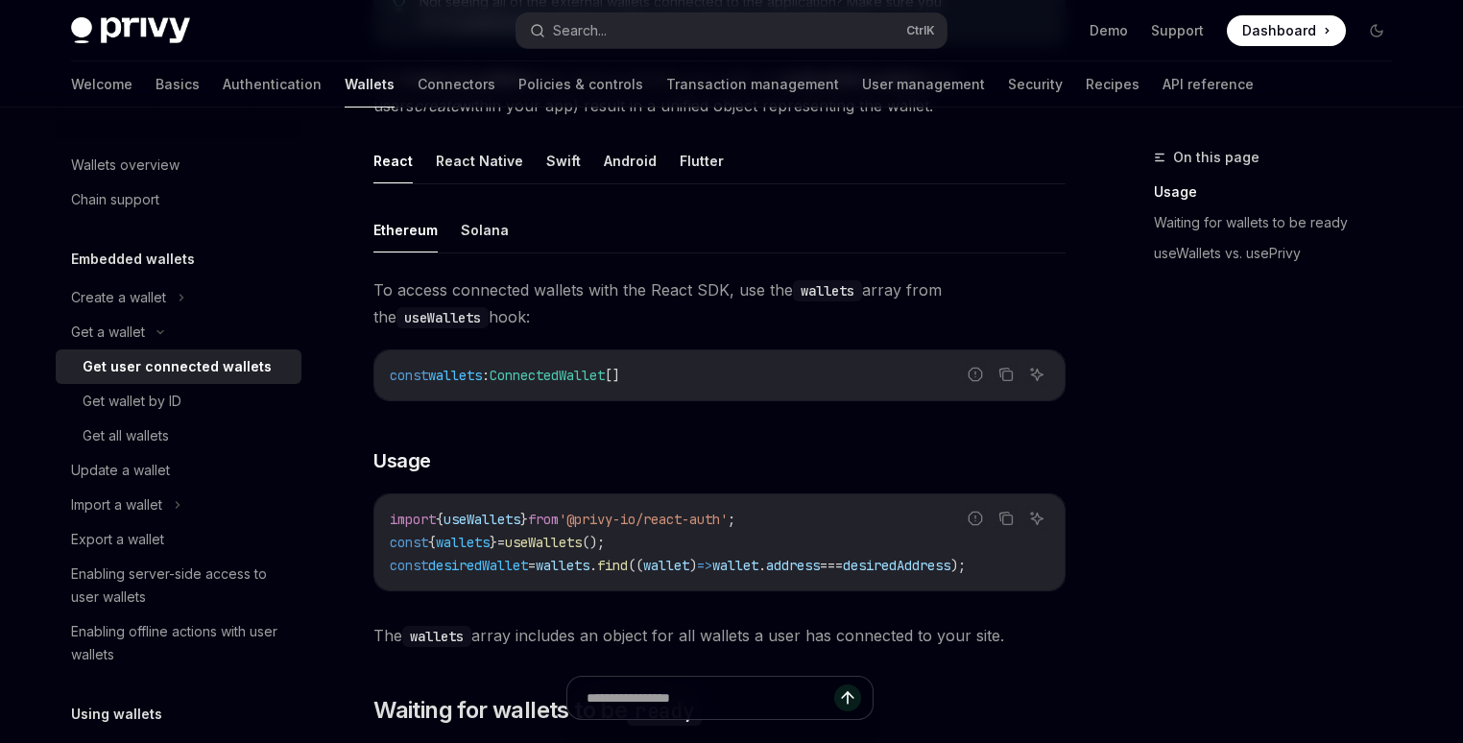
scroll to position [553, 0]
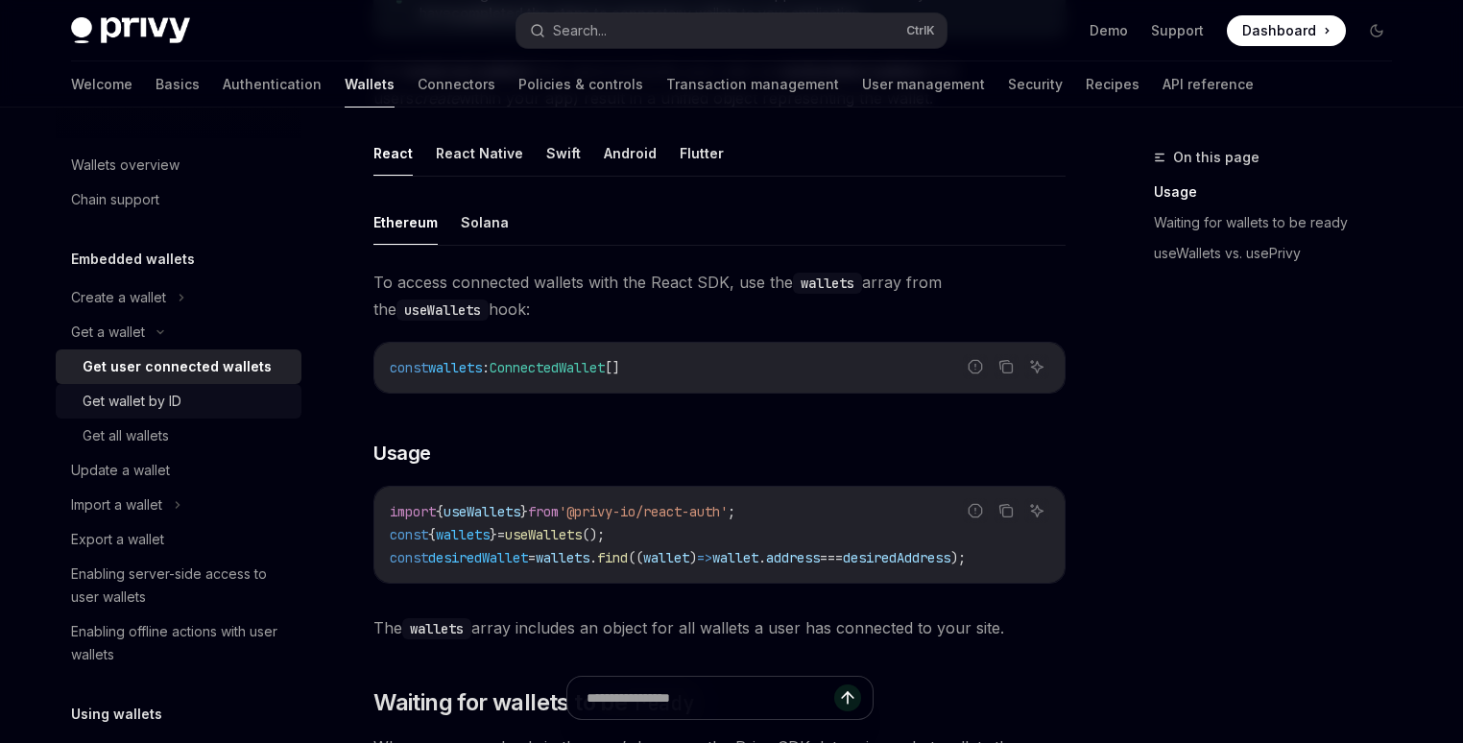
click at [204, 411] on div "Get wallet by ID" at bounding box center [186, 401] width 207 height 23
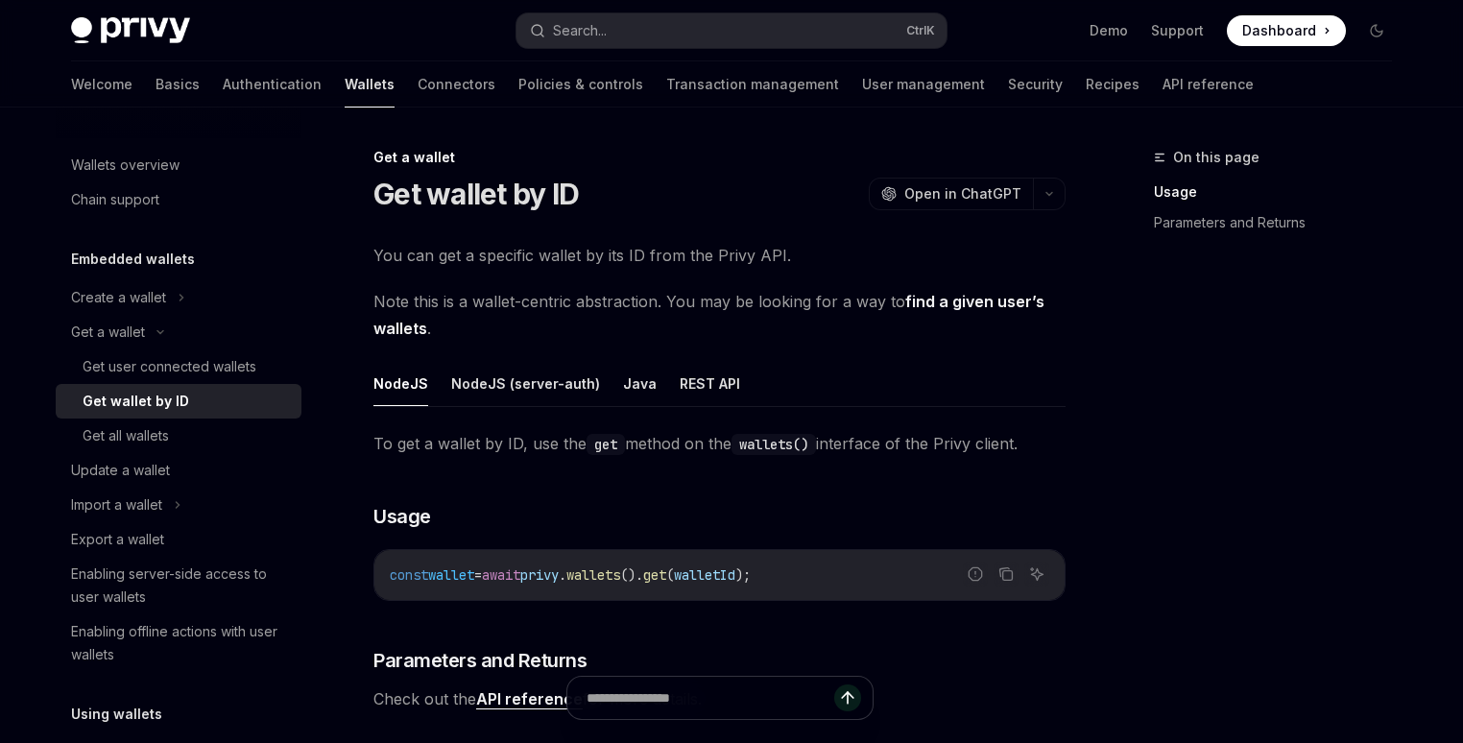
scroll to position [92, 0]
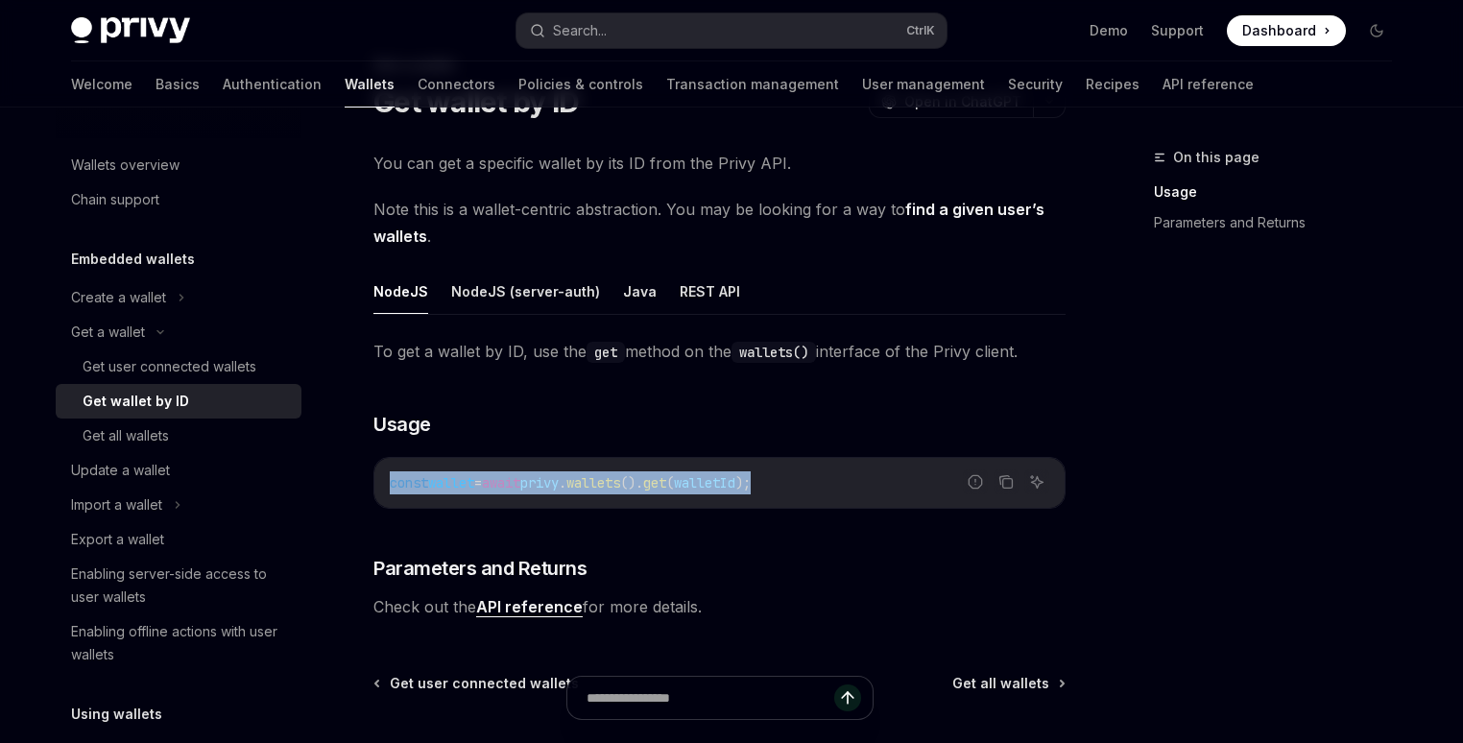
drag, startPoint x: 833, startPoint y: 481, endPoint x: 372, endPoint y: 488, distance: 460.9
click at [373, 488] on div "Report incorrect code Copy Ask AI const wallet = await privy . wallets (). get …" at bounding box center [719, 483] width 692 height 52
copy span "const wallet = await privy . wallets (). get ( walletId );"
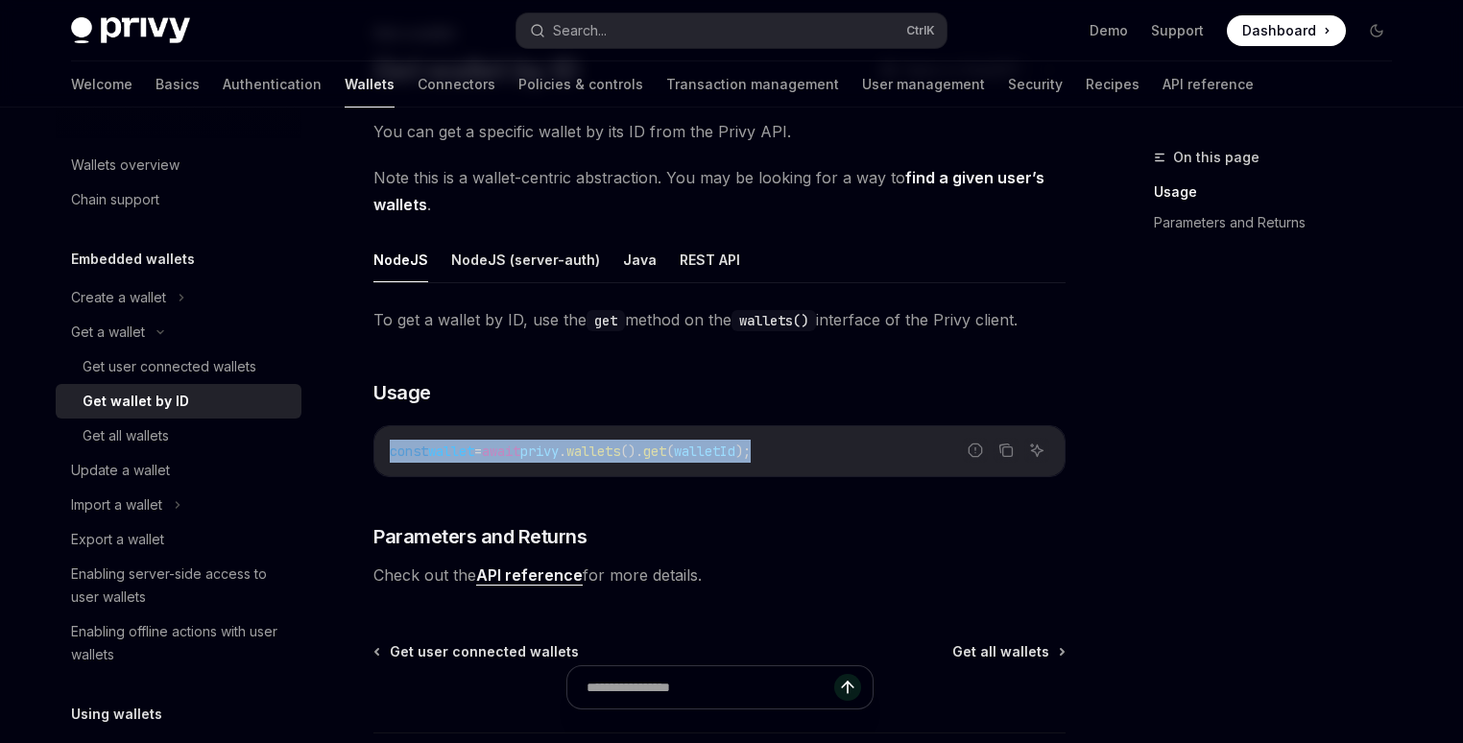
scroll to position [0, 0]
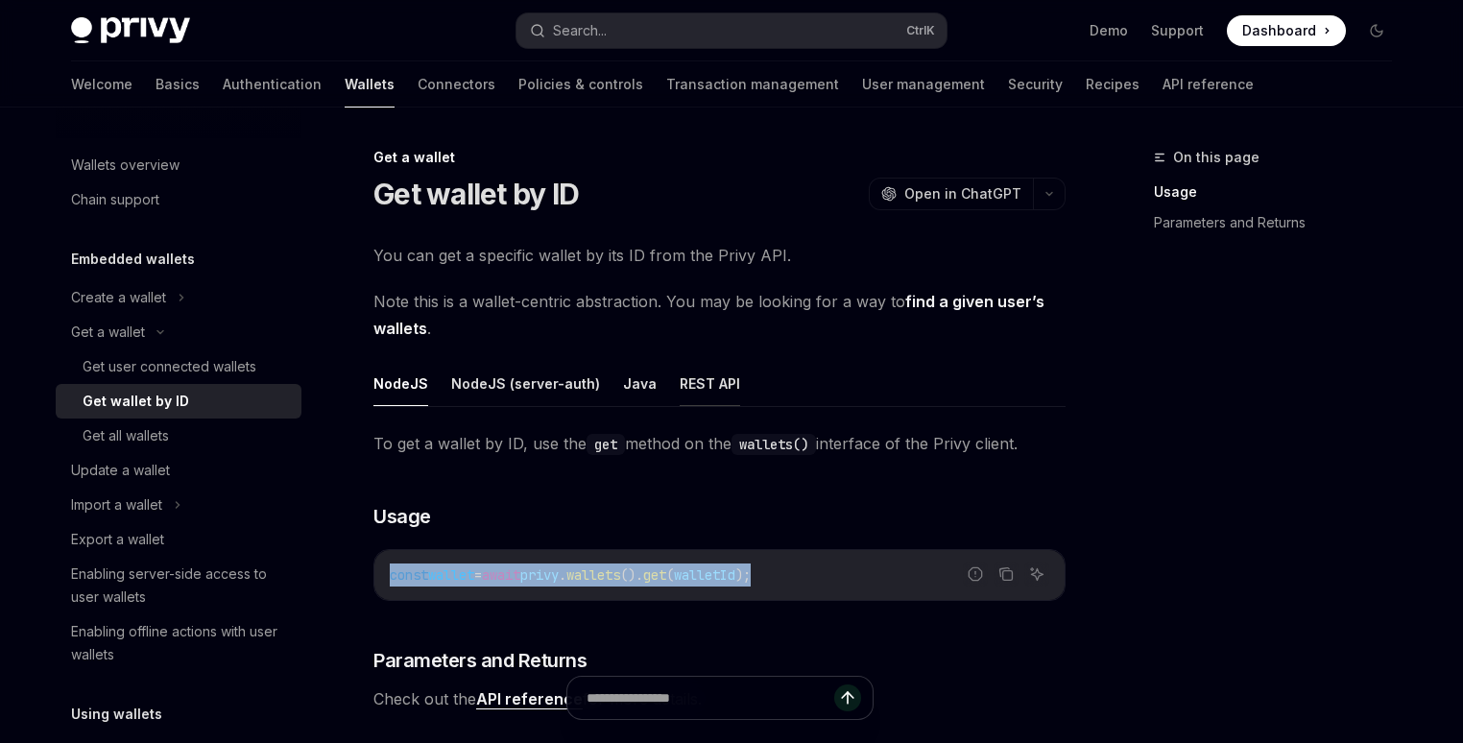
click at [691, 376] on button "REST API" at bounding box center [710, 383] width 60 height 45
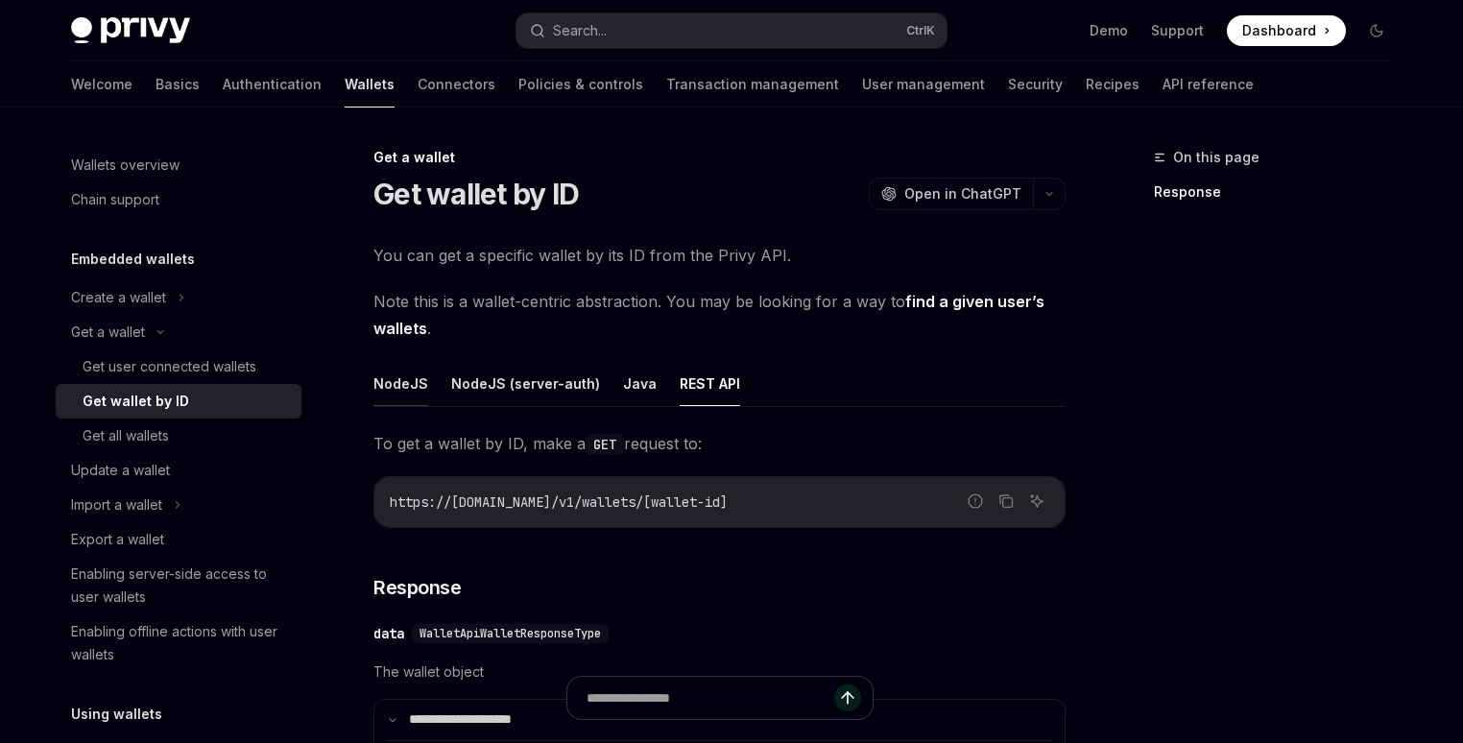
click at [390, 396] on button "NodeJS" at bounding box center [400, 383] width 55 height 45
type textarea "*"
